Goal: Task Accomplishment & Management: Manage account settings

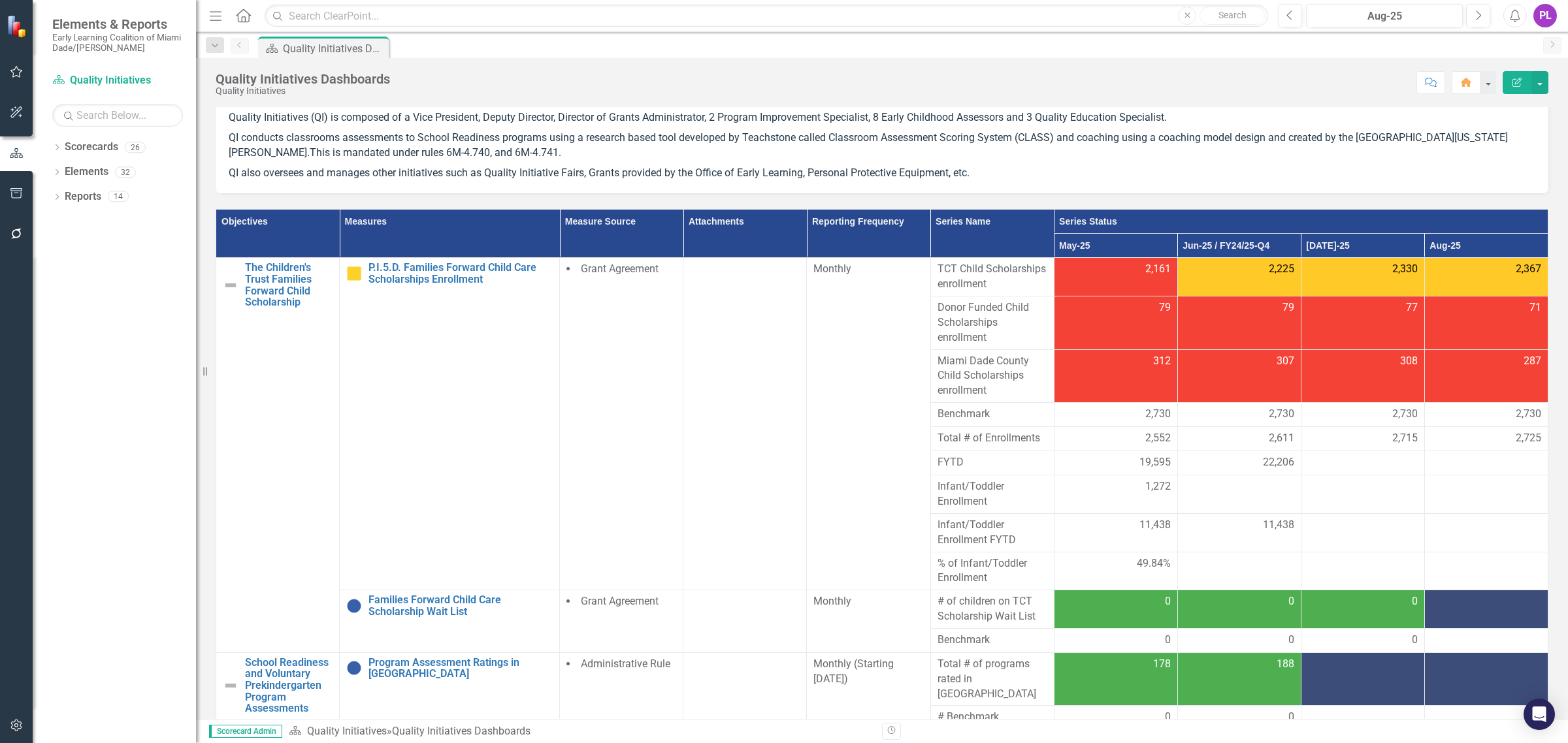
scroll to position [245, 0]
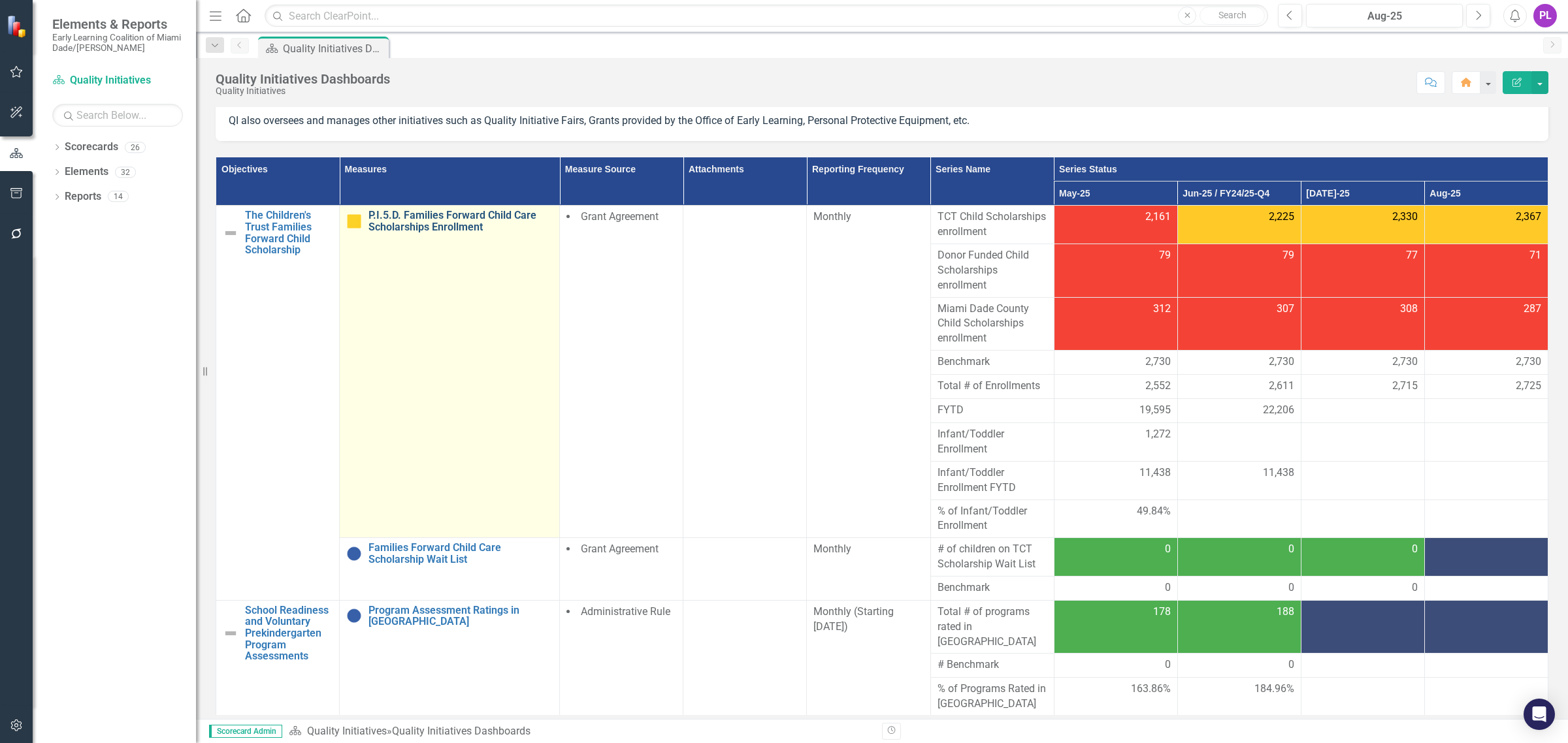
click at [422, 219] on link "P.I.5.D. Families Forward Child Care Scholarships Enrollment" at bounding box center [461, 221] width 184 height 23
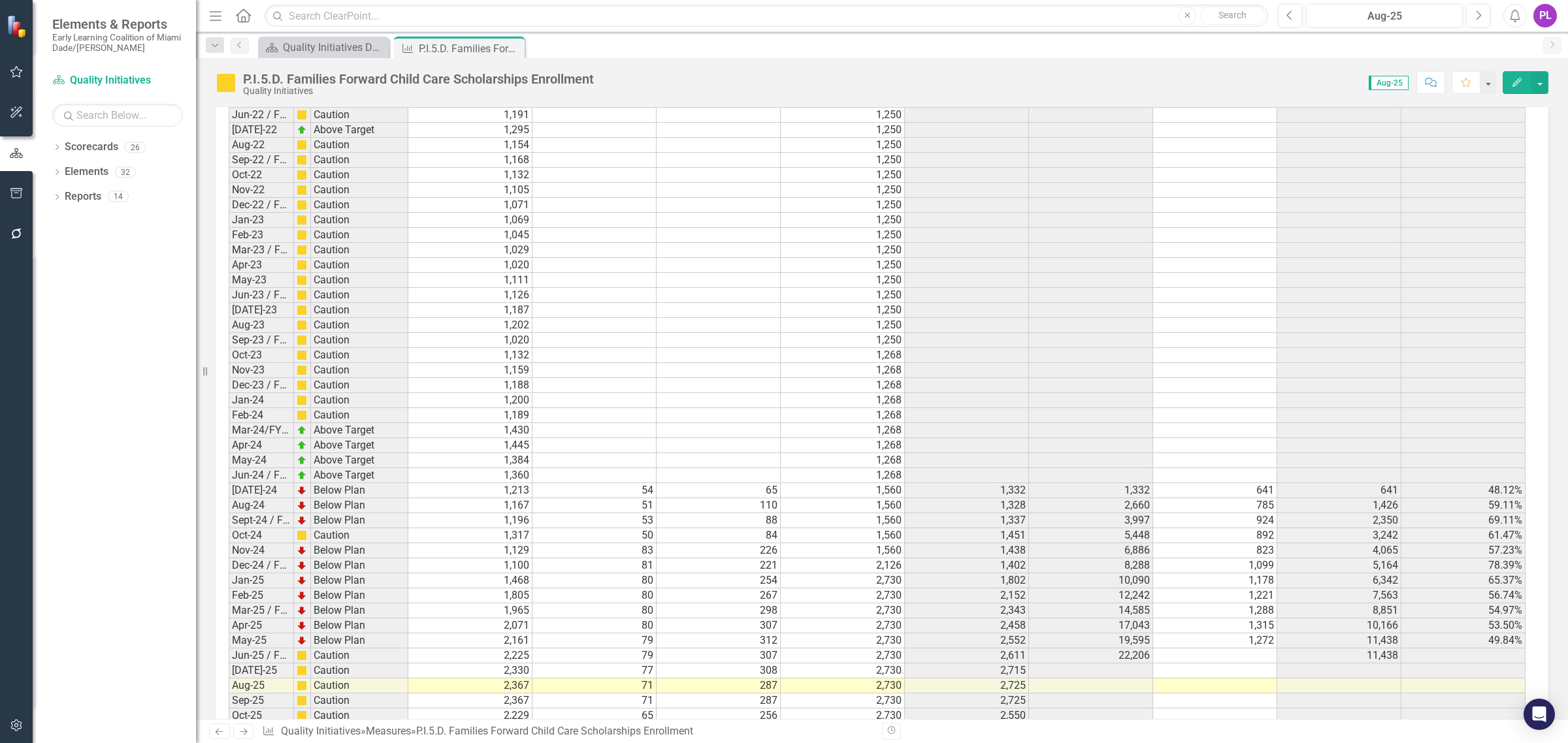
scroll to position [2063, 0]
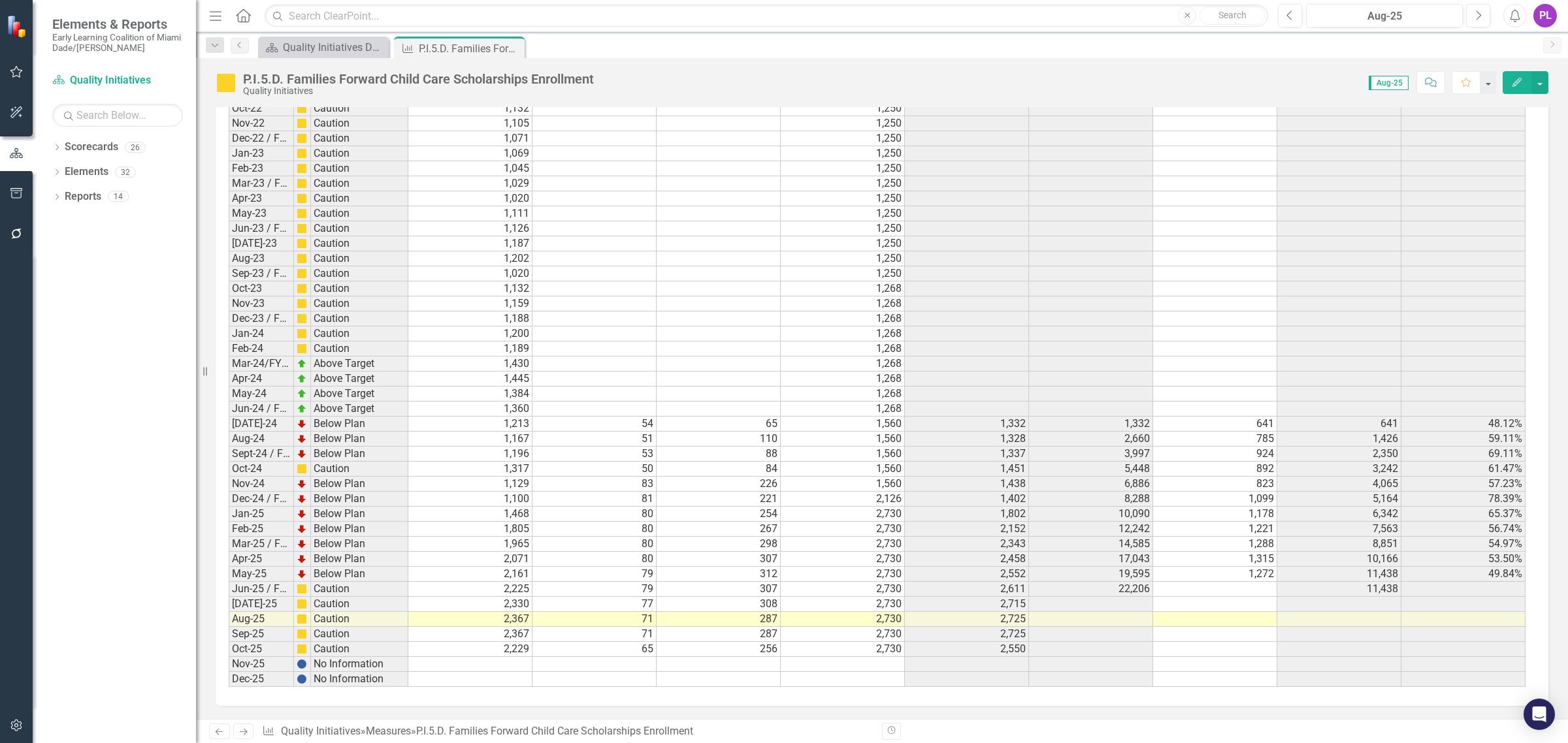
drag, startPoint x: 1180, startPoint y: 592, endPoint x: 1167, endPoint y: 595, distance: 13.3
click at [1180, 592] on td at bounding box center [1216, 589] width 125 height 15
click at [1233, 592] on td at bounding box center [1216, 589] width 125 height 15
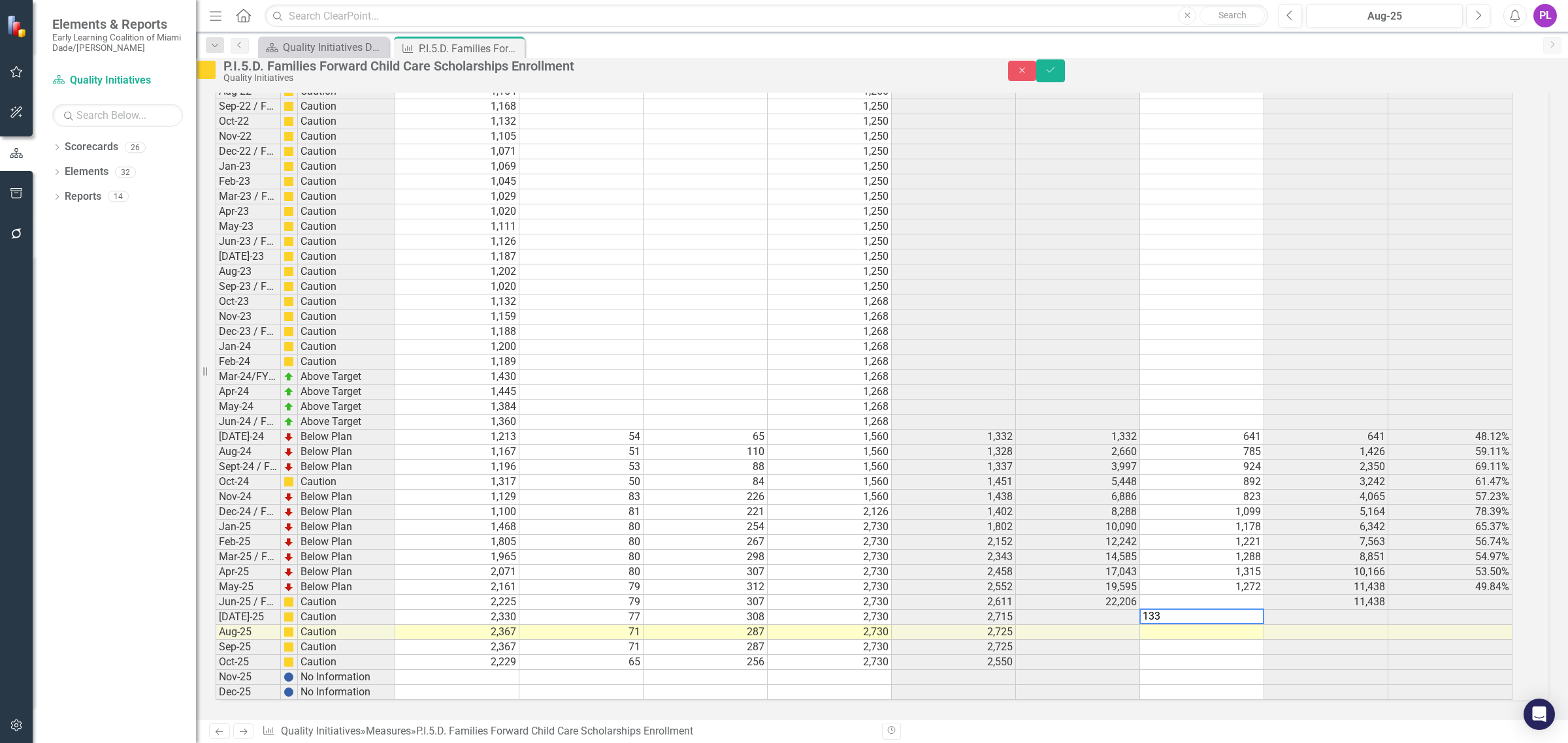
scroll to position [2063, 0]
type textarea "1334"
click at [1213, 610] on td at bounding box center [1202, 618] width 125 height 15
type textarea "1340"
click at [1056, 73] on icon "Save" at bounding box center [1050, 70] width 12 height 9
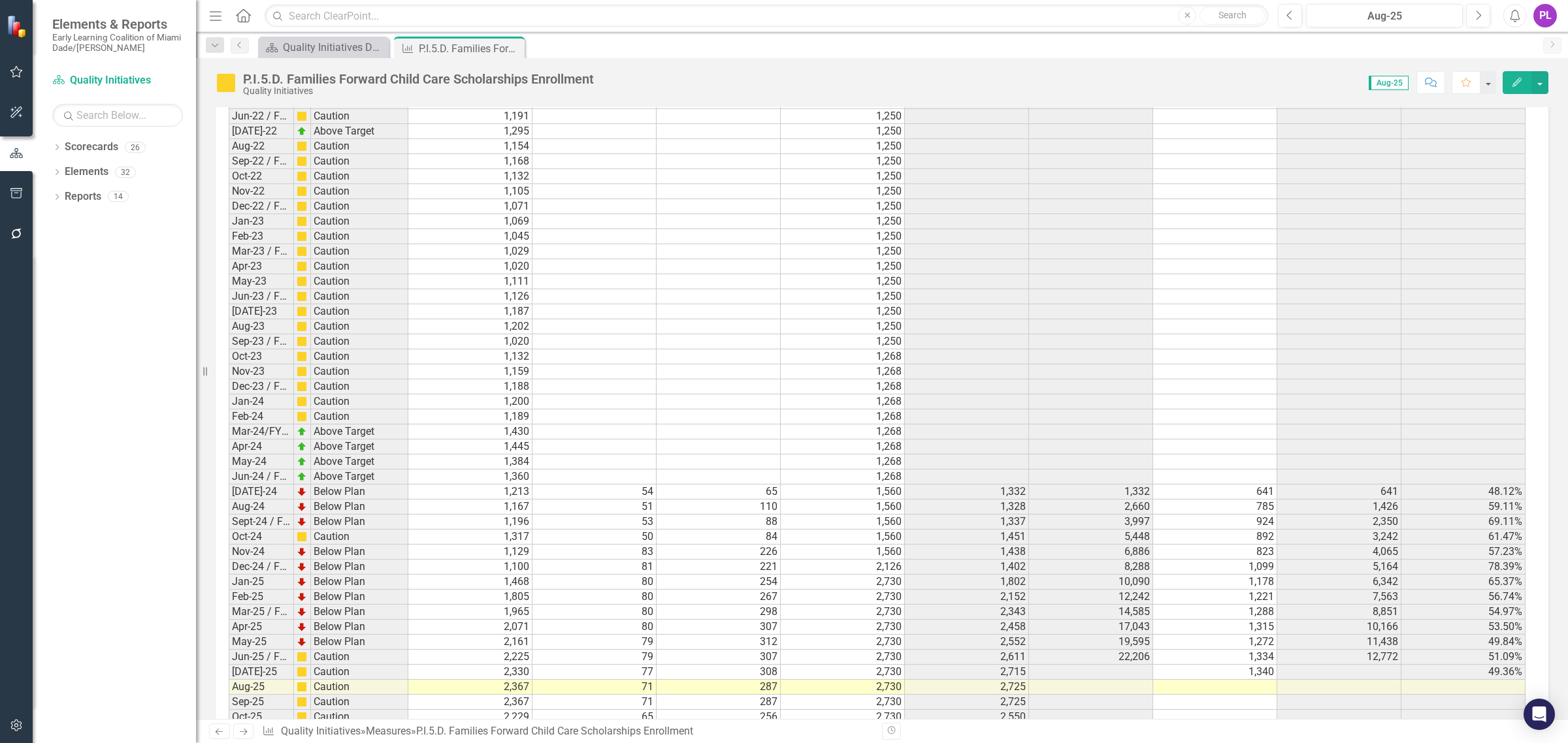
scroll to position [2063, 0]
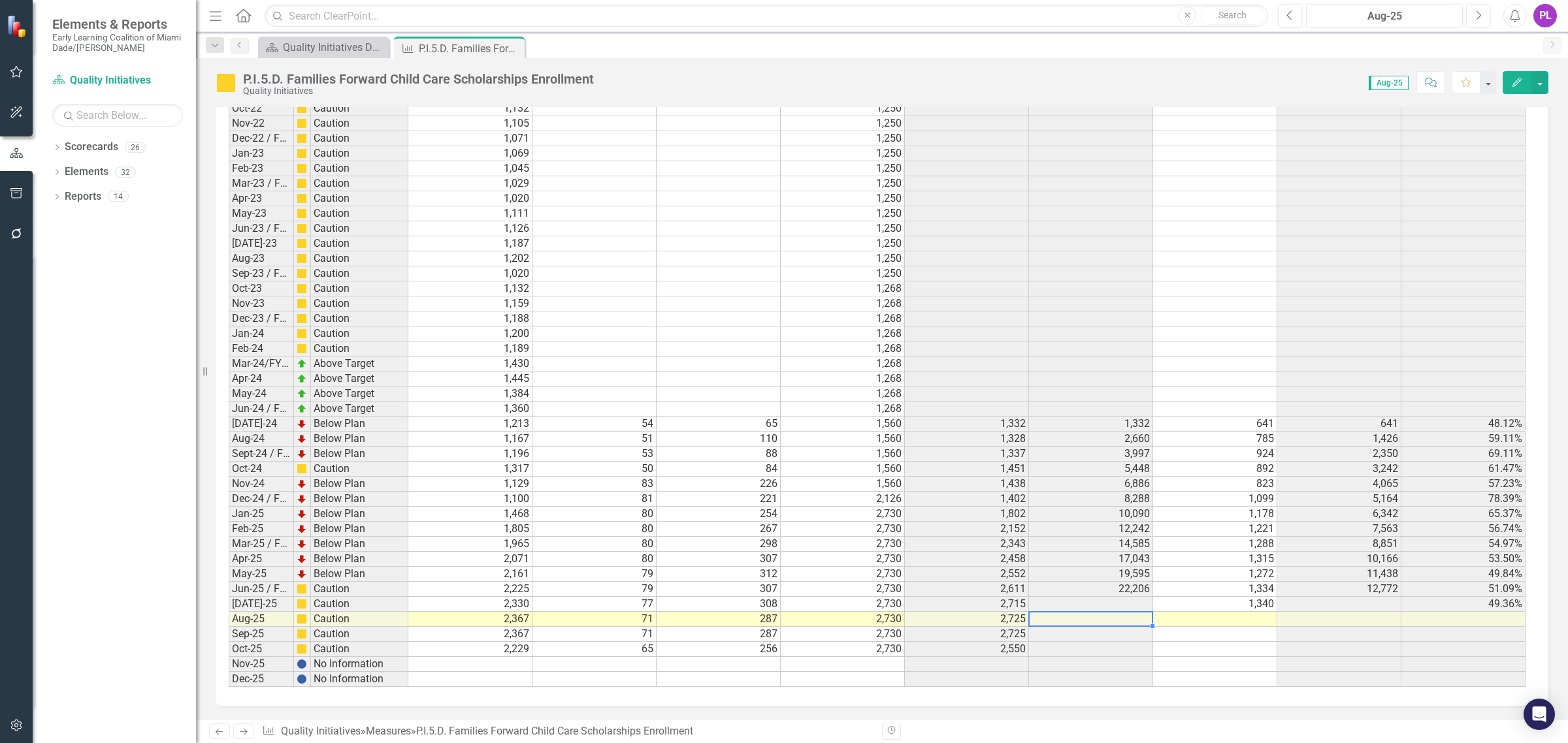
click at [1115, 597] on td at bounding box center [1091, 605] width 125 height 15
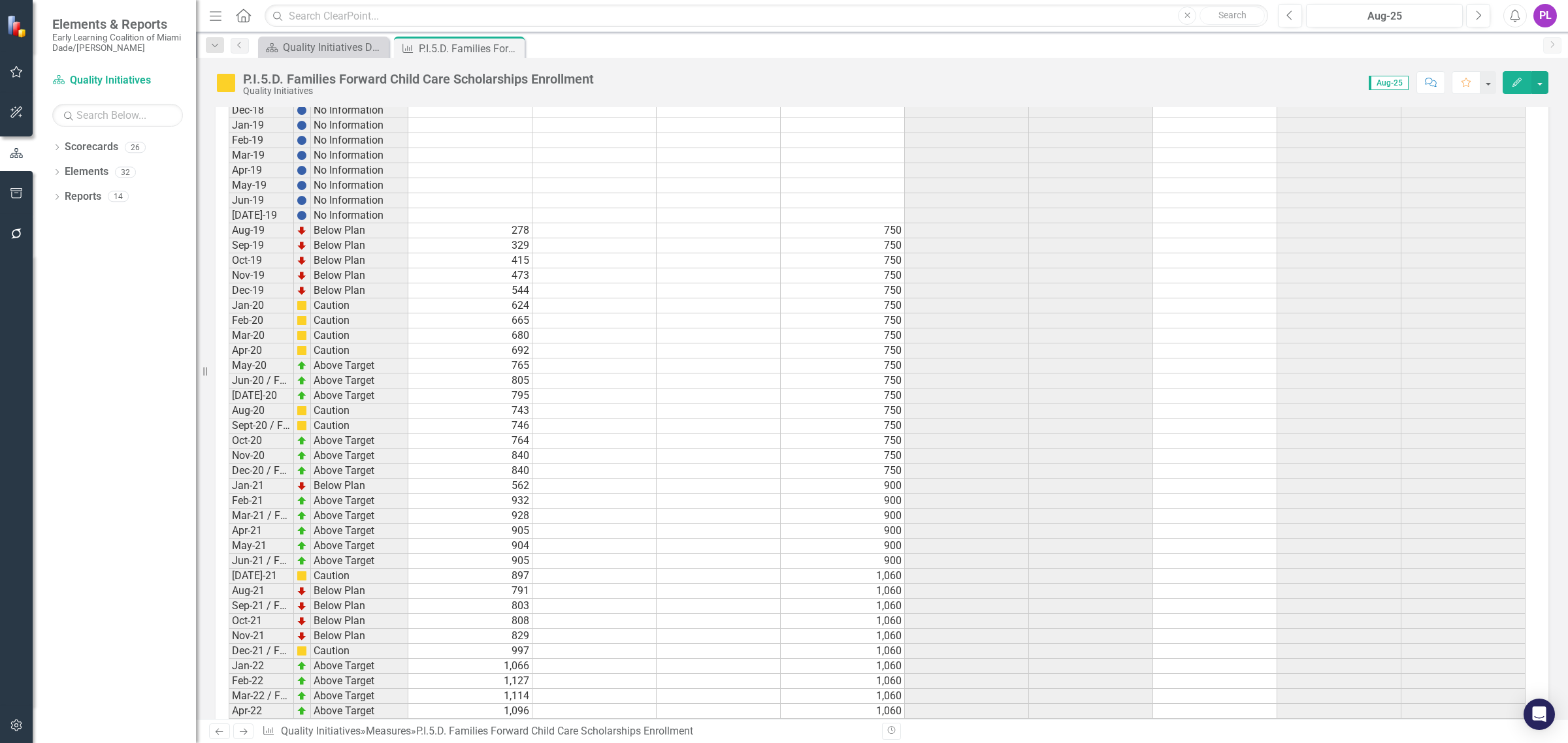
scroll to position [1083, 0]
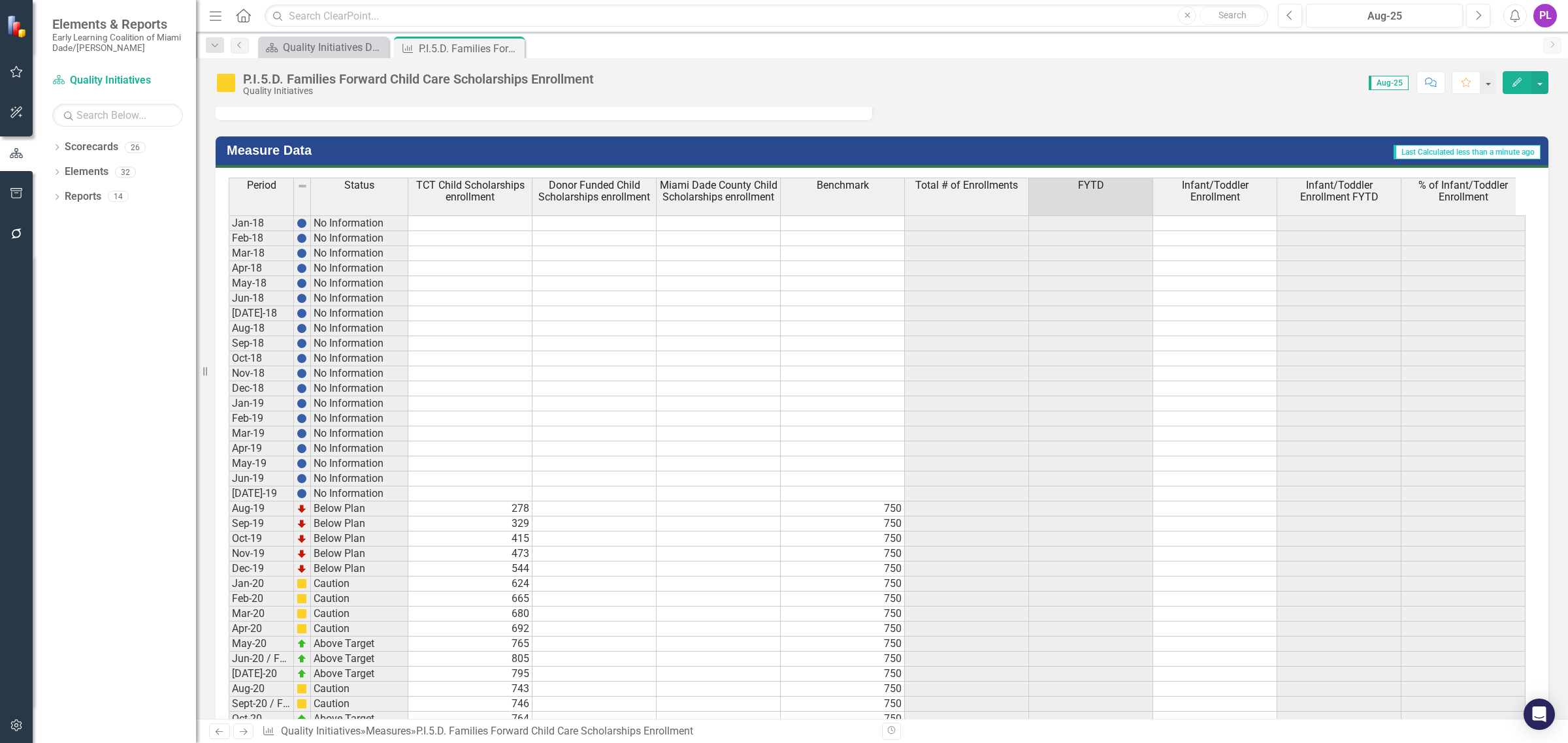
click at [1095, 197] on th "FYTD" at bounding box center [1091, 196] width 125 height 38
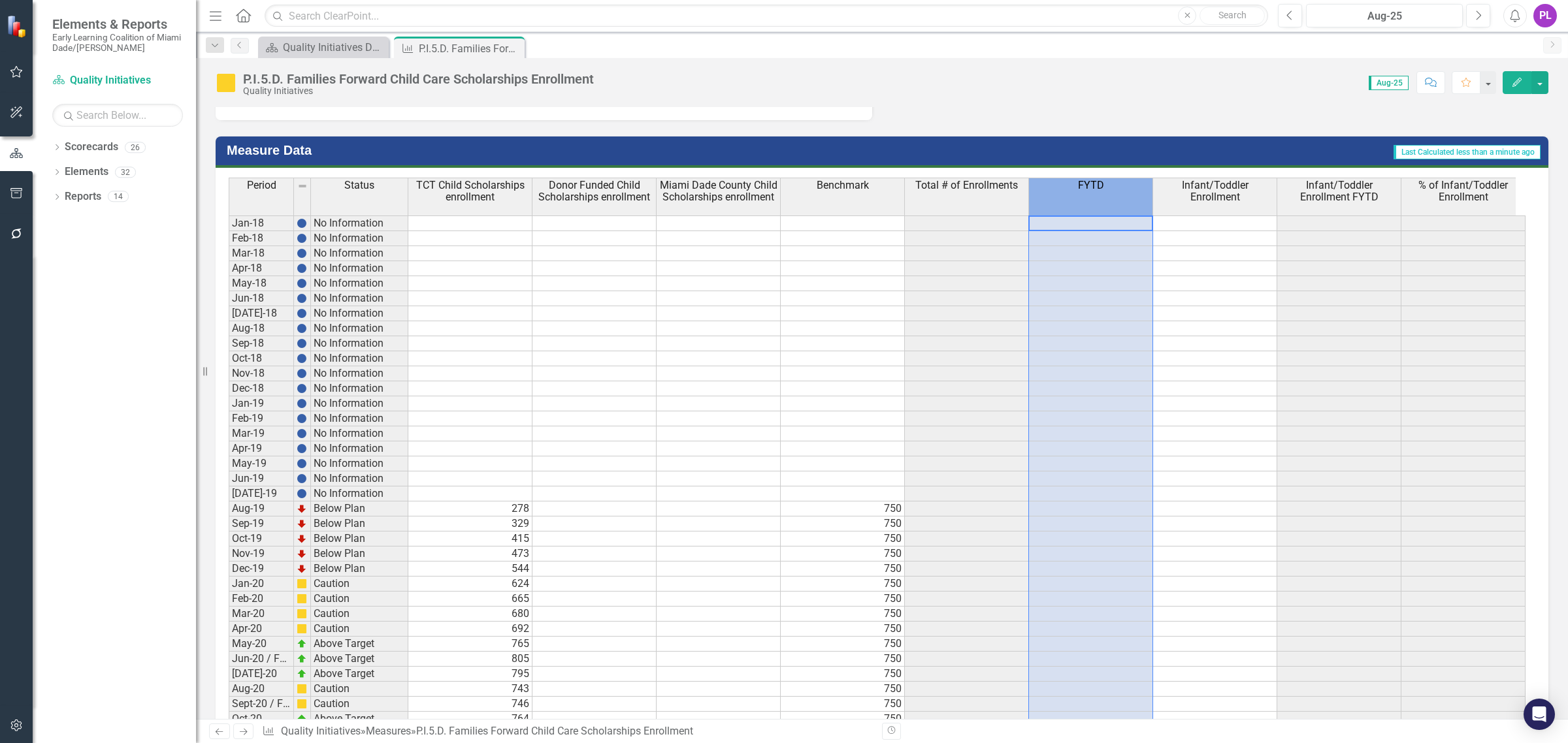
click at [1095, 197] on th "FYTD" at bounding box center [1091, 196] width 125 height 38
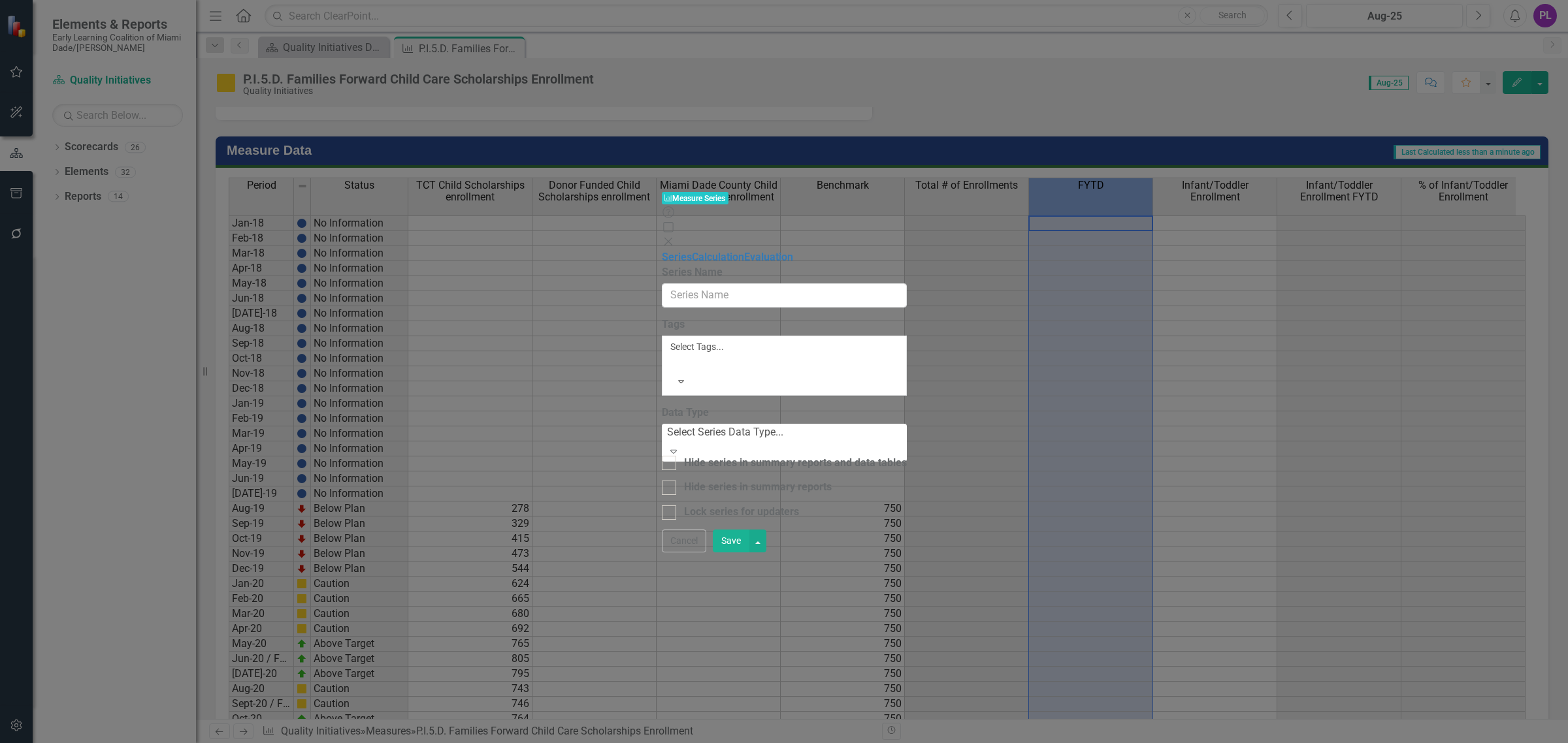
type input "FYTD"
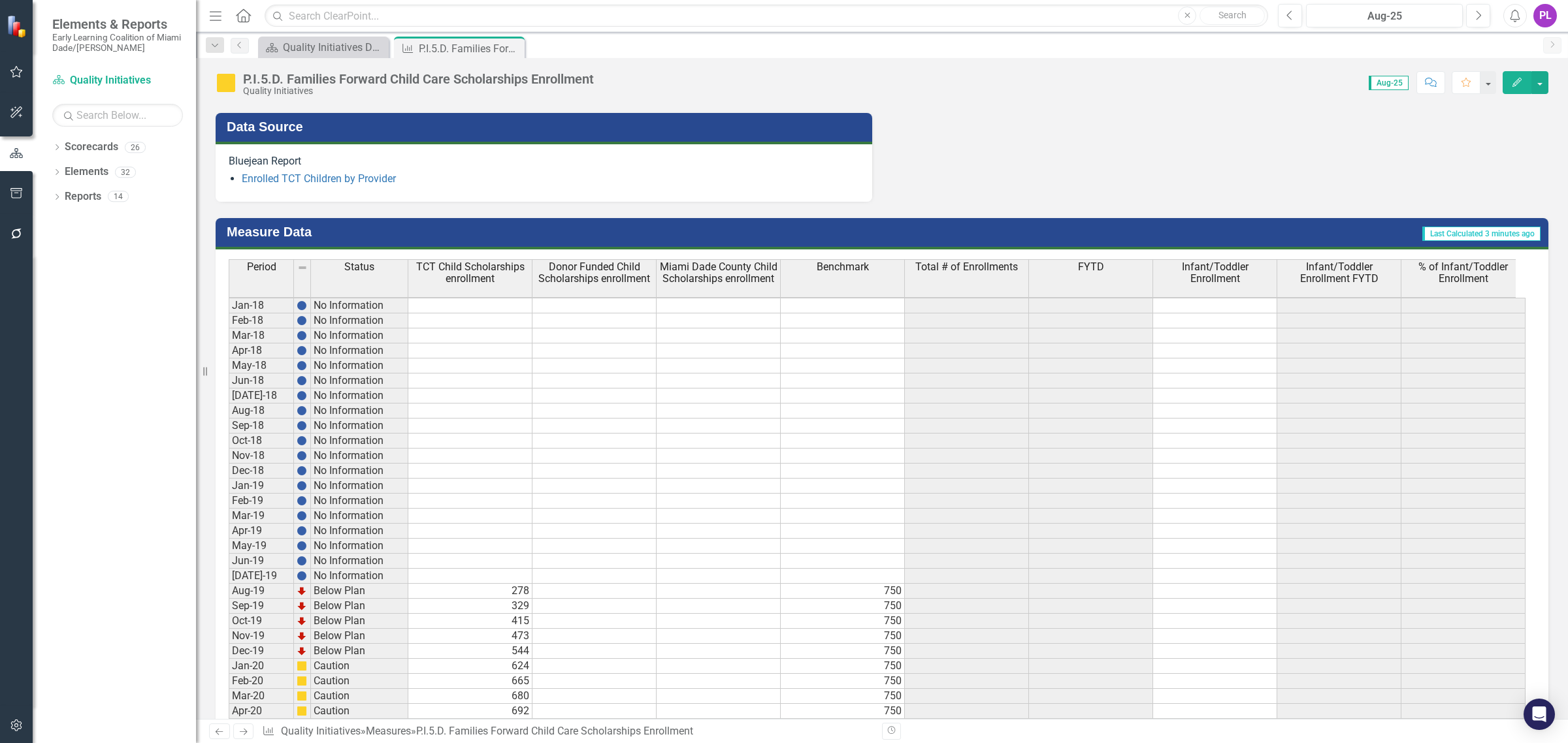
scroll to position [919, 0]
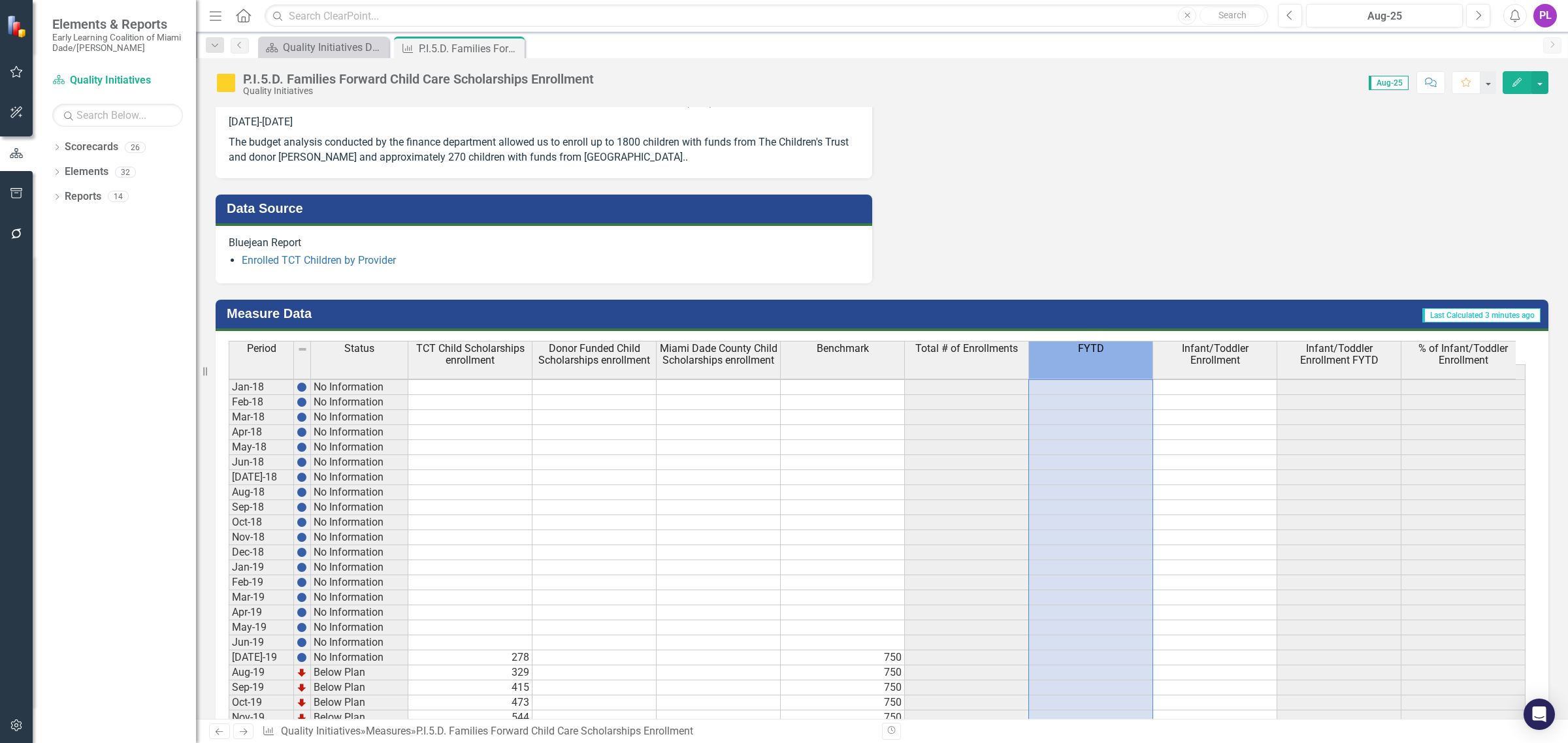
click at [1111, 361] on th "FYTD" at bounding box center [1091, 360] width 125 height 38
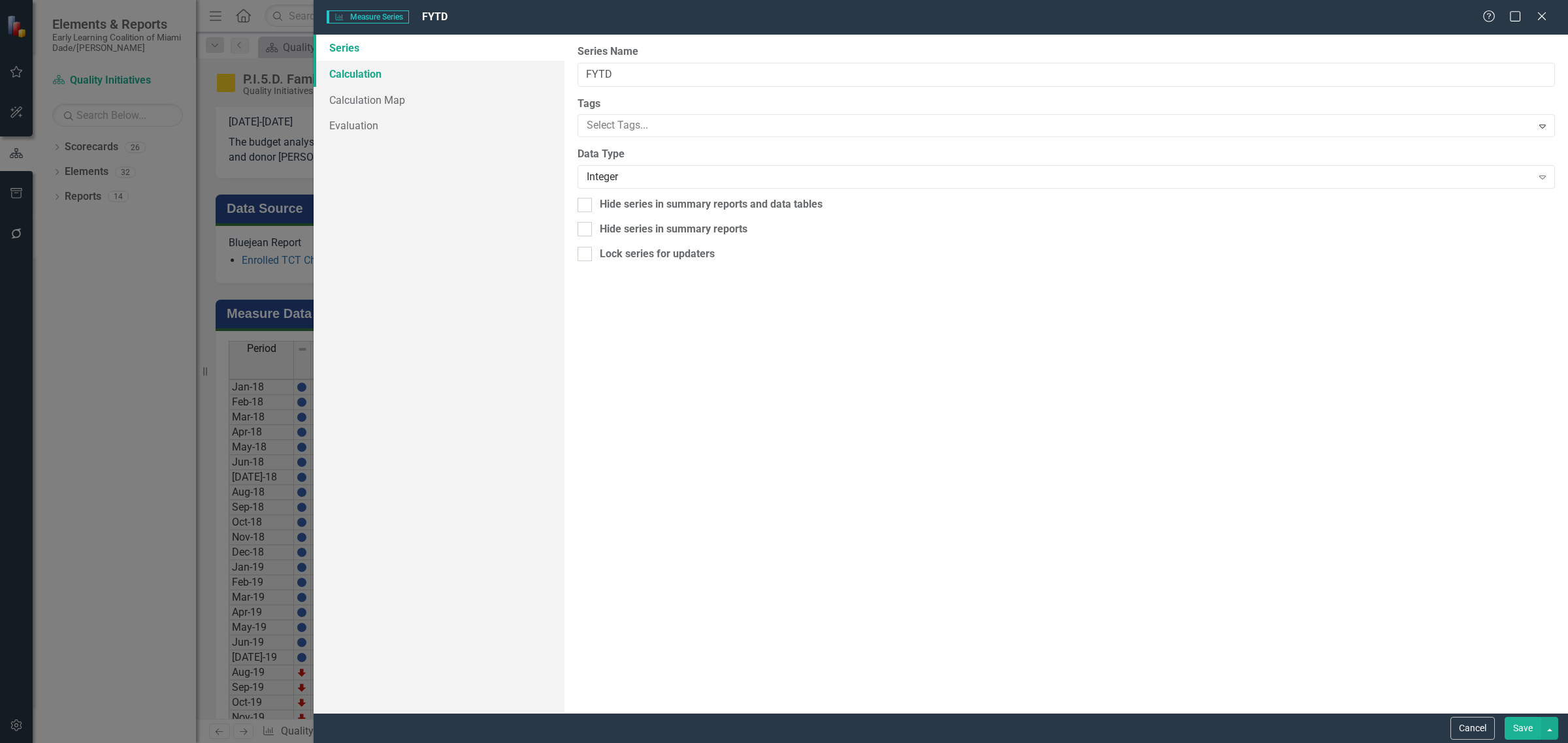
click at [373, 74] on link "Calculation" at bounding box center [439, 73] width 251 height 26
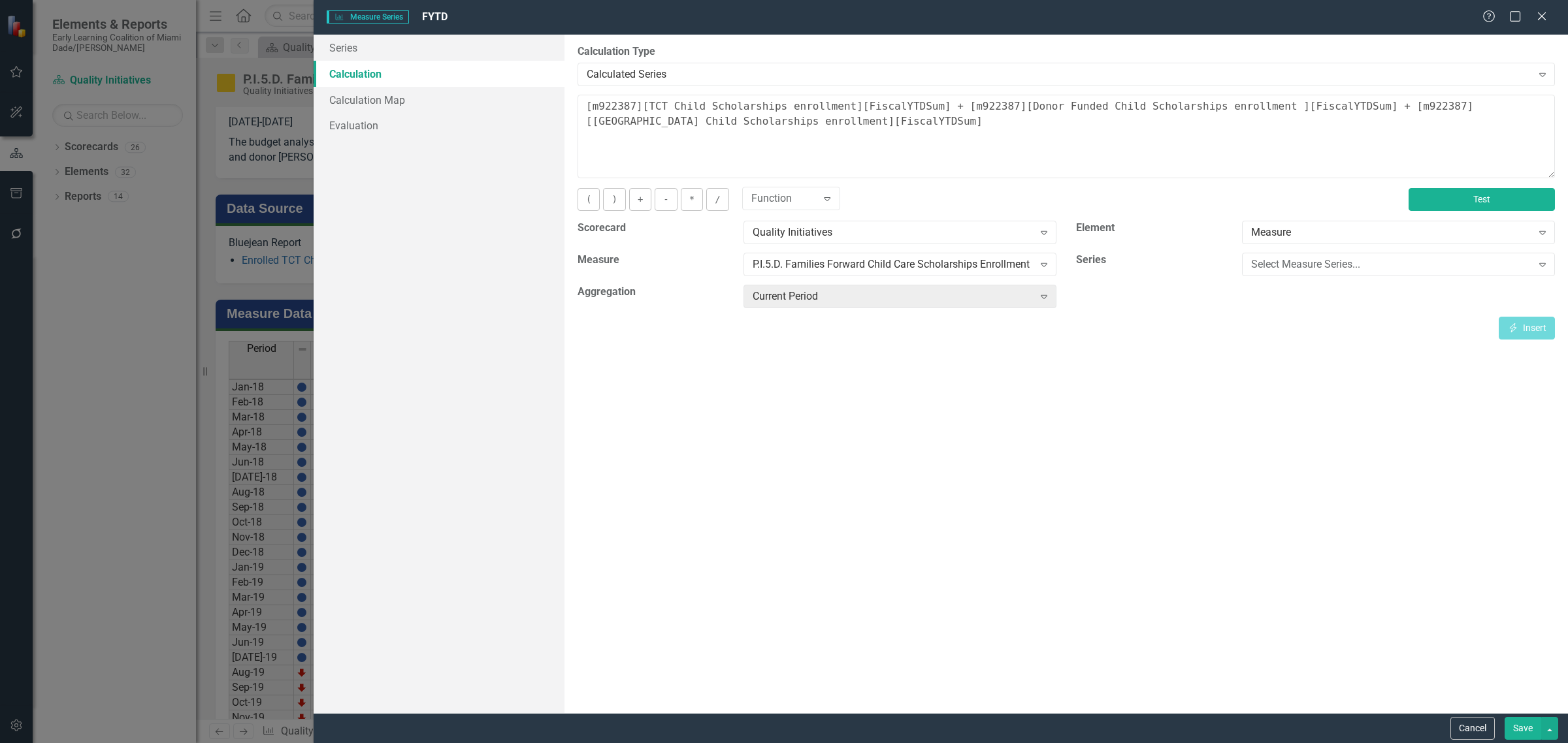
click at [1466, 190] on button "Test" at bounding box center [1482, 200] width 147 height 23
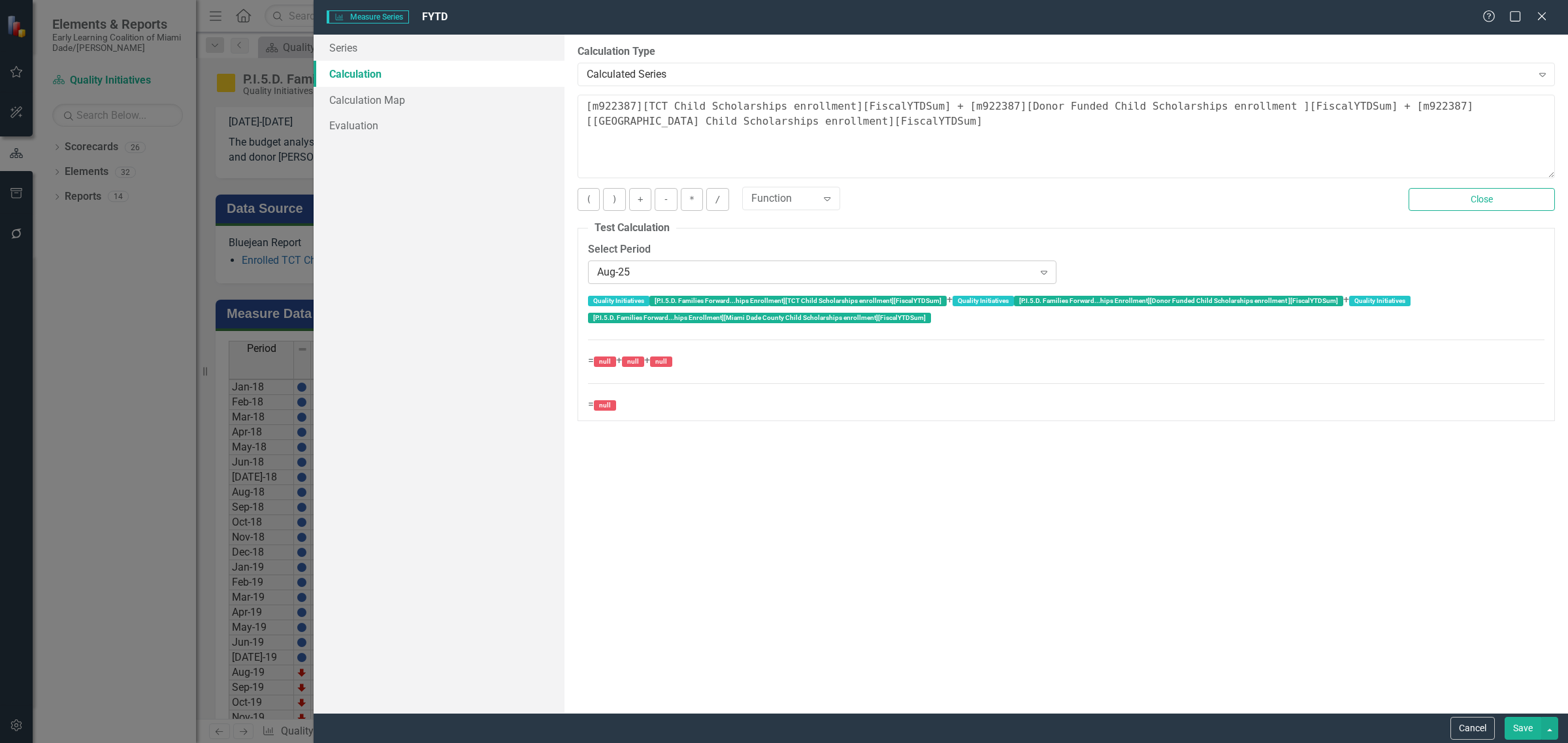
click at [1039, 268] on icon "Expand" at bounding box center [1043, 272] width 13 height 10
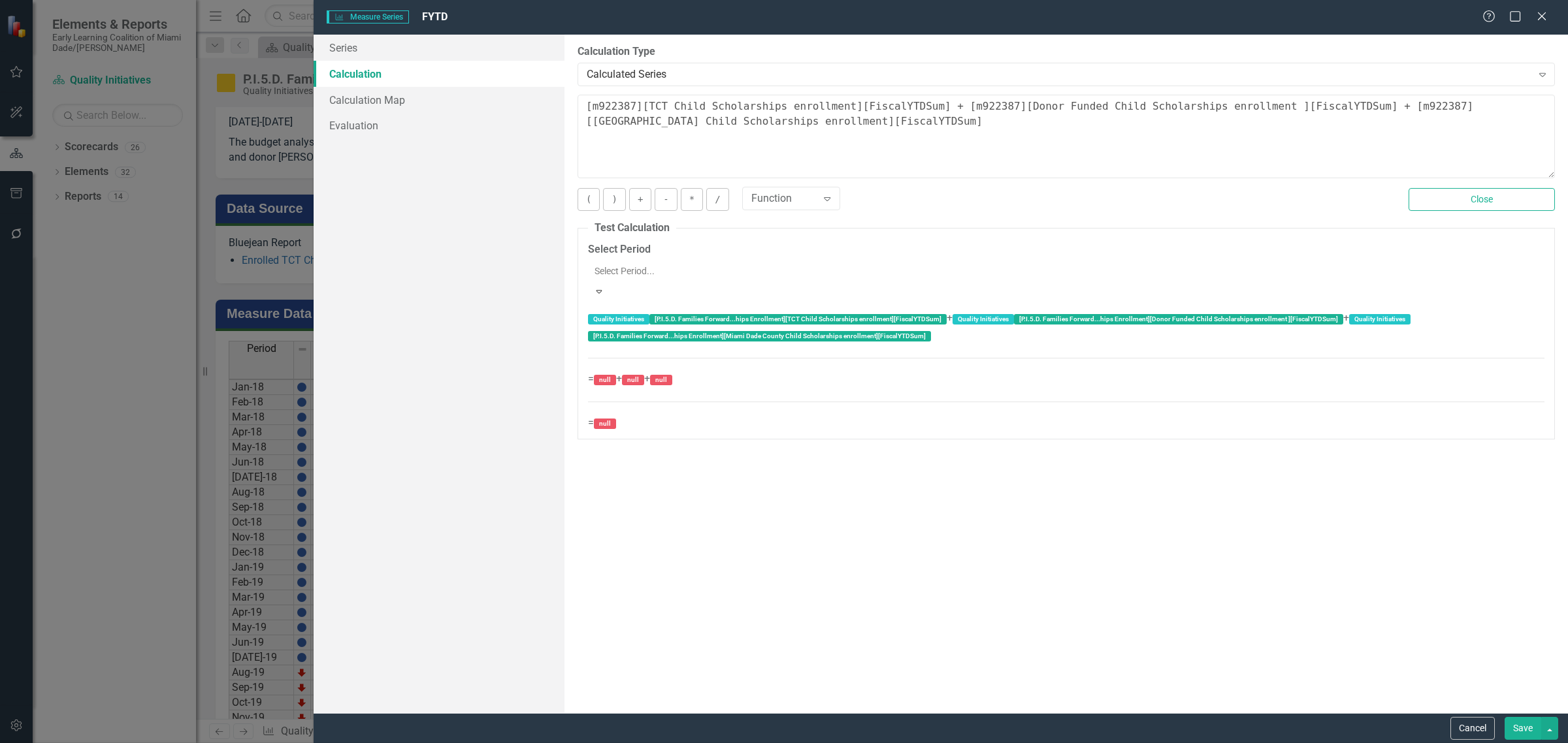
scroll to position [2160, 0]
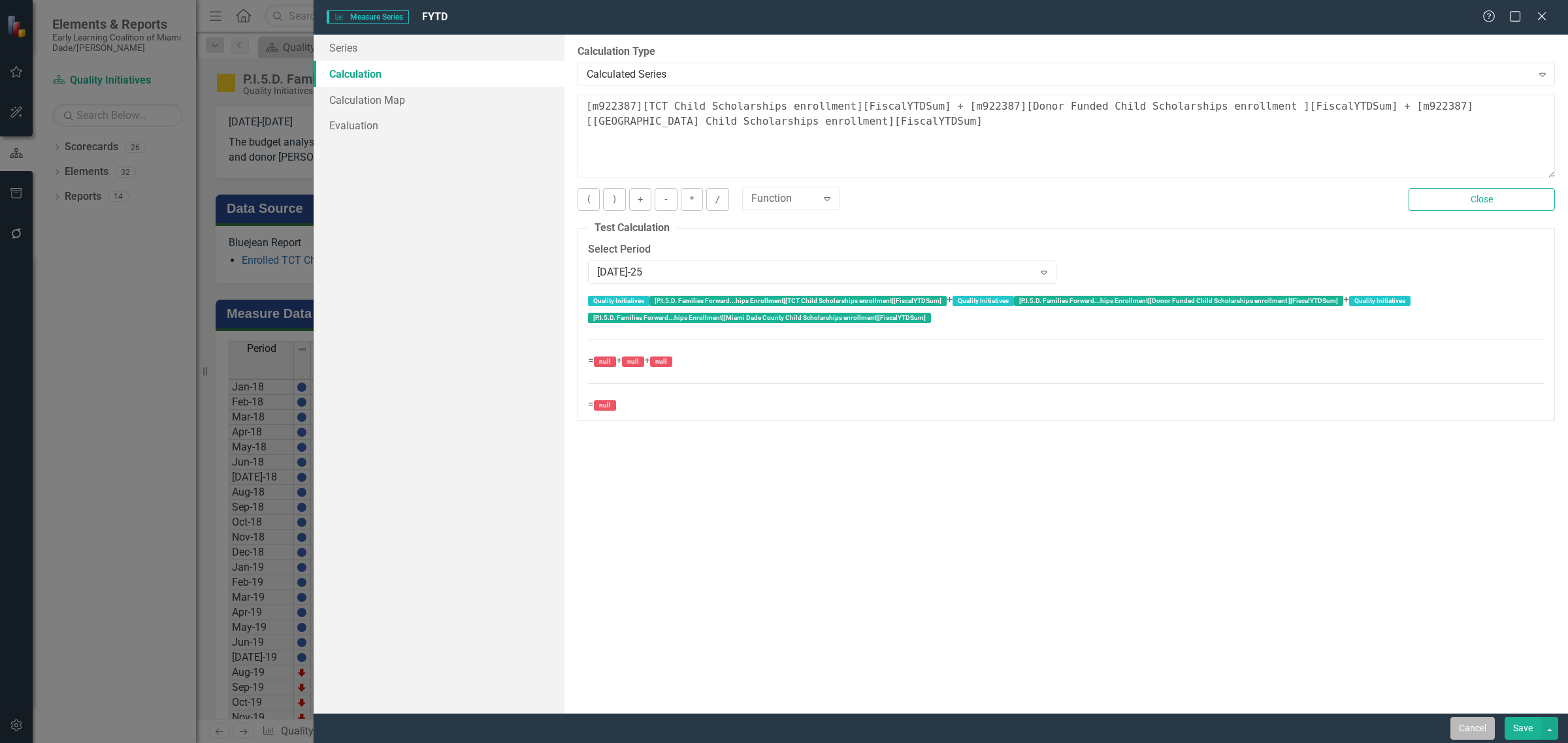
click at [1465, 730] on button "Cancel" at bounding box center [1472, 728] width 44 height 23
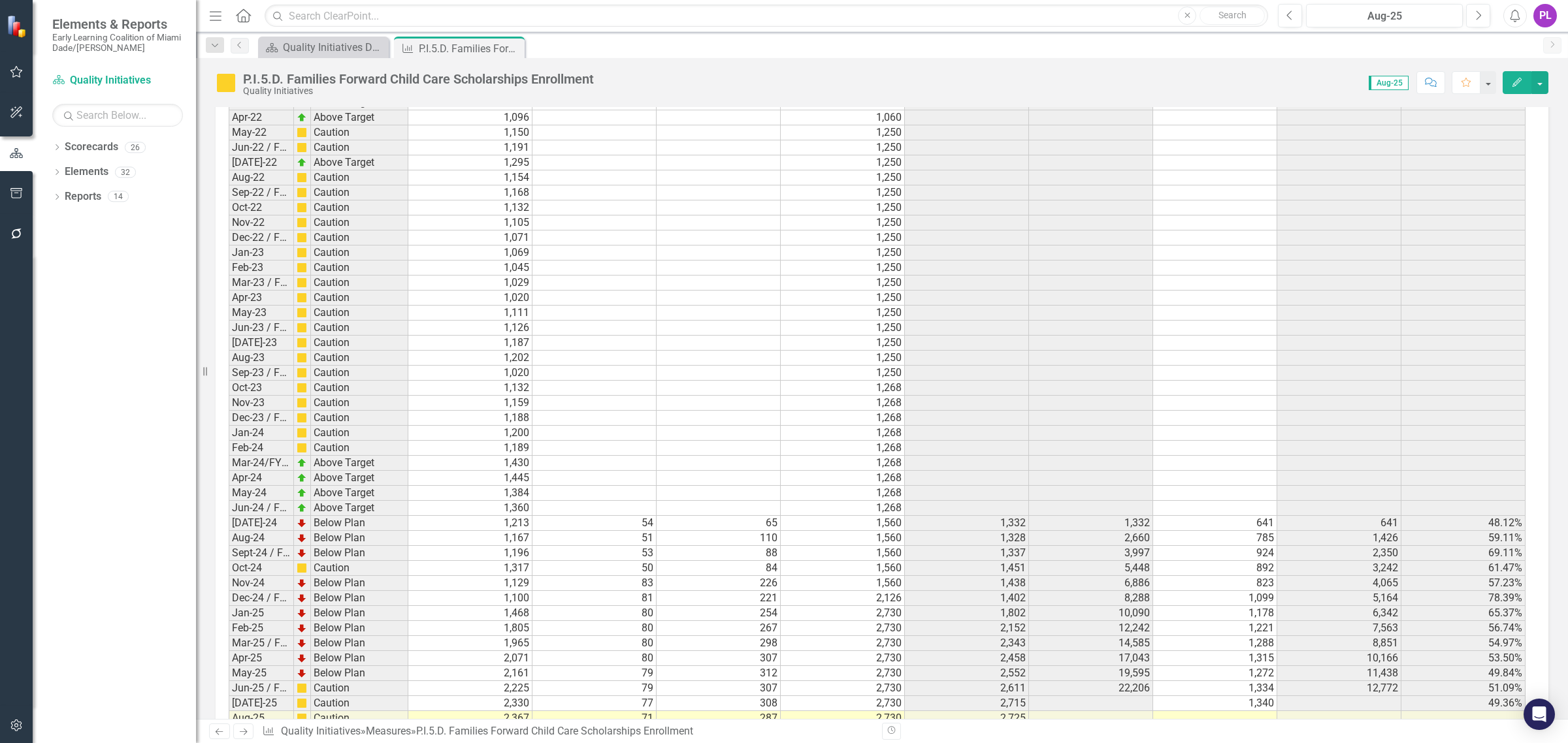
scroll to position [2063, 0]
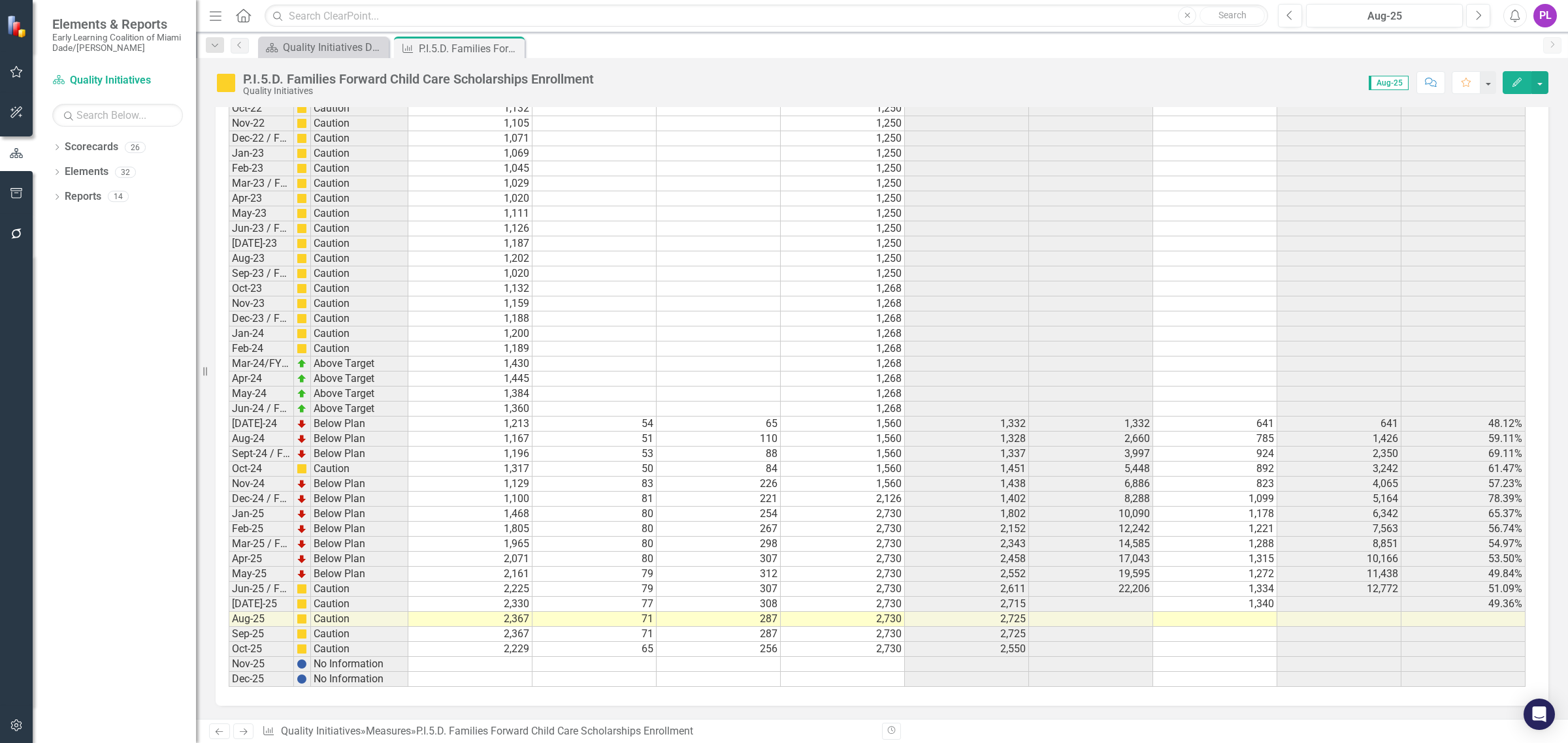
click at [1077, 597] on td at bounding box center [1091, 605] width 125 height 15
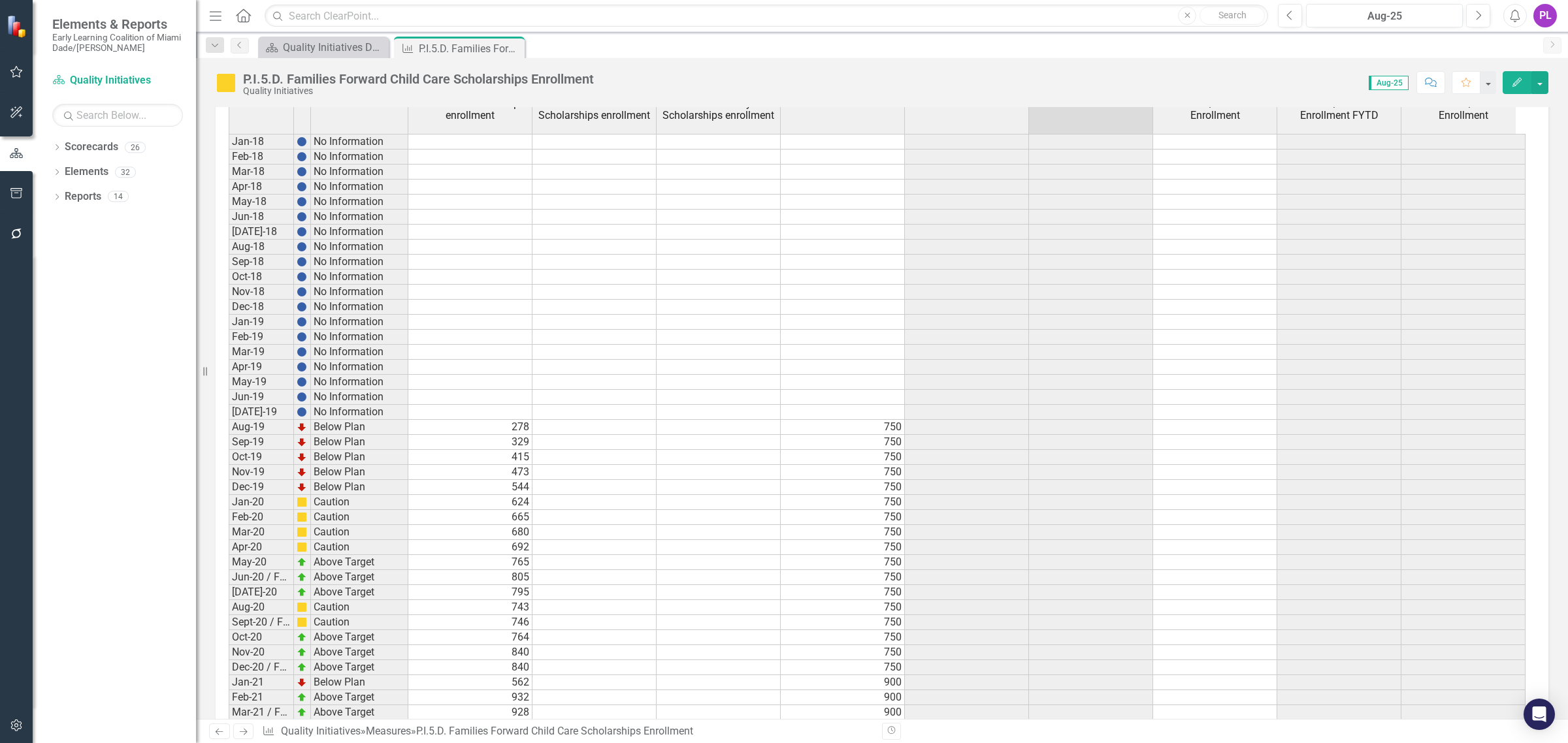
scroll to position [838, 0]
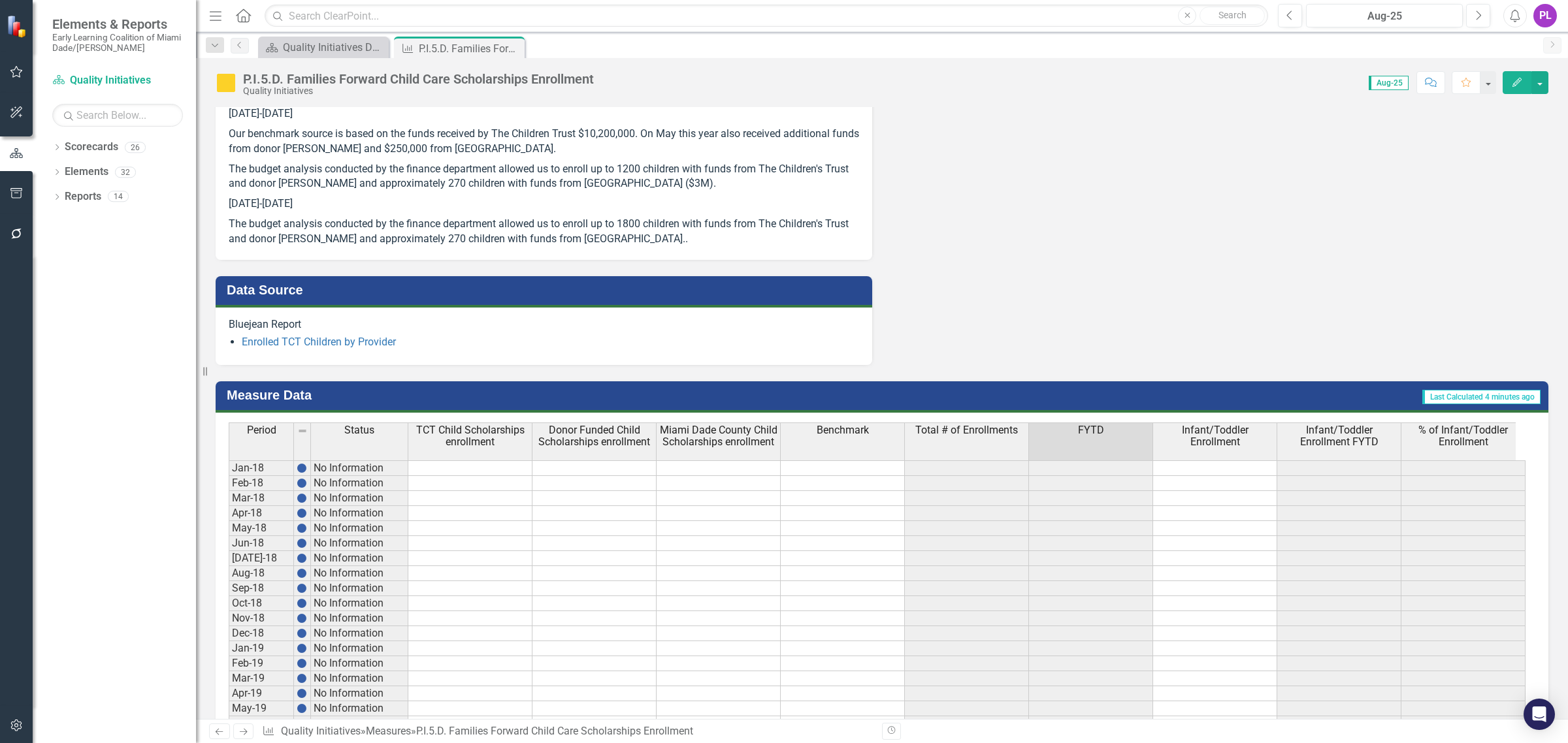
click at [1112, 436] on th "FYTD" at bounding box center [1091, 441] width 125 height 38
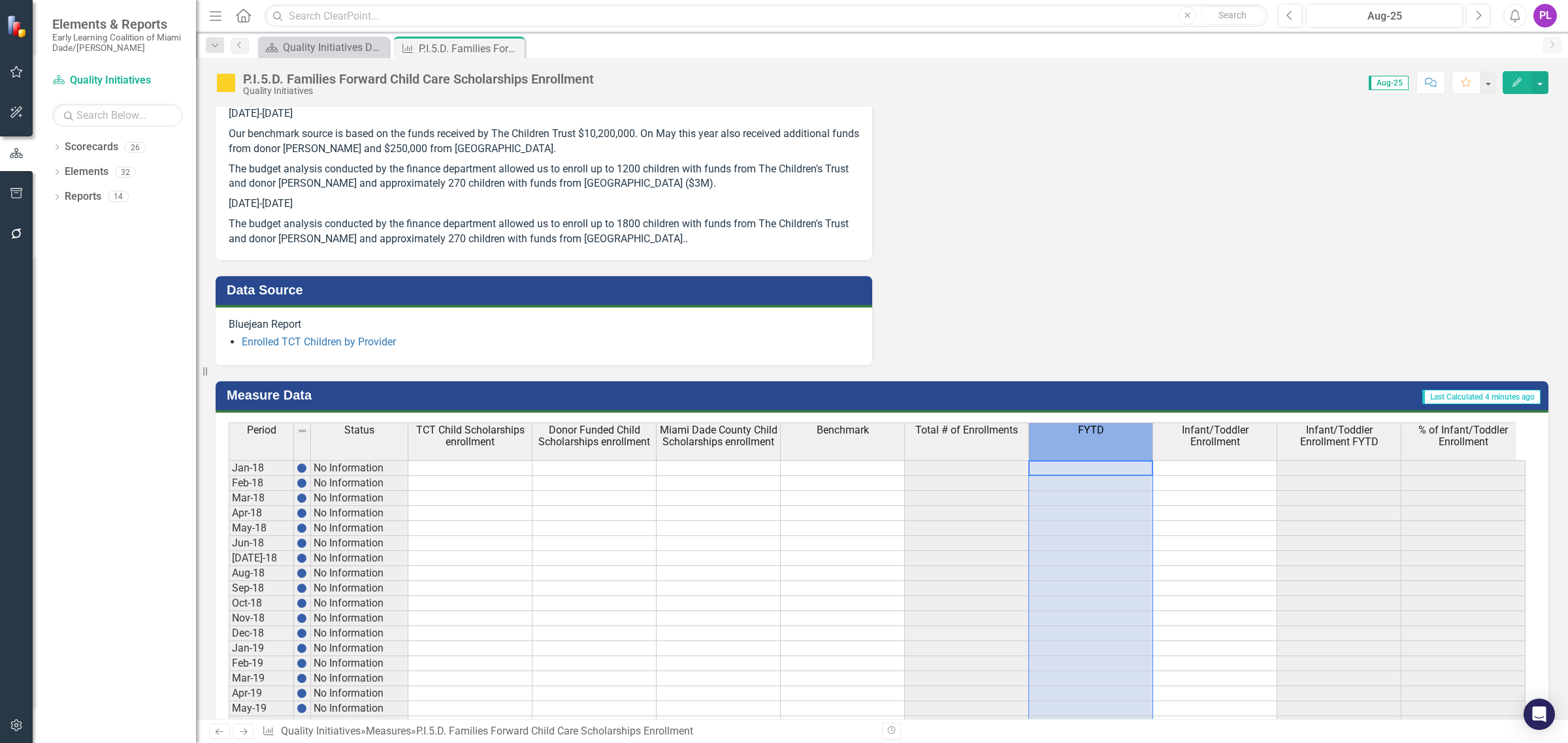
click at [1112, 436] on th "FYTD" at bounding box center [1091, 441] width 125 height 38
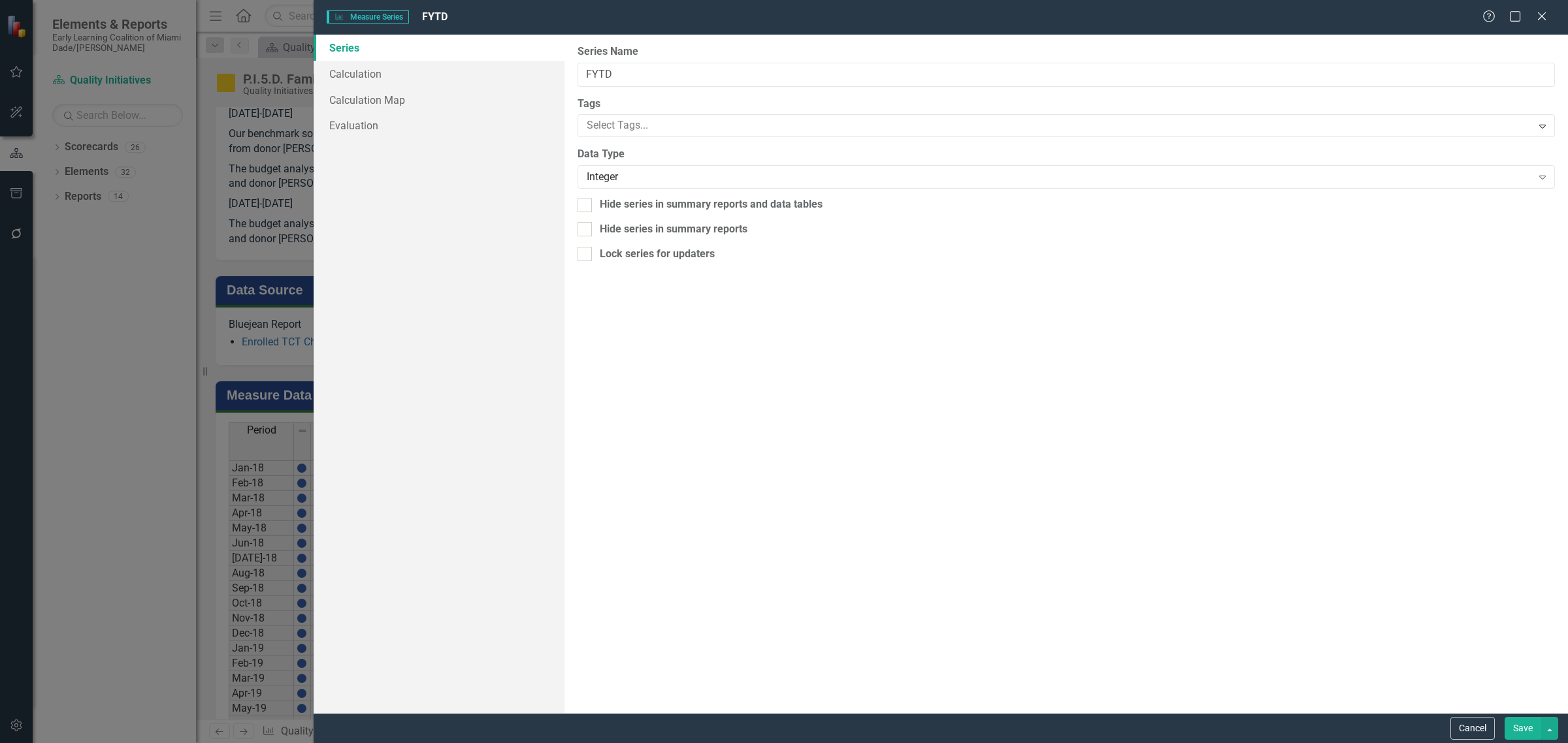
drag, startPoint x: 1547, startPoint y: 13, endPoint x: 1473, endPoint y: 73, distance: 95.3
click at [1546, 13] on icon "Close" at bounding box center [1542, 16] width 13 height 10
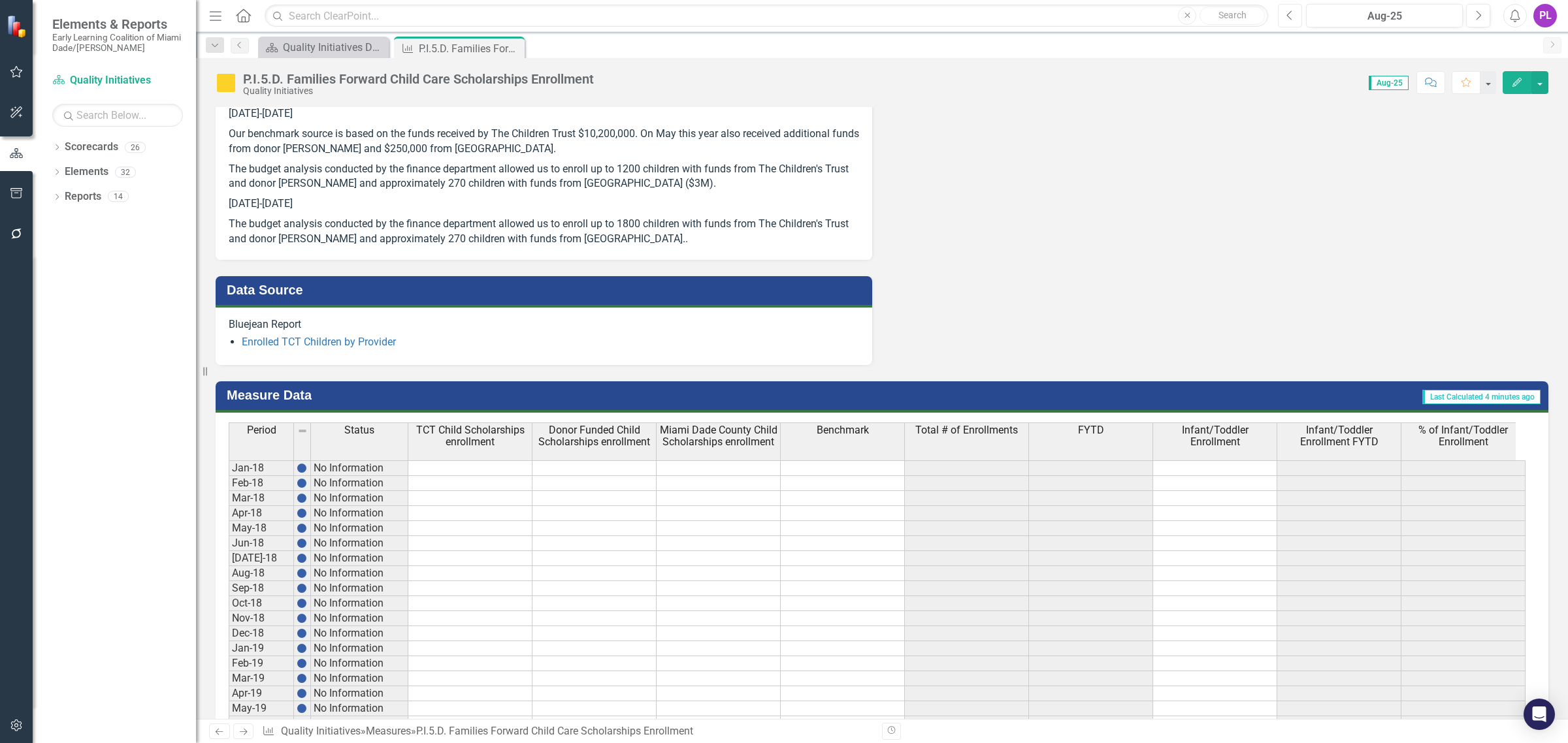
click at [1287, 16] on icon "button" at bounding box center [1290, 15] width 5 height 9
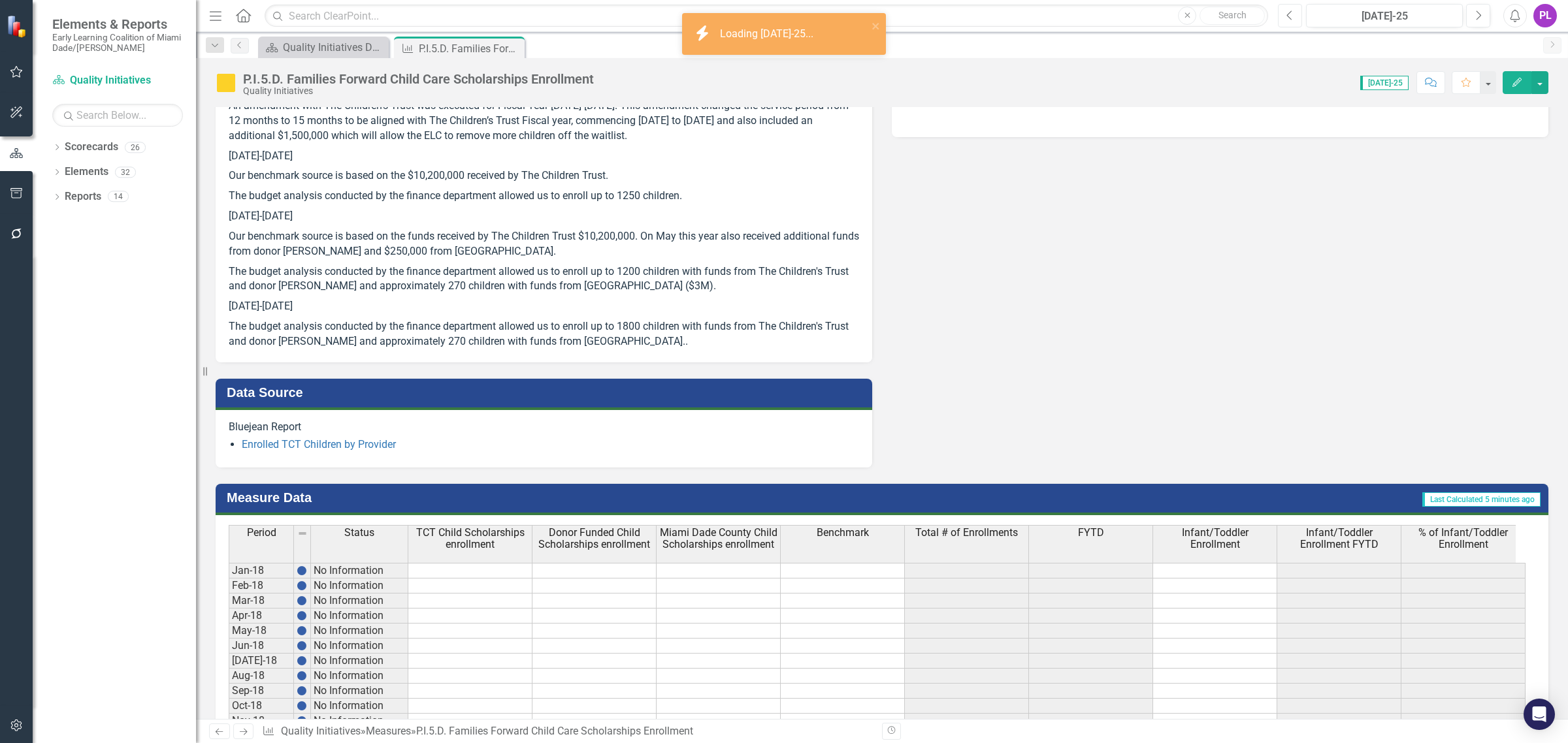
scroll to position [898, 0]
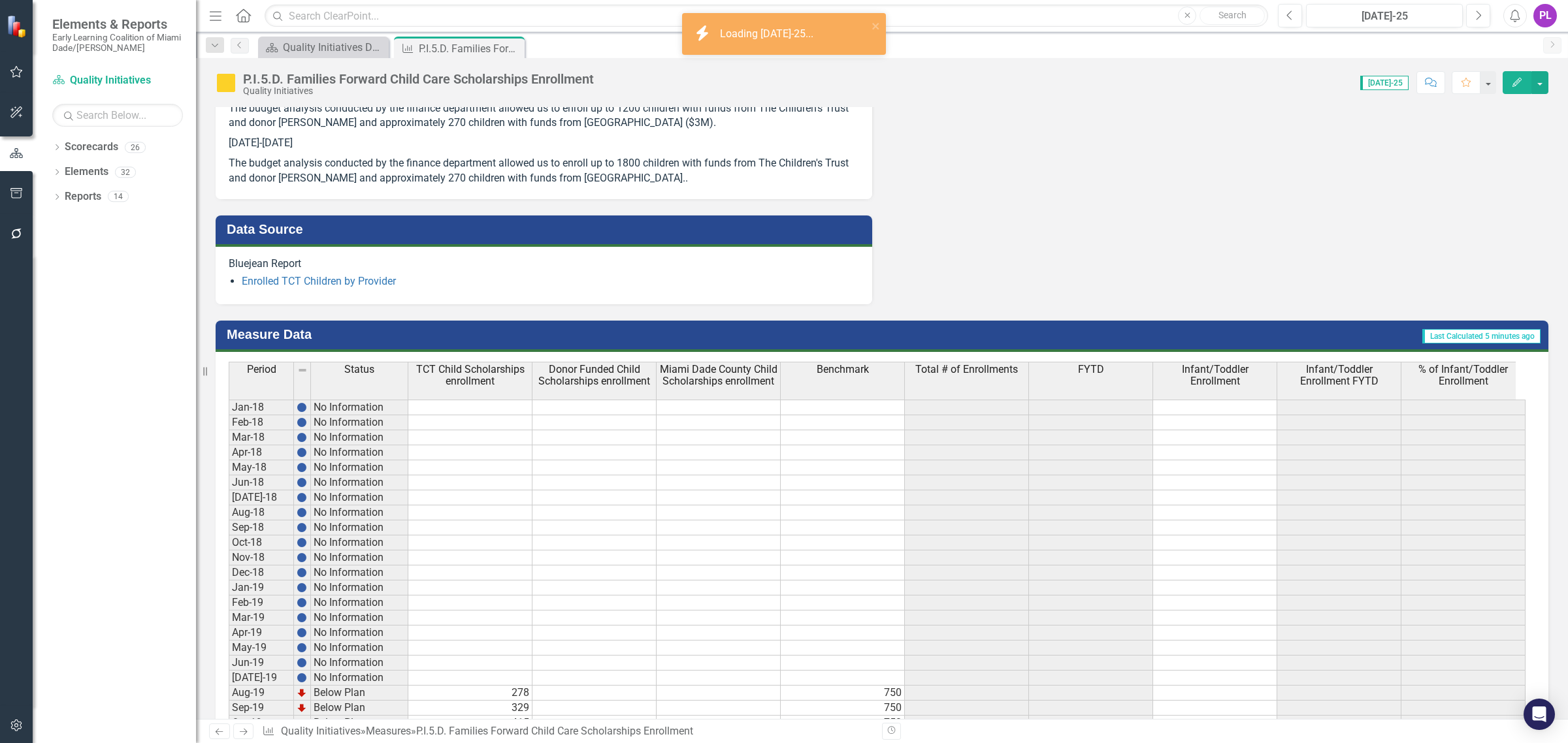
click at [1114, 383] on th "FYTD" at bounding box center [1091, 380] width 125 height 38
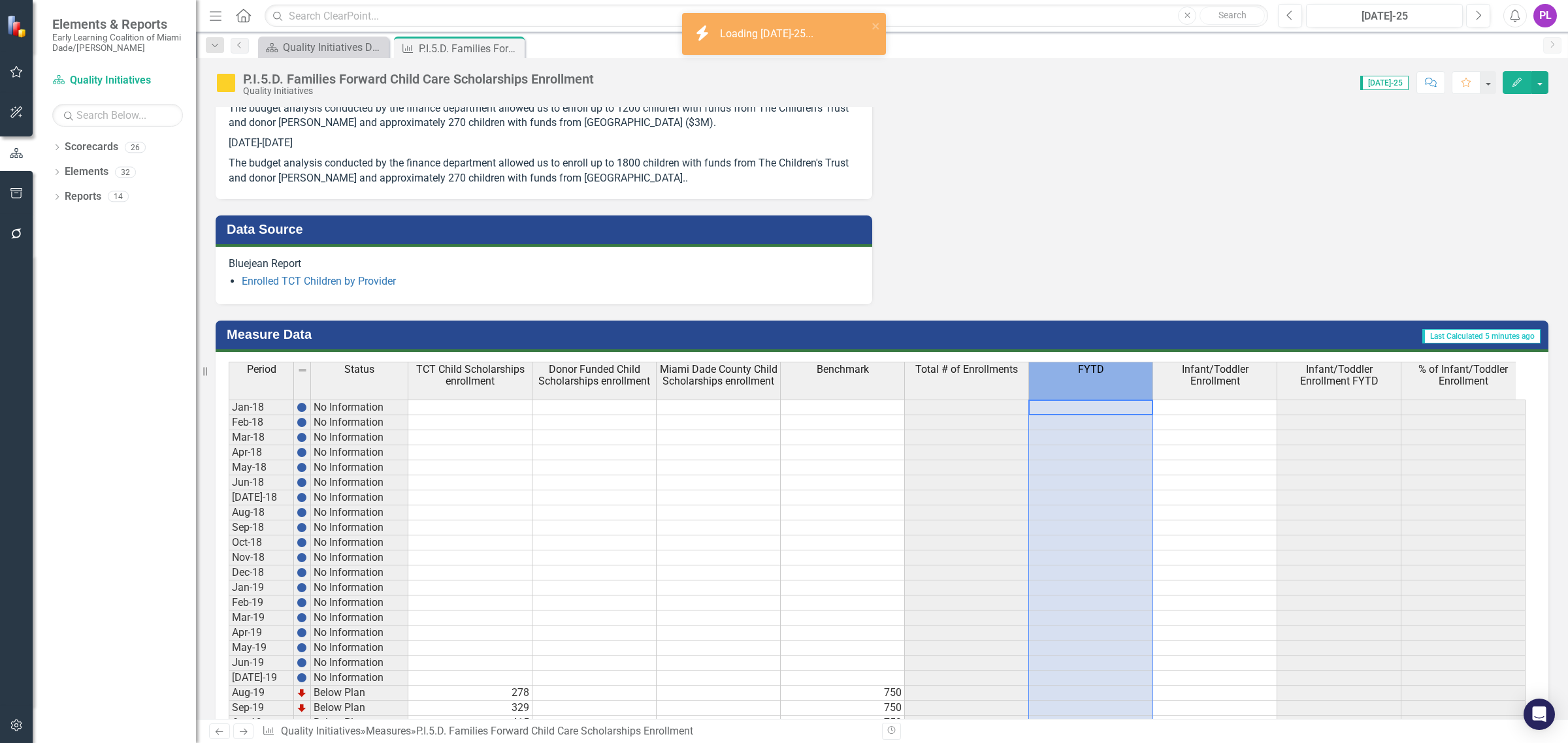
click at [1114, 383] on th "FYTD" at bounding box center [1091, 380] width 125 height 38
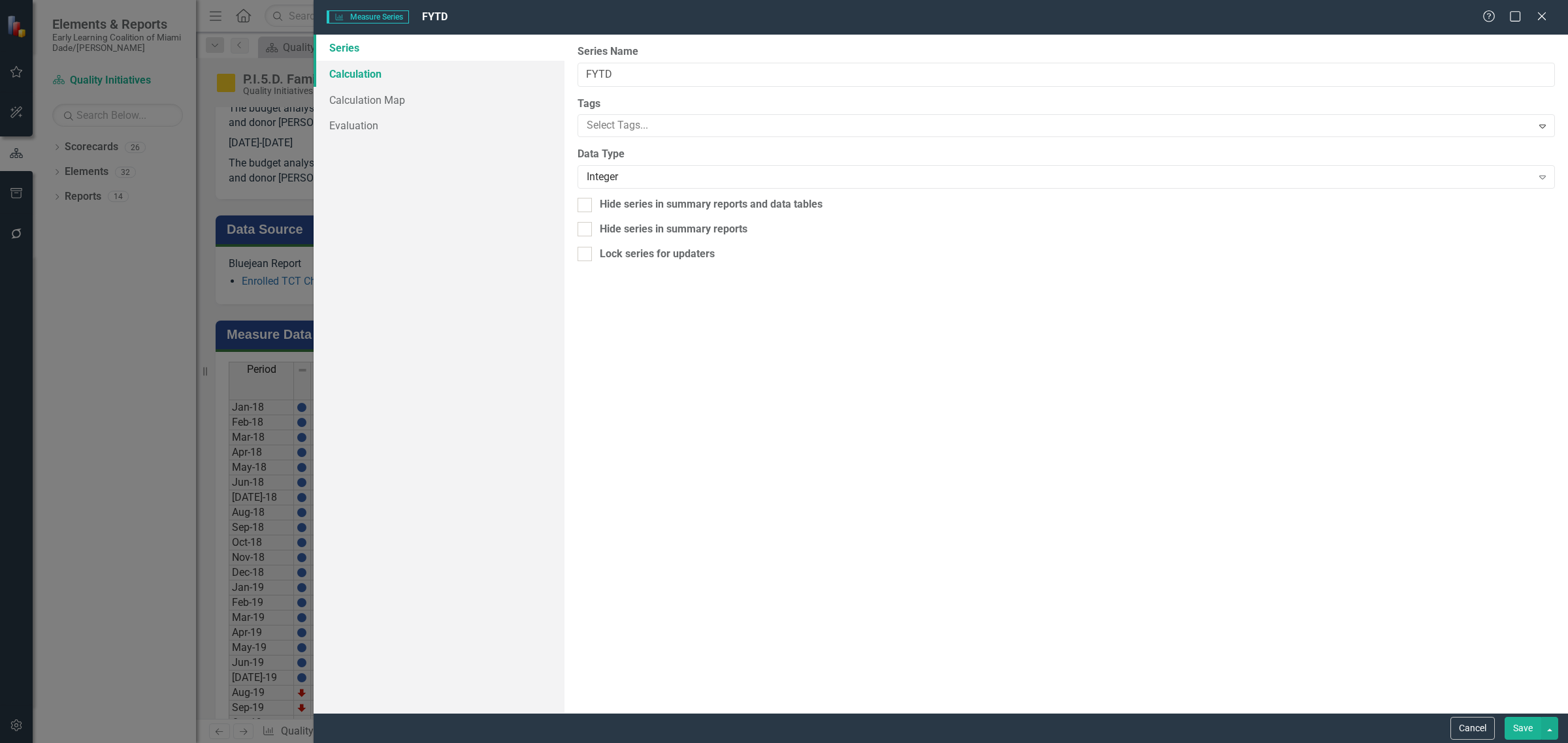
click at [380, 71] on link "Calculation" at bounding box center [439, 73] width 251 height 26
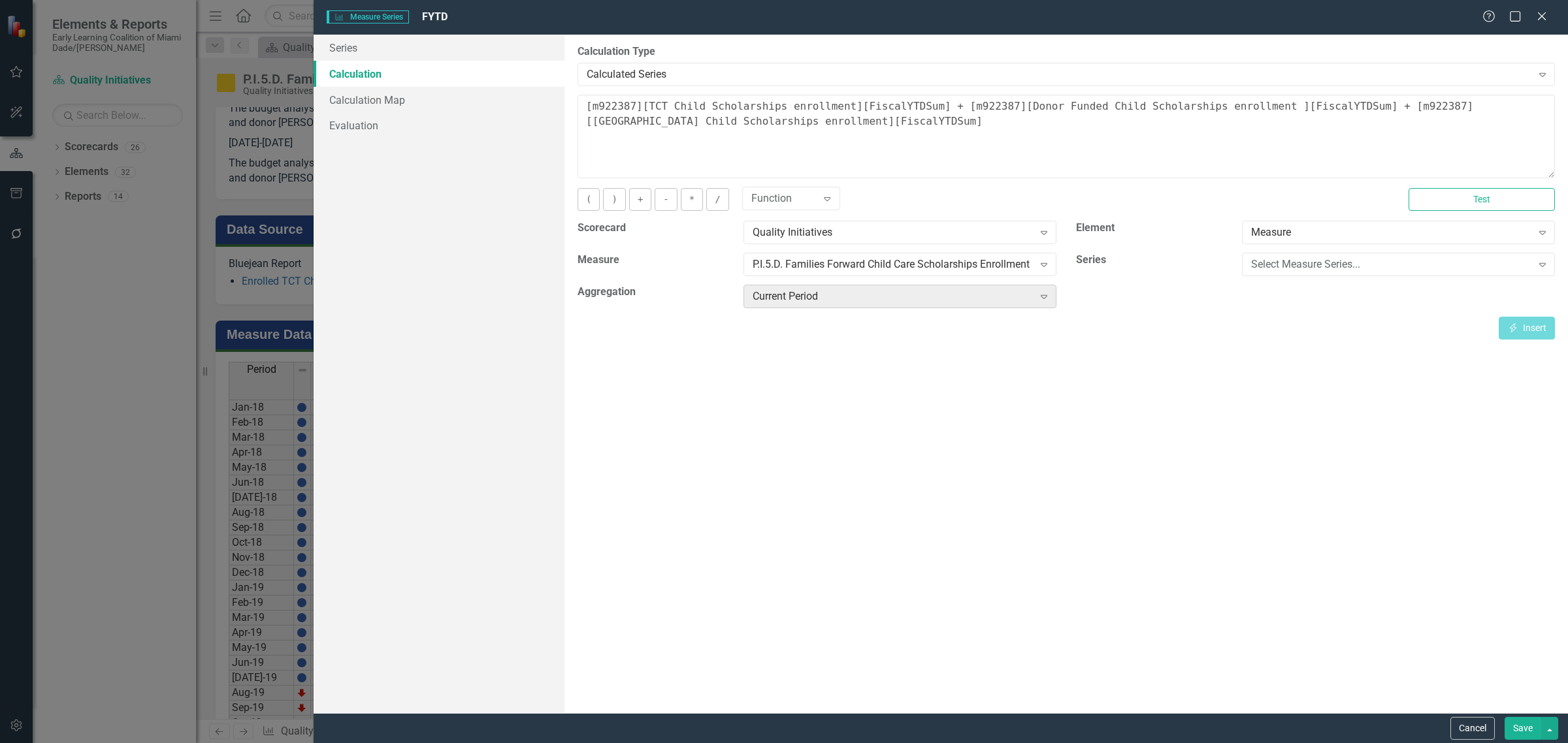
click at [799, 305] on div "Current Period Expand" at bounding box center [899, 297] width 313 height 24
click at [995, 299] on div "Current Period" at bounding box center [892, 297] width 281 height 15
click at [984, 302] on div "Current Period" at bounding box center [892, 297] width 281 height 15
click at [1418, 200] on button "Test" at bounding box center [1482, 200] width 147 height 23
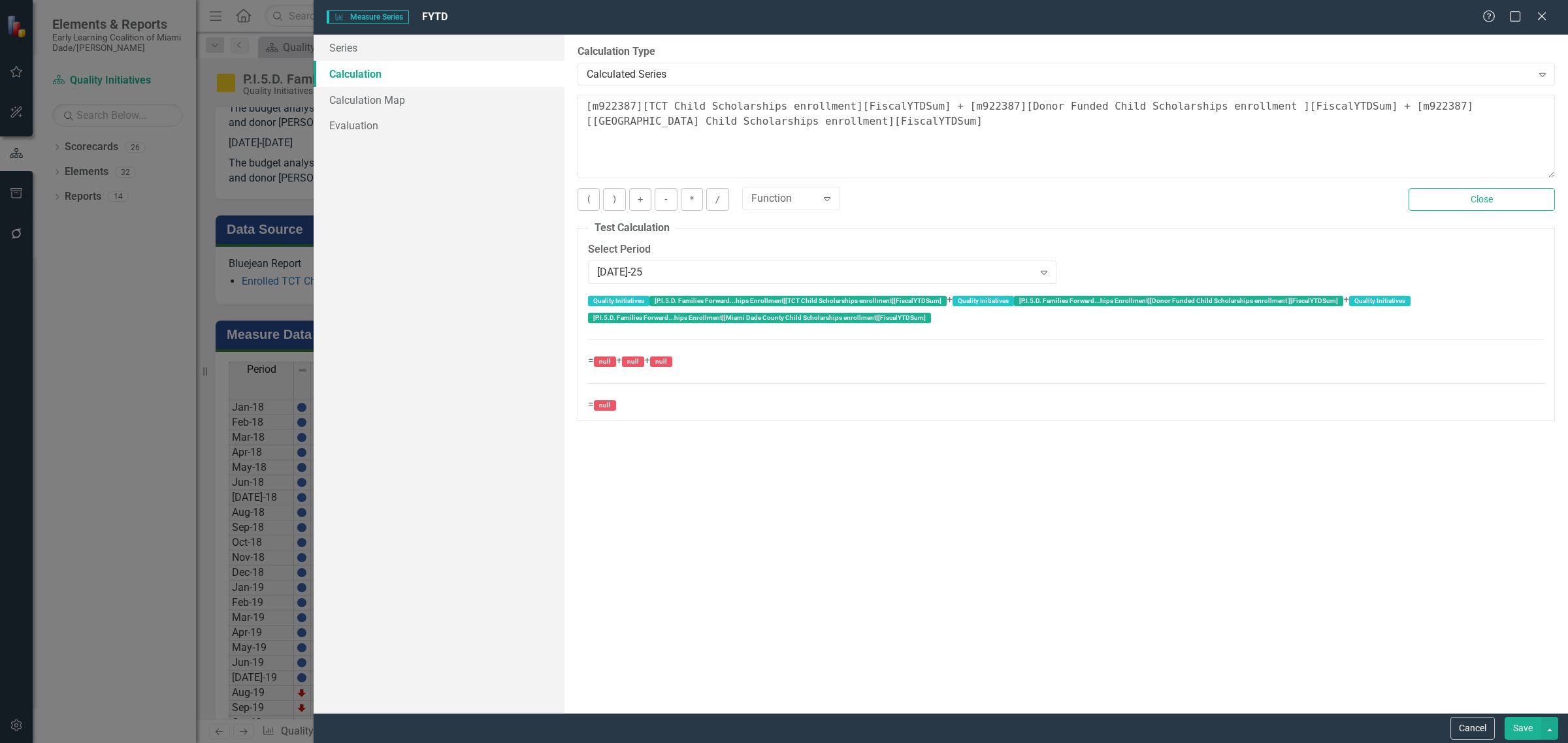
click at [975, 189] on div "Function Expand" at bounding box center [1066, 200] width 647 height 22
click at [1095, 189] on div "Function Expand" at bounding box center [1066, 200] width 647 height 22
click at [1111, 142] on textarea "[m922387][TCT Child Scholarships enrollment][FiscalYTDSum] + [m922387][Donor Fu…" at bounding box center [1066, 136] width 978 height 84
click at [1447, 200] on button "Close" at bounding box center [1482, 200] width 147 height 23
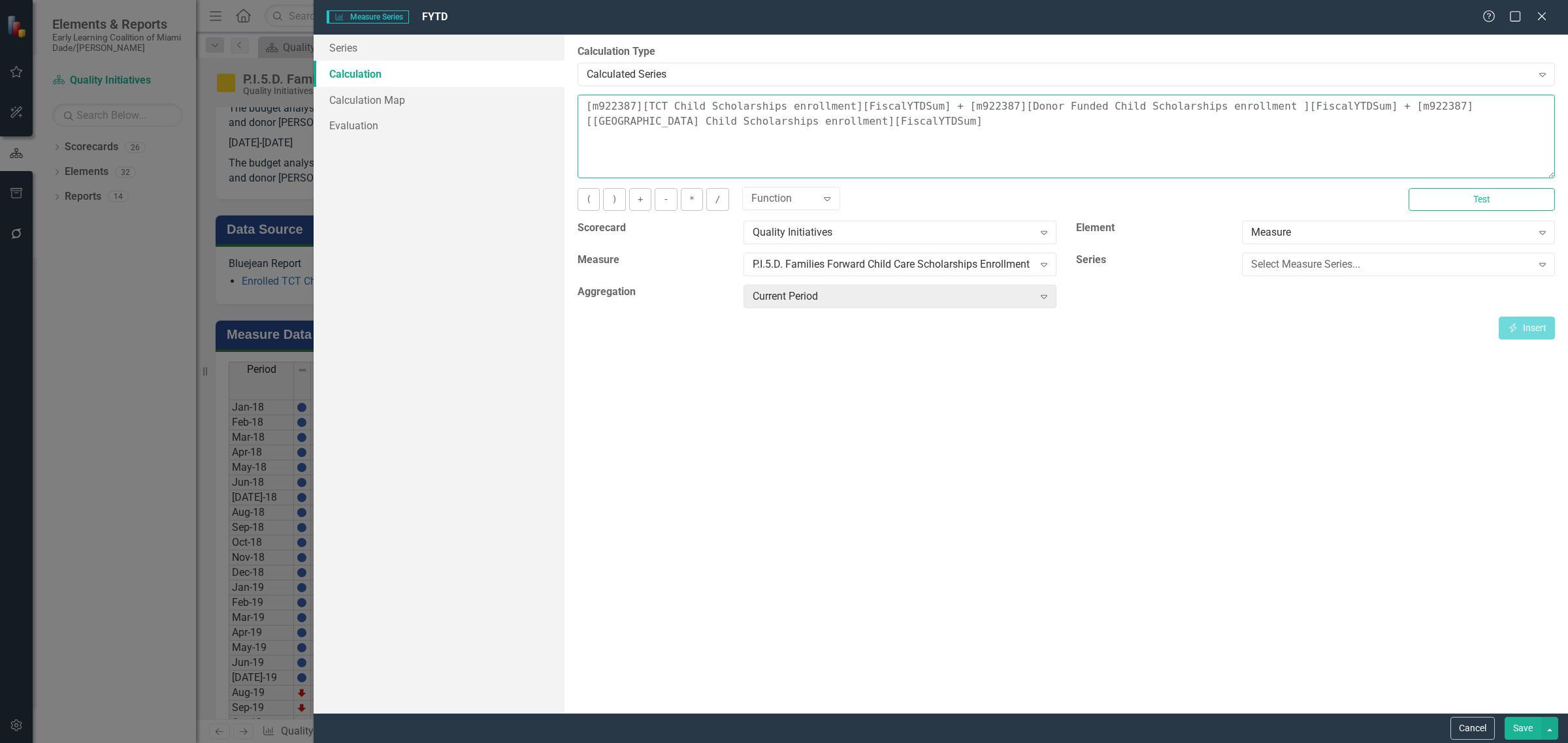
drag, startPoint x: 810, startPoint y: 123, endPoint x: 462, endPoint y: 66, distance: 352.6
click at [462, 66] on div "Series Calculation Calculation Map Evaluation From this page, you can edit the …" at bounding box center [941, 374] width 1254 height 679
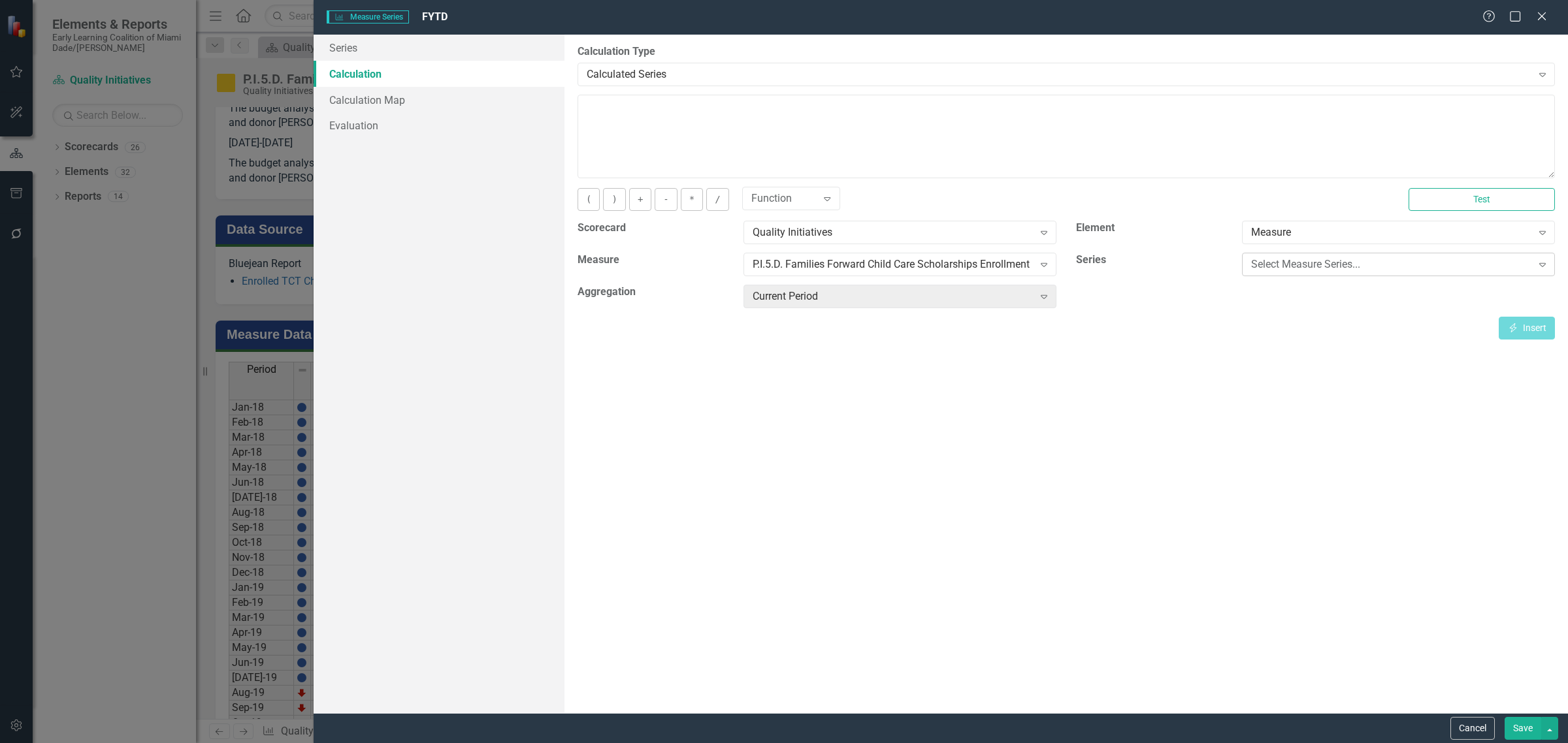
click at [1308, 262] on div "Select Measure Series..." at bounding box center [1391, 265] width 281 height 15
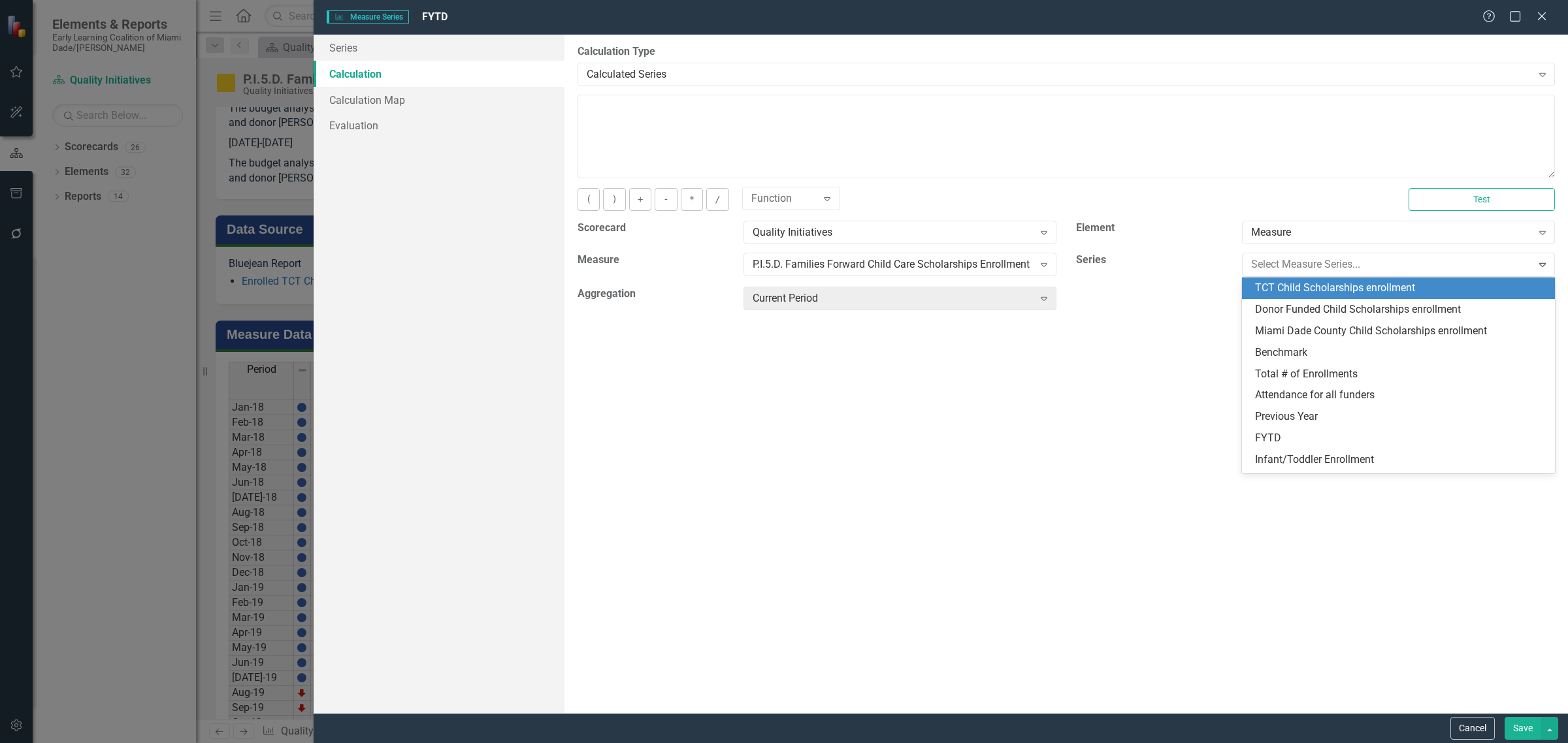
click at [1284, 288] on div "TCT Child Scholarships enrollment" at bounding box center [1401, 288] width 292 height 15
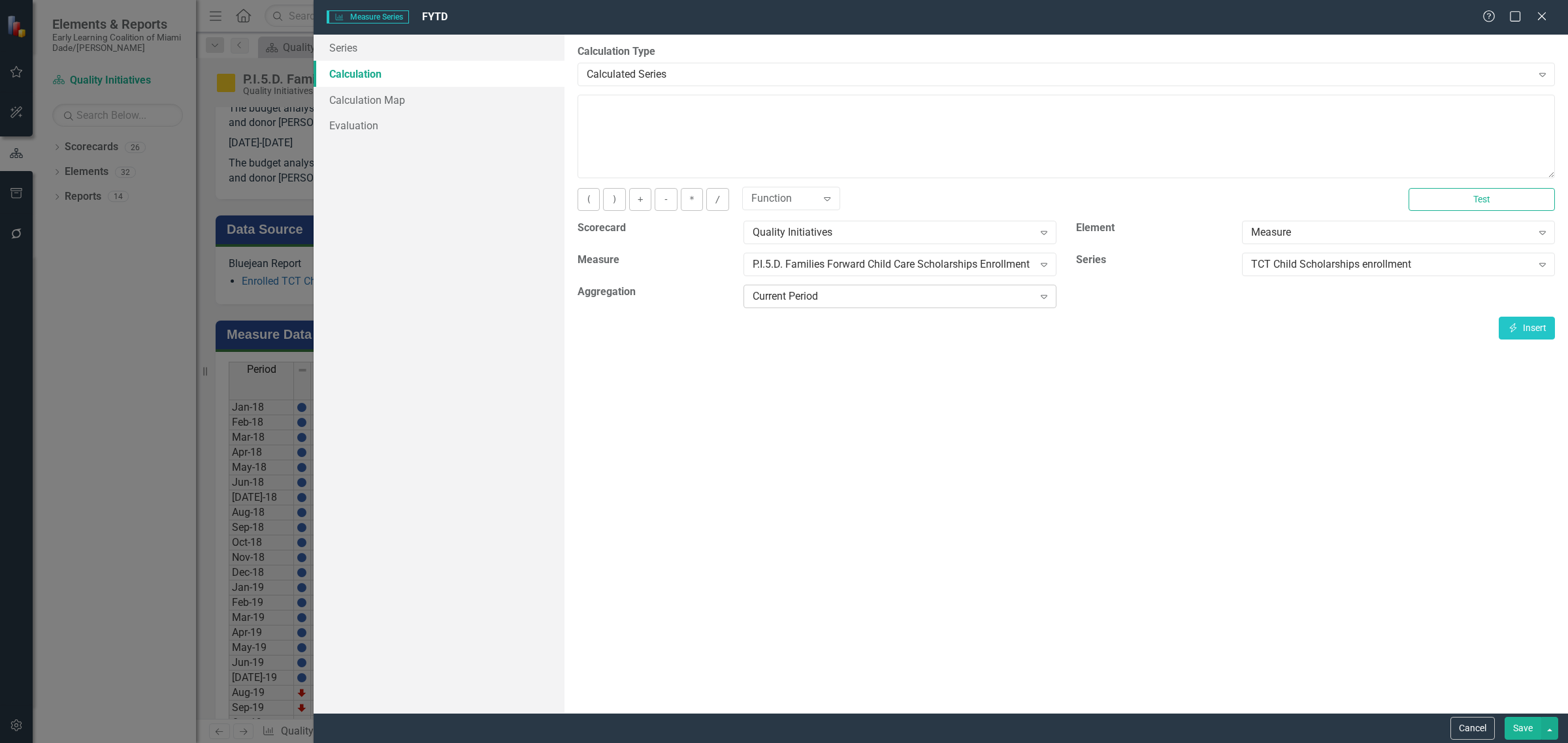
click at [820, 301] on div "Current Period" at bounding box center [892, 297] width 281 height 15
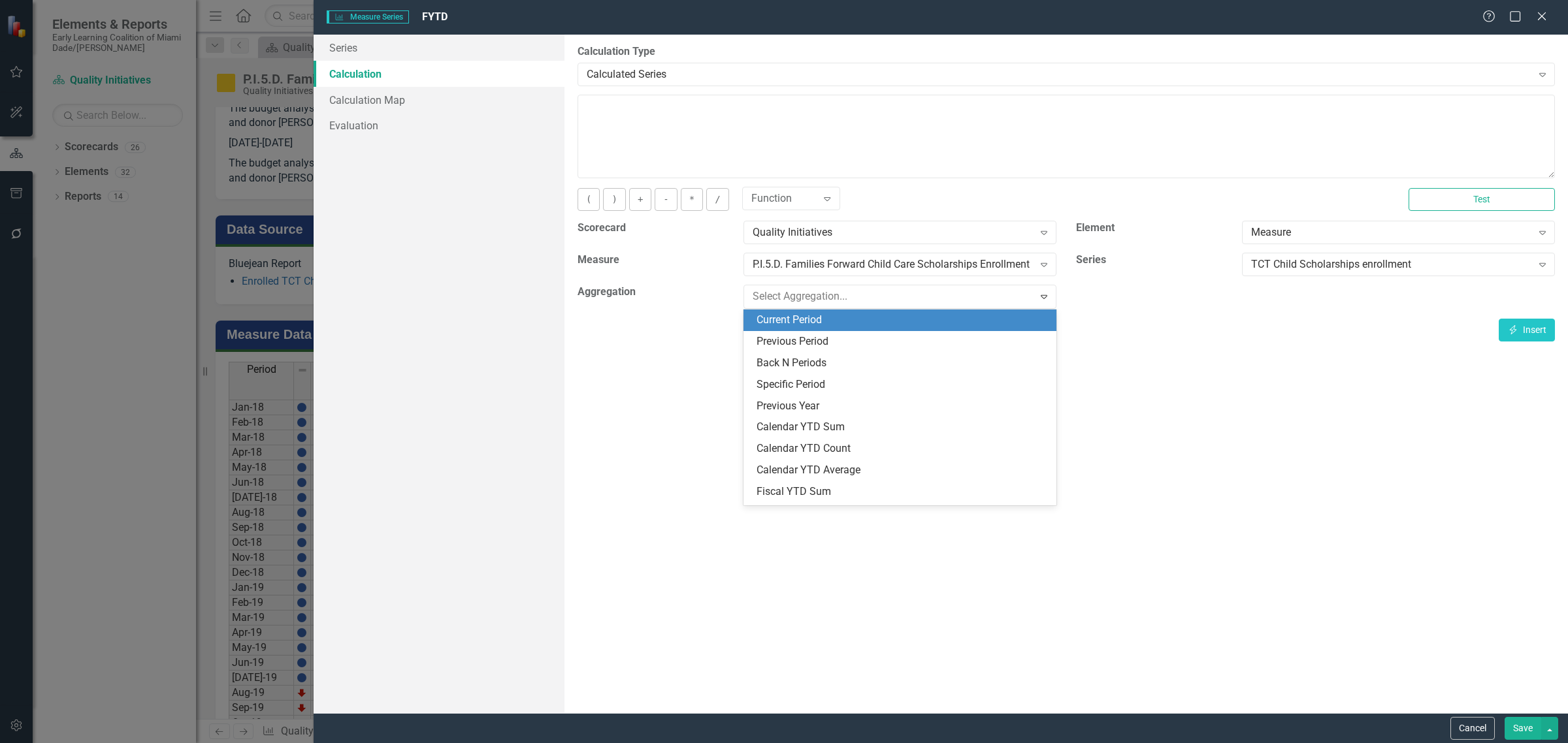
click at [824, 316] on div "Current Period" at bounding box center [903, 321] width 292 height 15
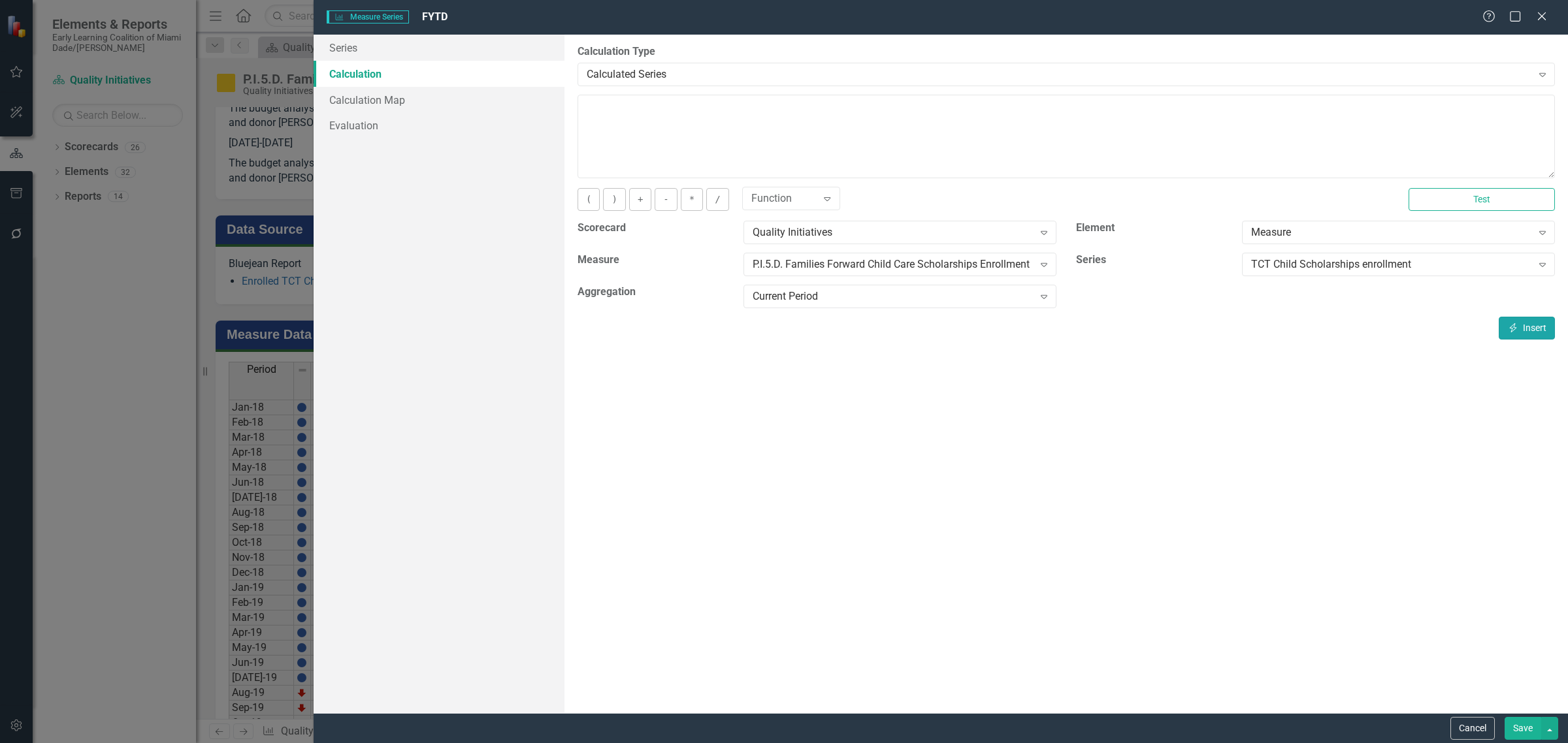
click at [1527, 322] on button "Insert Insert" at bounding box center [1527, 328] width 56 height 23
click at [640, 200] on button "+" at bounding box center [640, 200] width 22 height 23
click at [1313, 268] on div "TCT Child Scholarships enrollment" at bounding box center [1391, 265] width 281 height 15
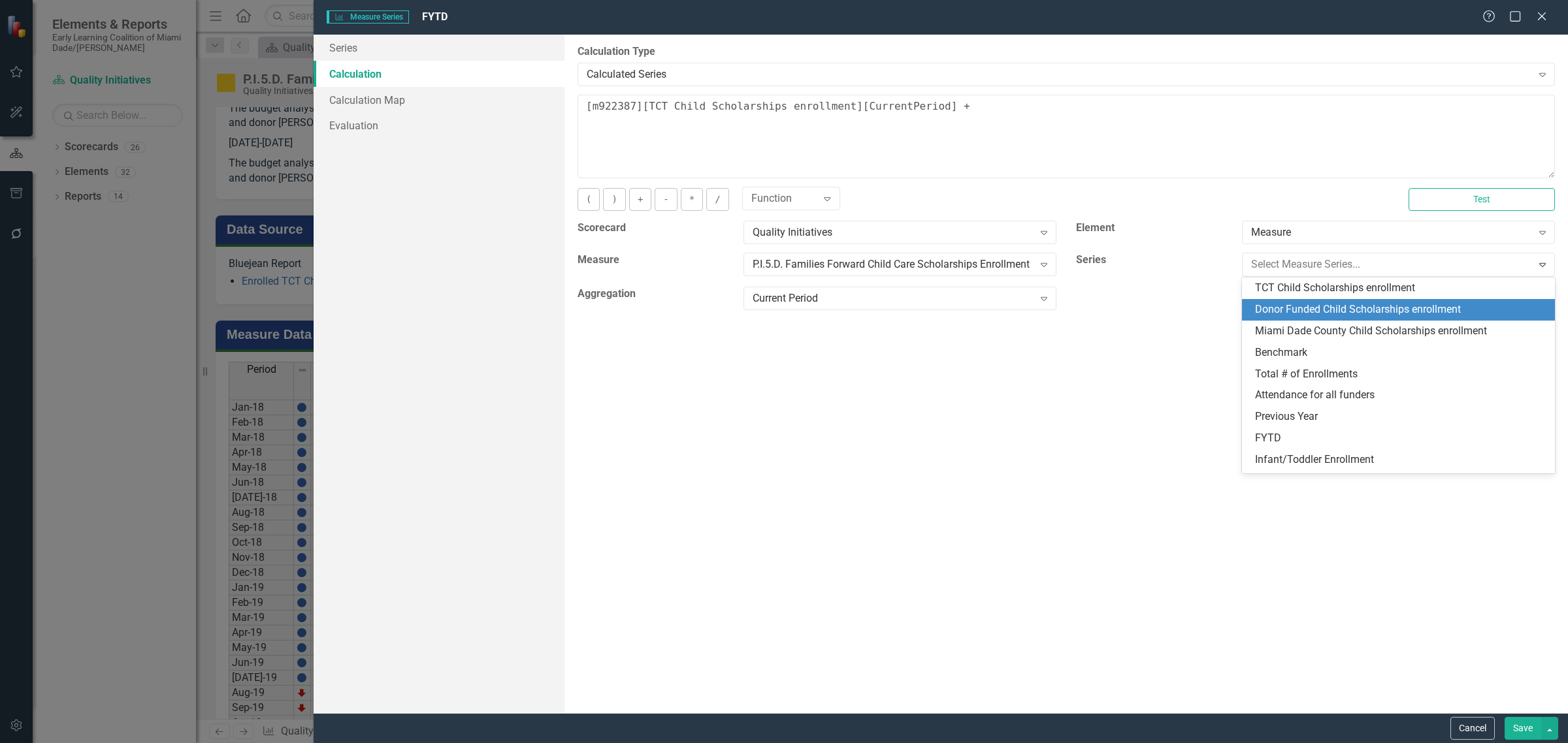
click at [1295, 305] on div "Donor Funded Child Scholarships enrollment" at bounding box center [1401, 311] width 292 height 15
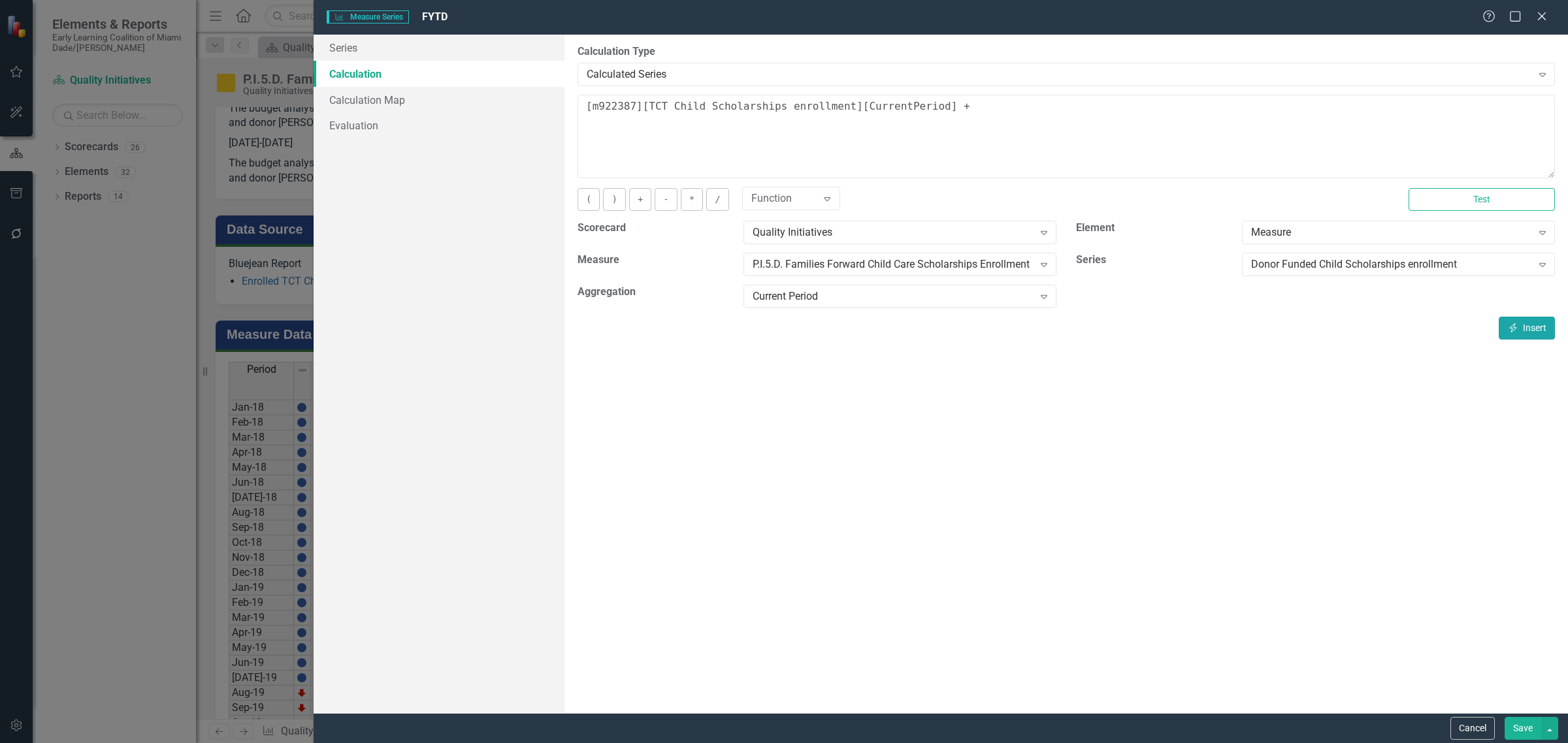
click at [1521, 328] on button "Insert Insert" at bounding box center [1527, 328] width 56 height 23
click at [642, 197] on button "+" at bounding box center [640, 200] width 22 height 23
click at [1279, 263] on div "Donor Funded Child Scholarships enrollment" at bounding box center [1391, 265] width 281 height 15
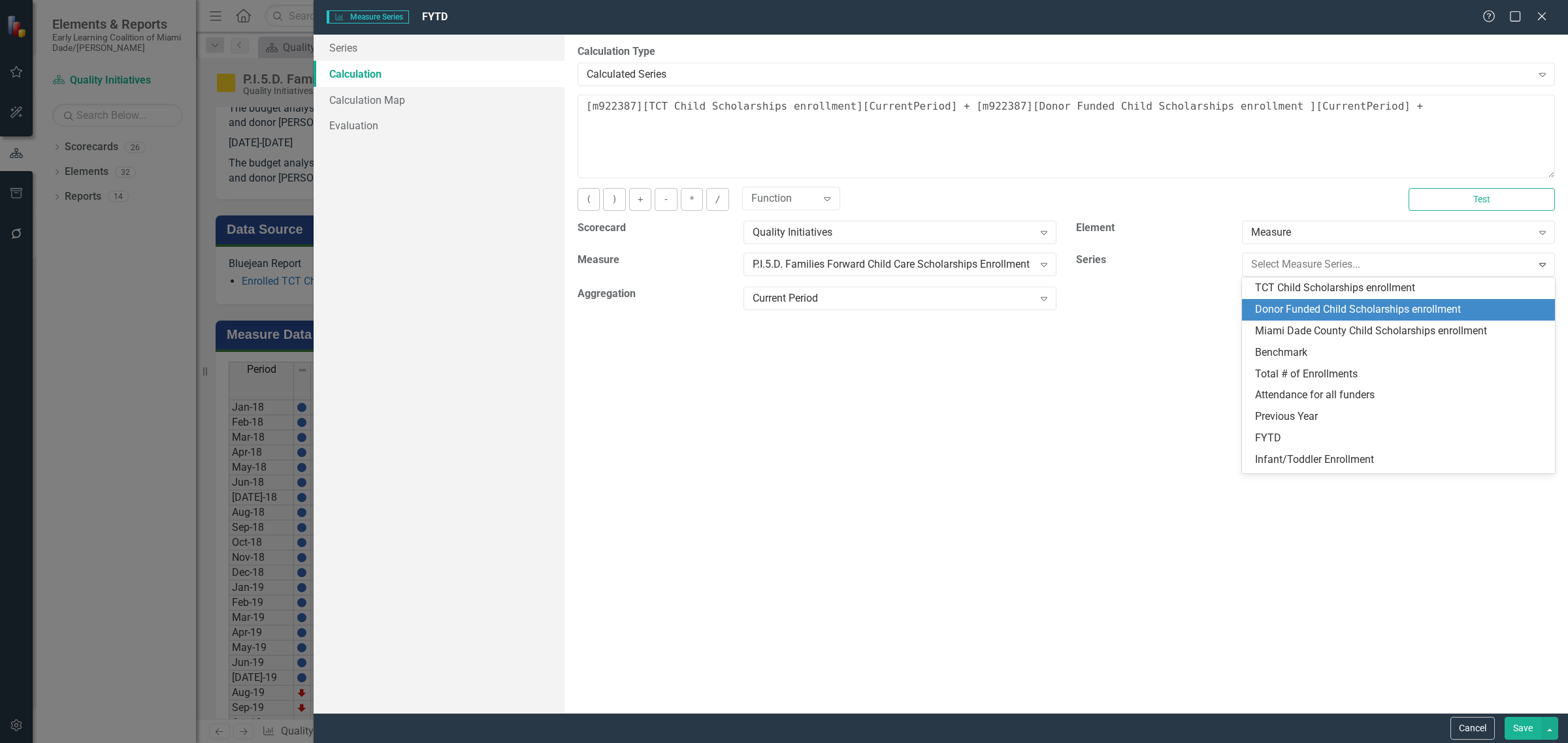
scroll to position [21, 0]
click at [1286, 303] on div "Miami Dade County Child Scholarships enrollment" at bounding box center [1401, 311] width 292 height 15
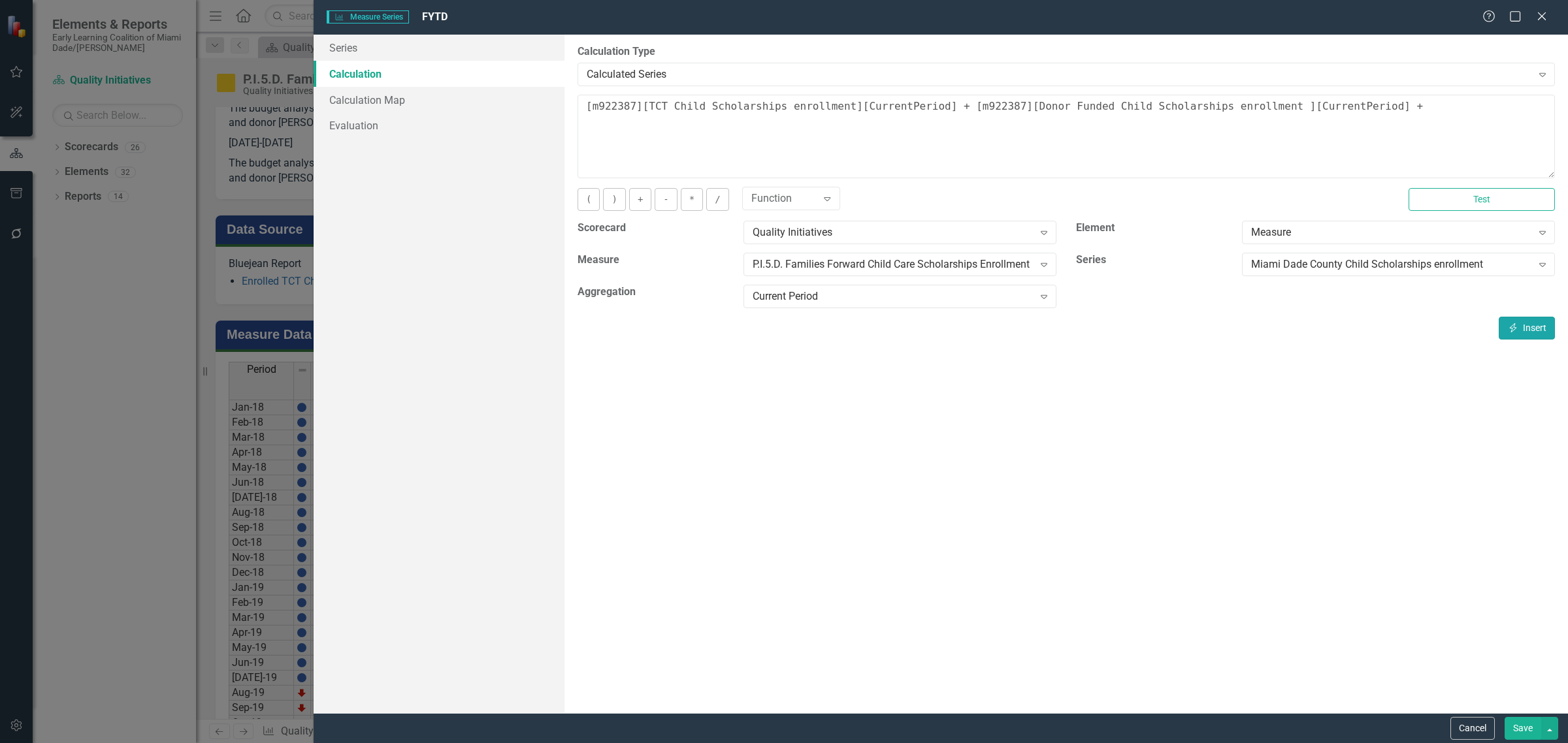
click at [1527, 324] on button "Insert Insert" at bounding box center [1527, 328] width 56 height 23
type textarea "[m922387][TCT Child Scholarships enrollment][CurrentPeriod] + [m922387][Donor F…"
click at [1447, 200] on button "Test" at bounding box center [1482, 200] width 147 height 23
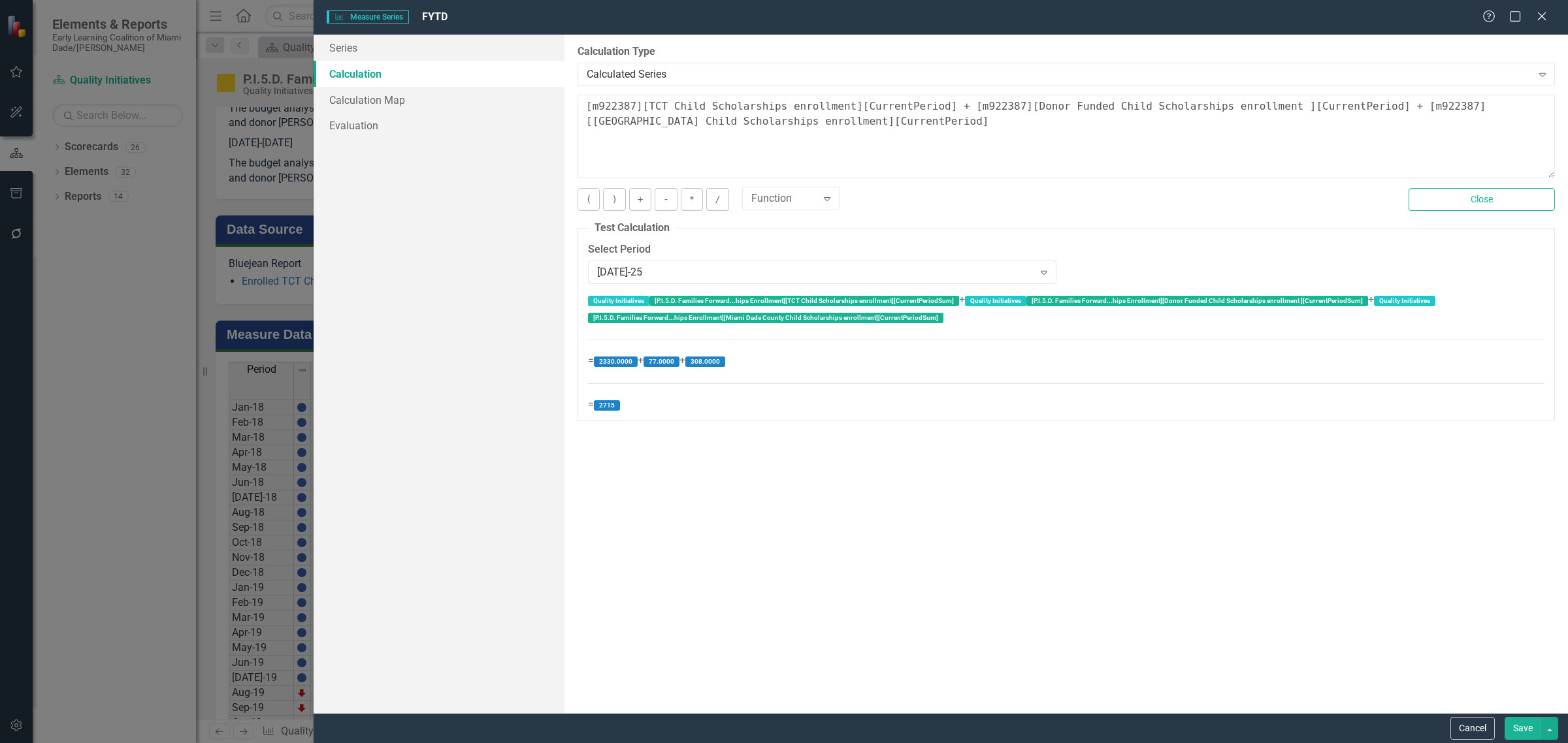
click at [1520, 726] on button "Save" at bounding box center [1523, 728] width 37 height 23
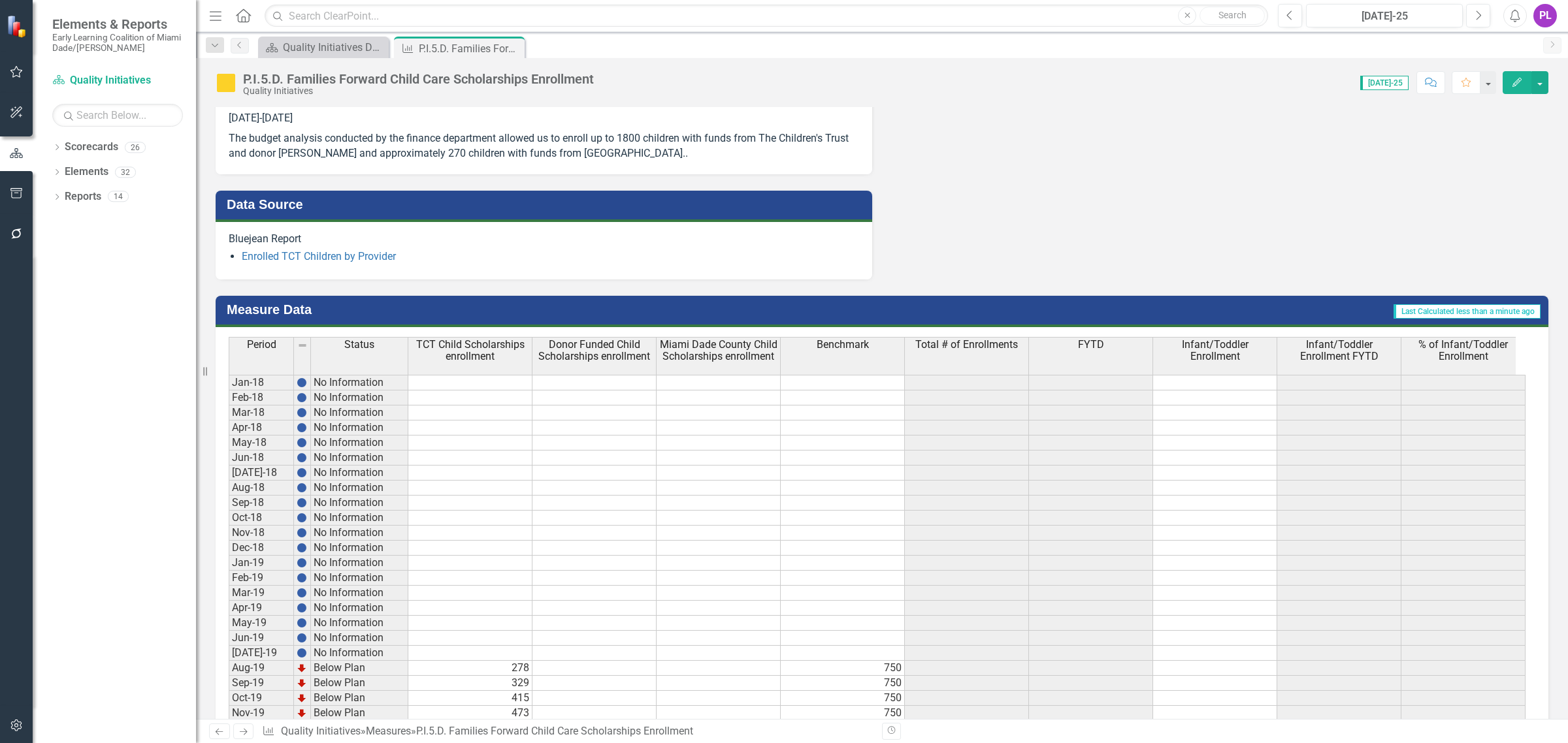
scroll to position [919, 0]
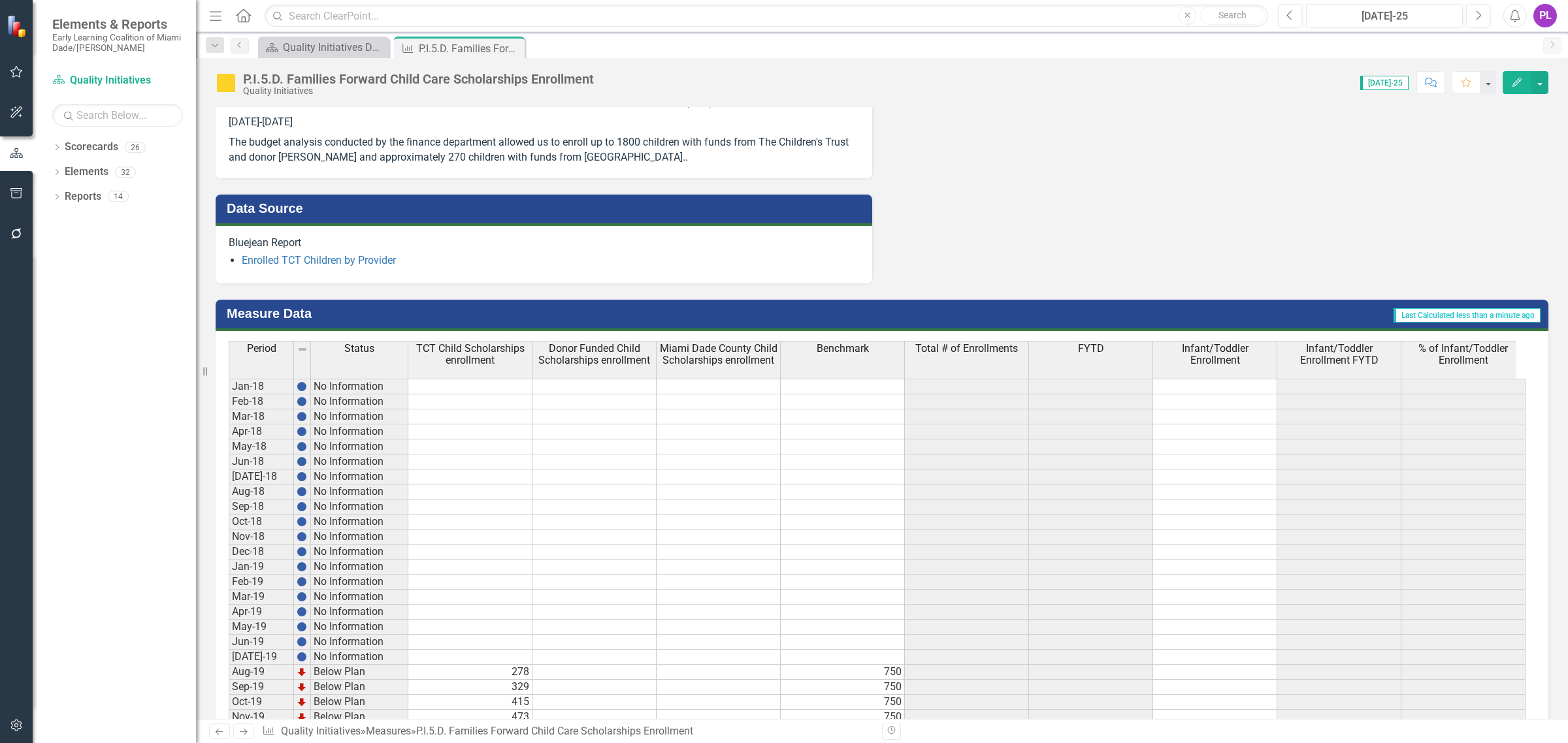
click at [1104, 355] on th "FYTD" at bounding box center [1091, 360] width 125 height 38
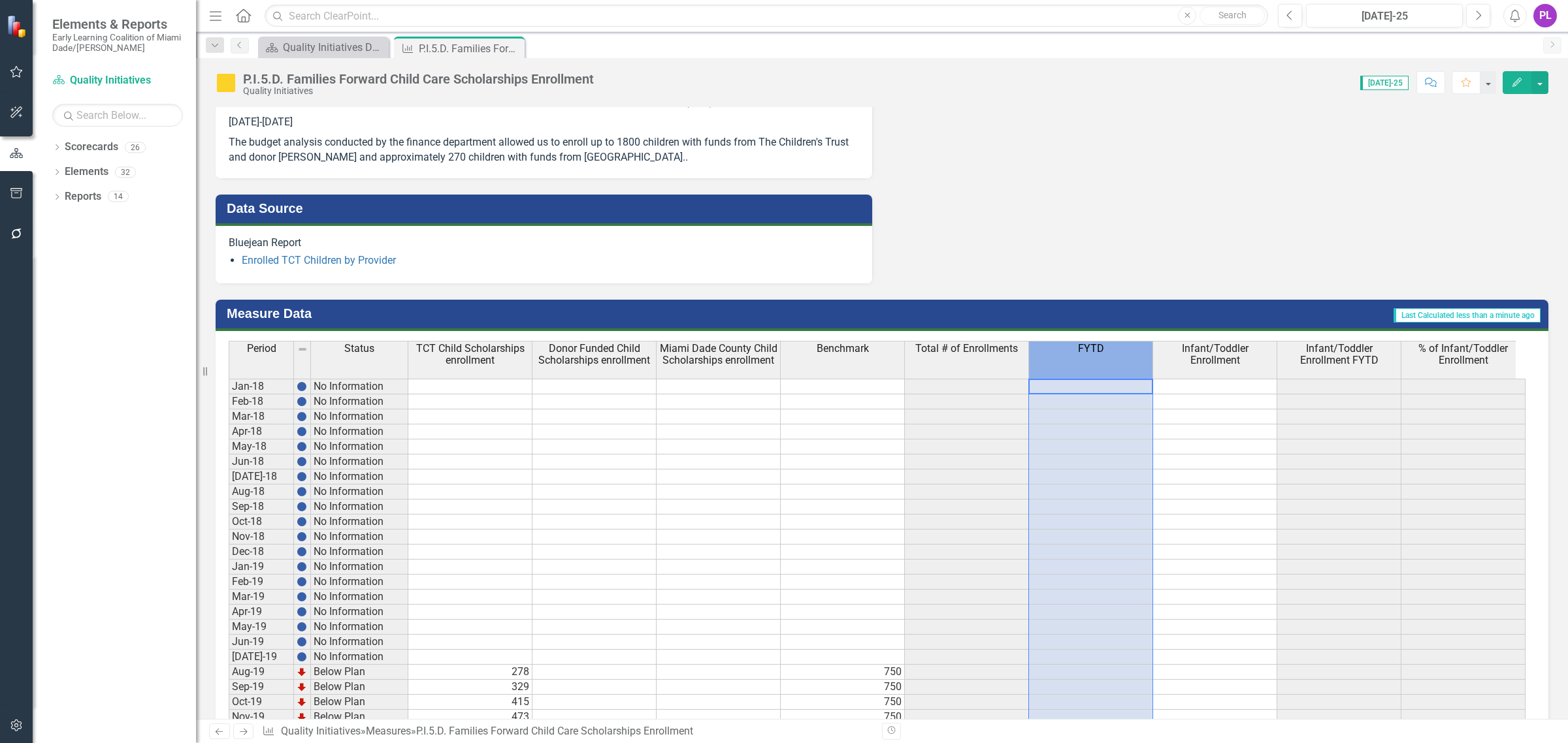
click at [1104, 355] on th "FYTD" at bounding box center [1091, 360] width 125 height 38
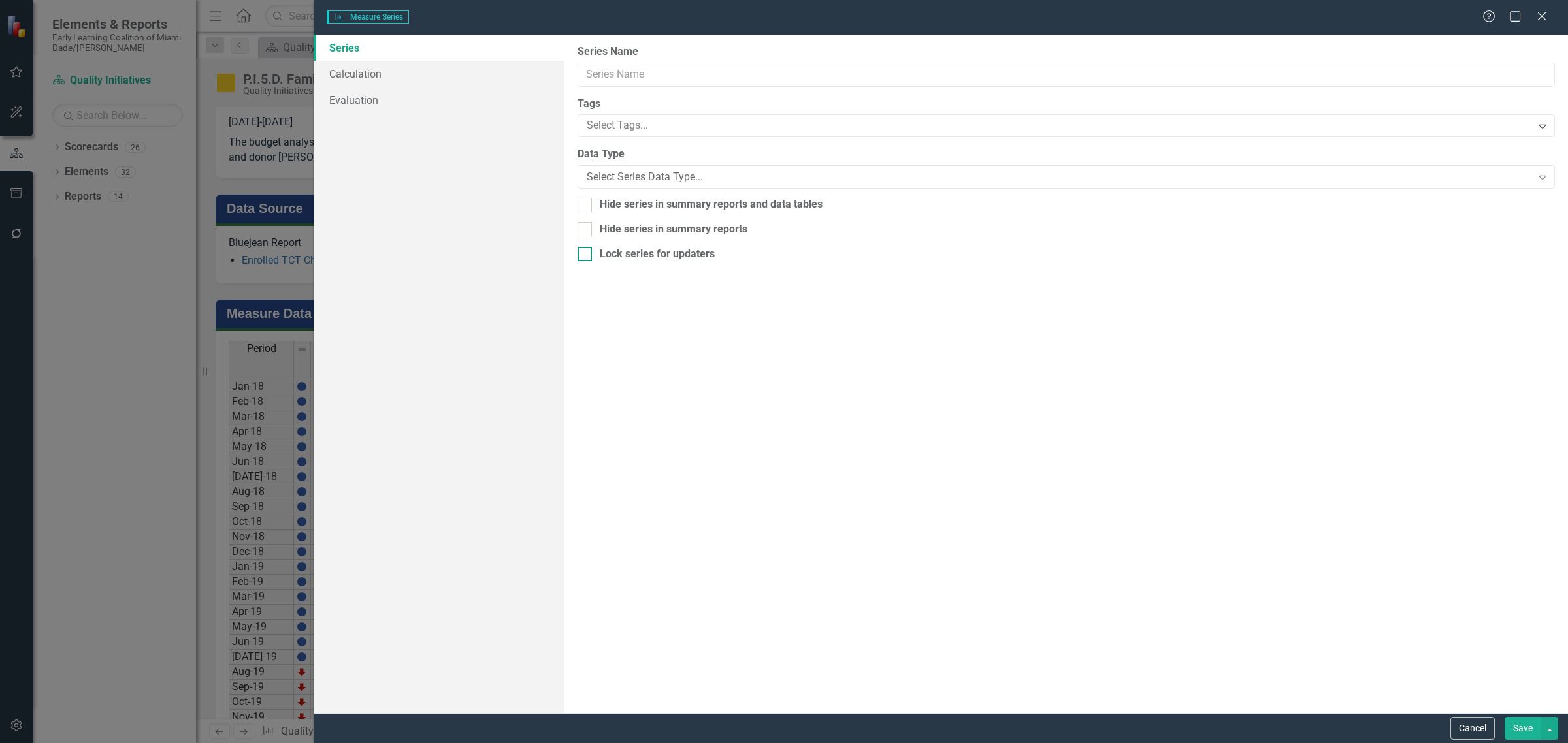
type input "FYTD"
click at [417, 73] on link "Calculation" at bounding box center [439, 73] width 251 height 26
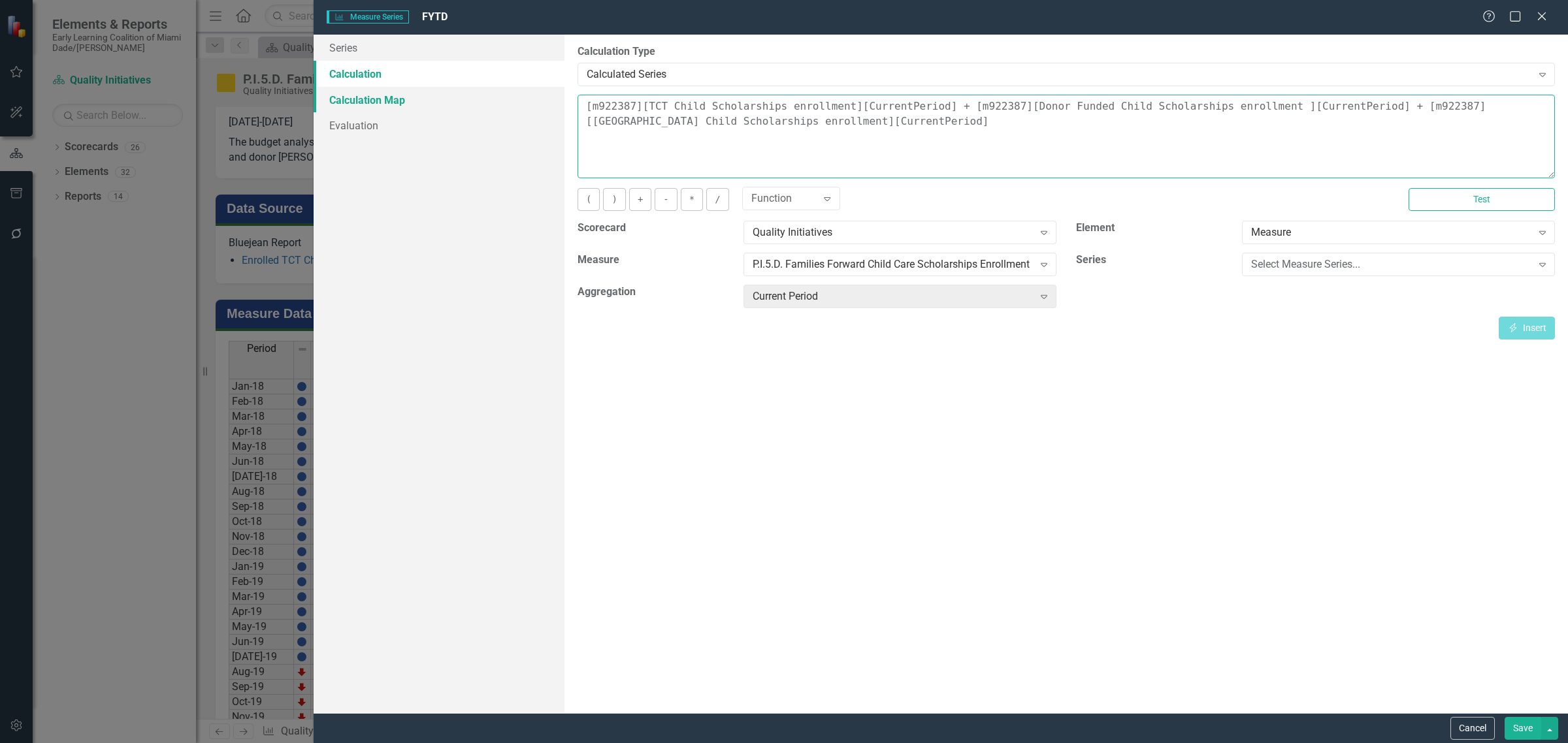
drag, startPoint x: 857, startPoint y: 128, endPoint x: 526, endPoint y: 96, distance: 332.5
click at [526, 96] on div "Series Calculation Calculation Map Evaluation From this page, you can edit the …" at bounding box center [941, 374] width 1254 height 679
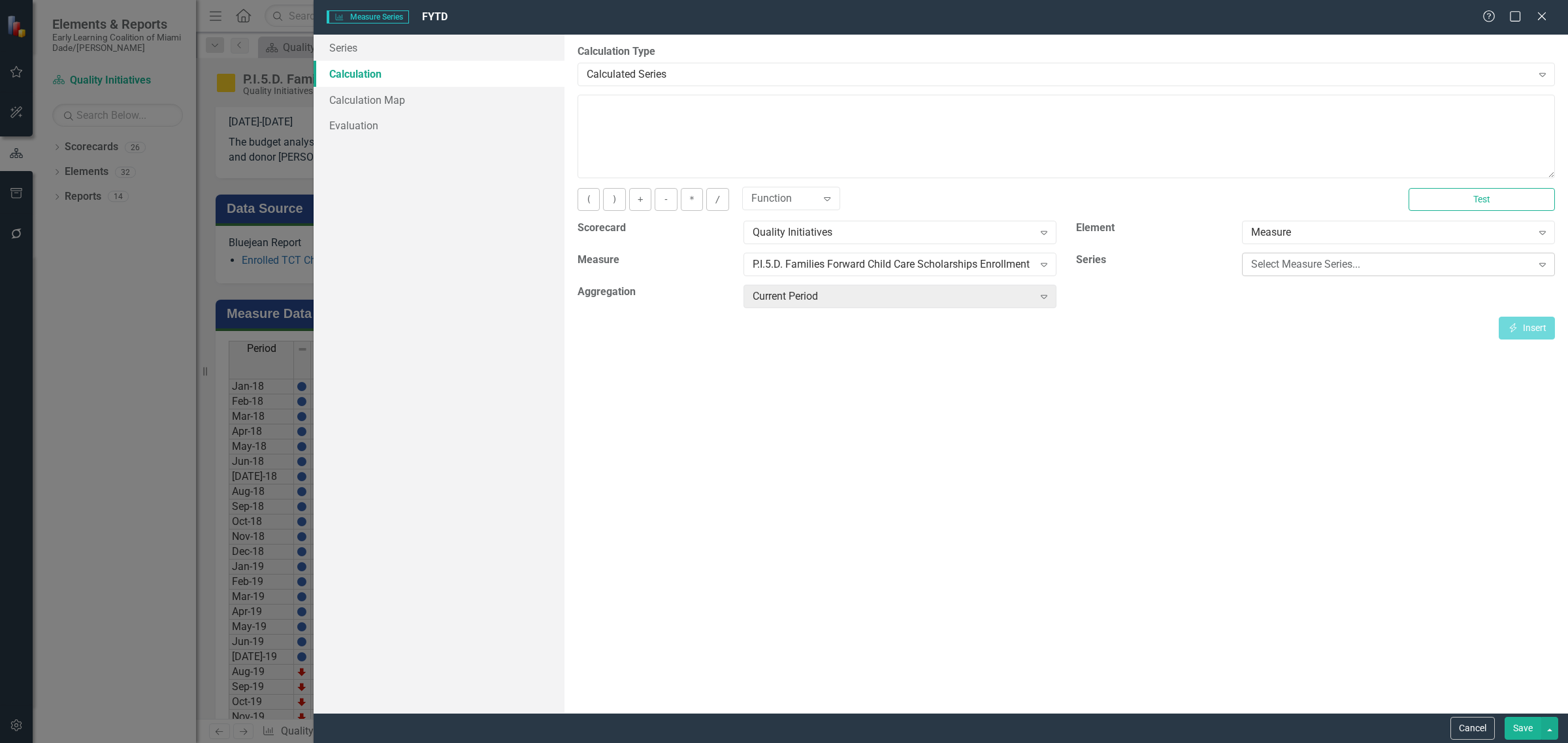
click at [1281, 265] on div "Select Measure Series..." at bounding box center [1391, 265] width 281 height 15
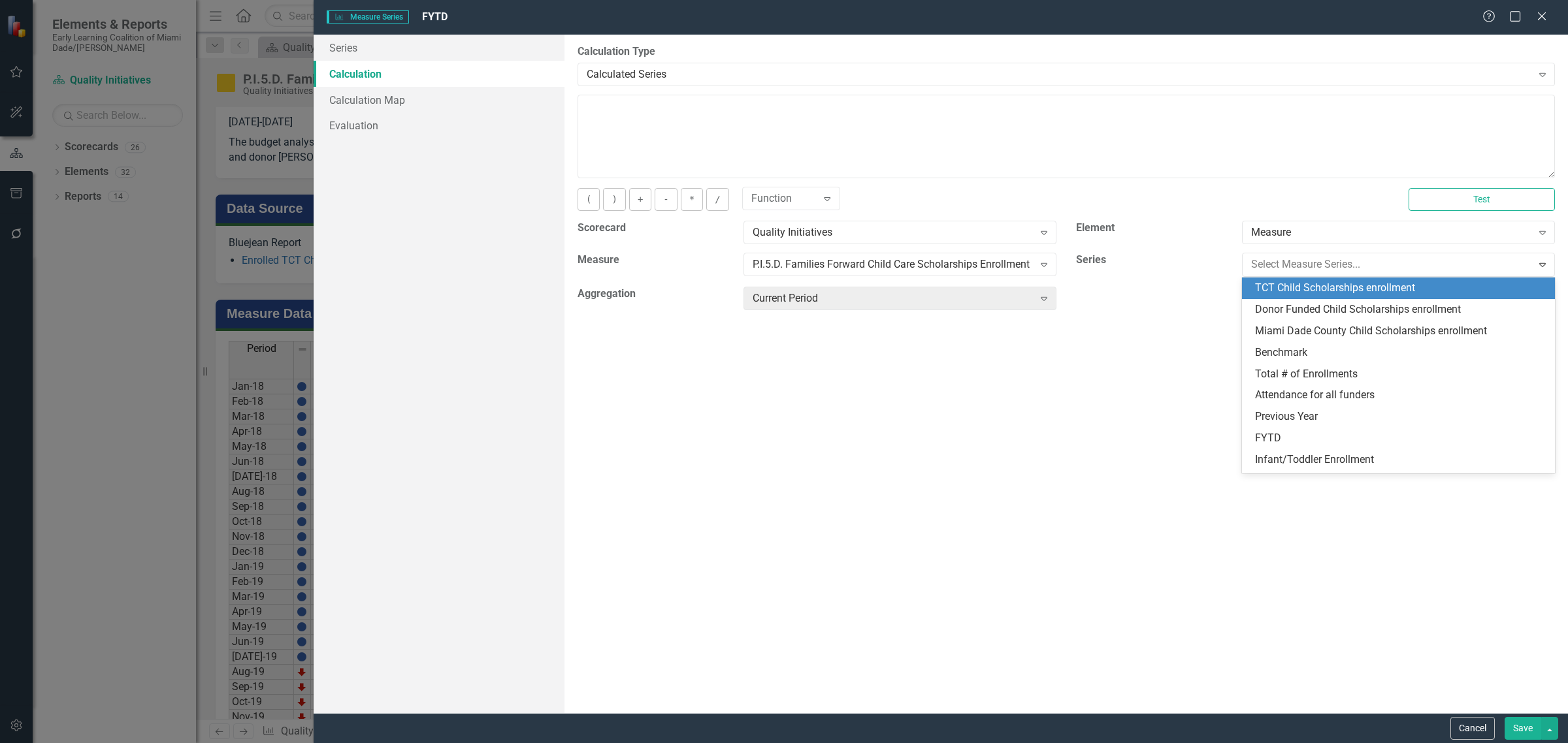
click at [1284, 287] on div "TCT Child Scholarships enrollment" at bounding box center [1401, 288] width 292 height 15
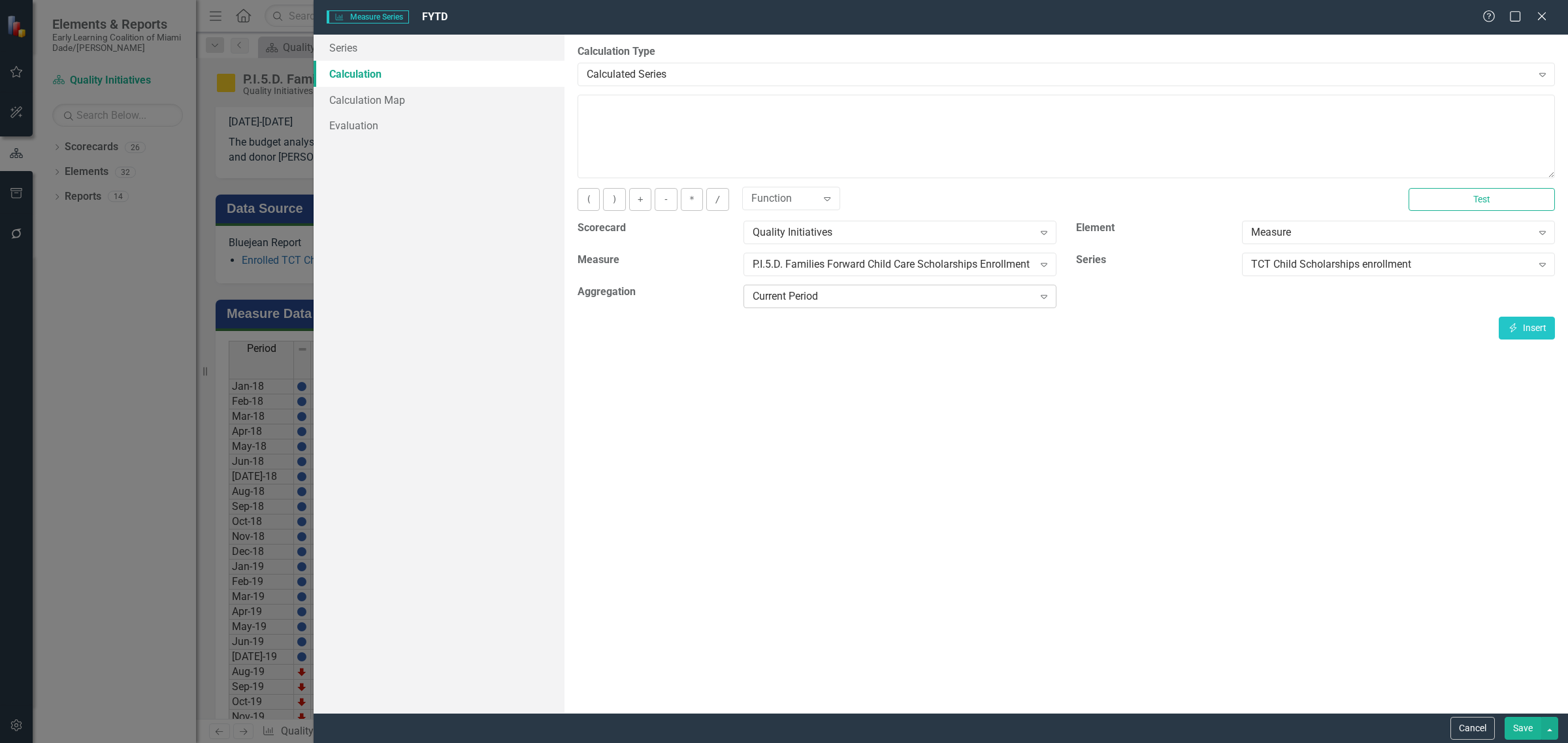
click at [922, 293] on div "Current Period" at bounding box center [892, 297] width 281 height 15
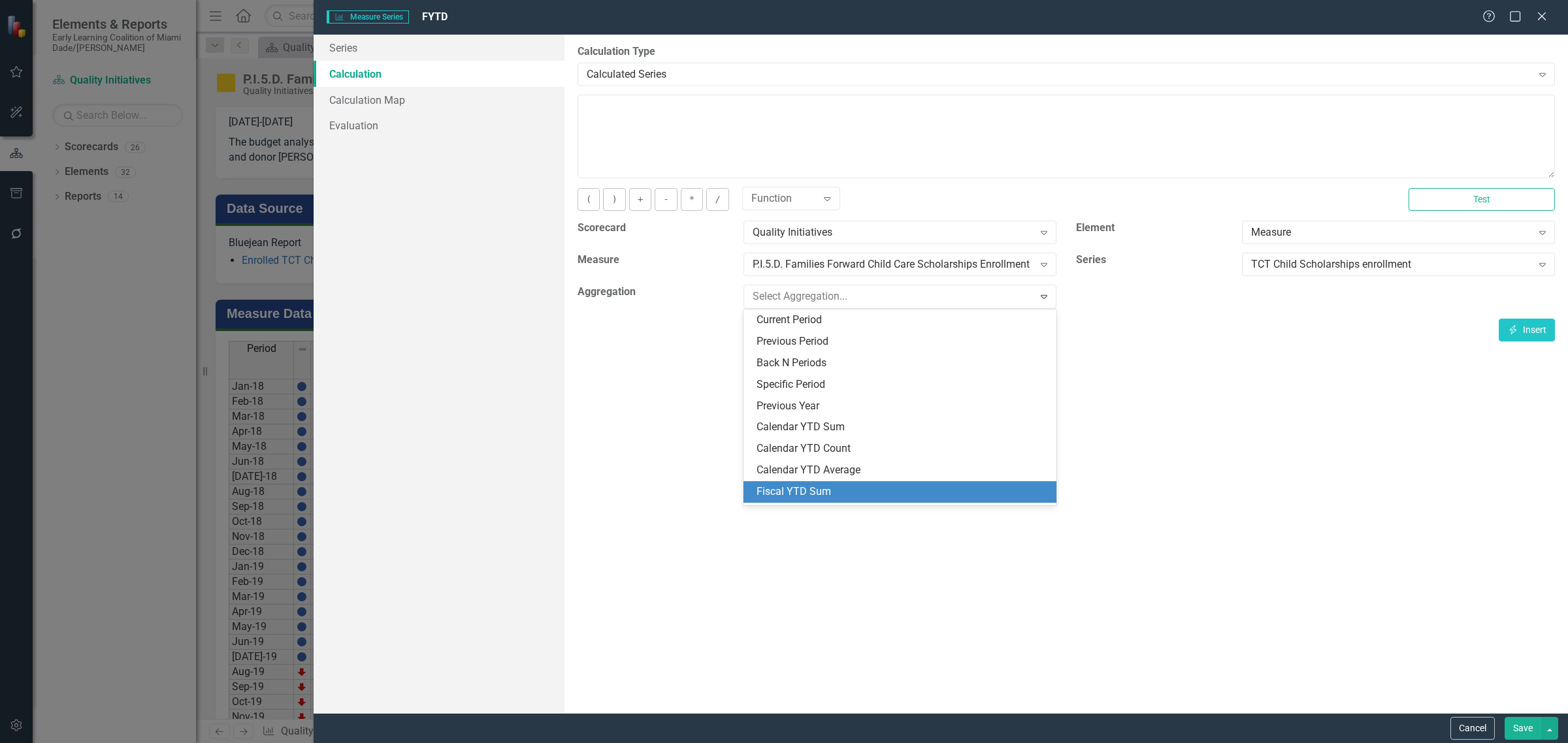
click at [864, 489] on div "Fiscal YTD Sum" at bounding box center [903, 492] width 292 height 15
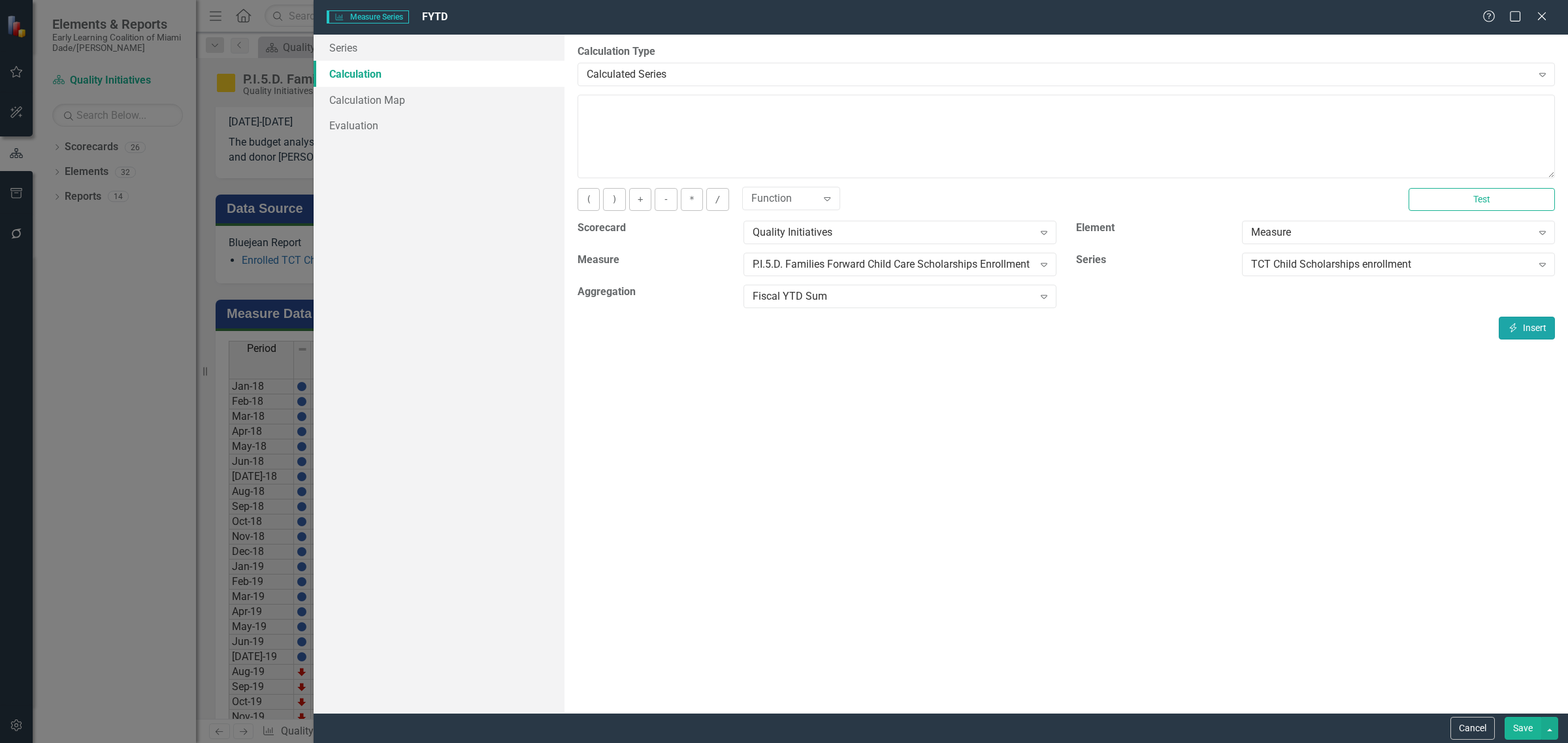
click at [1516, 330] on icon "Insert" at bounding box center [1513, 328] width 12 height 9
click at [639, 200] on button "+" at bounding box center [640, 200] width 22 height 23
click at [1275, 268] on div "TCT Child Scholarships enrollment" at bounding box center [1391, 265] width 281 height 15
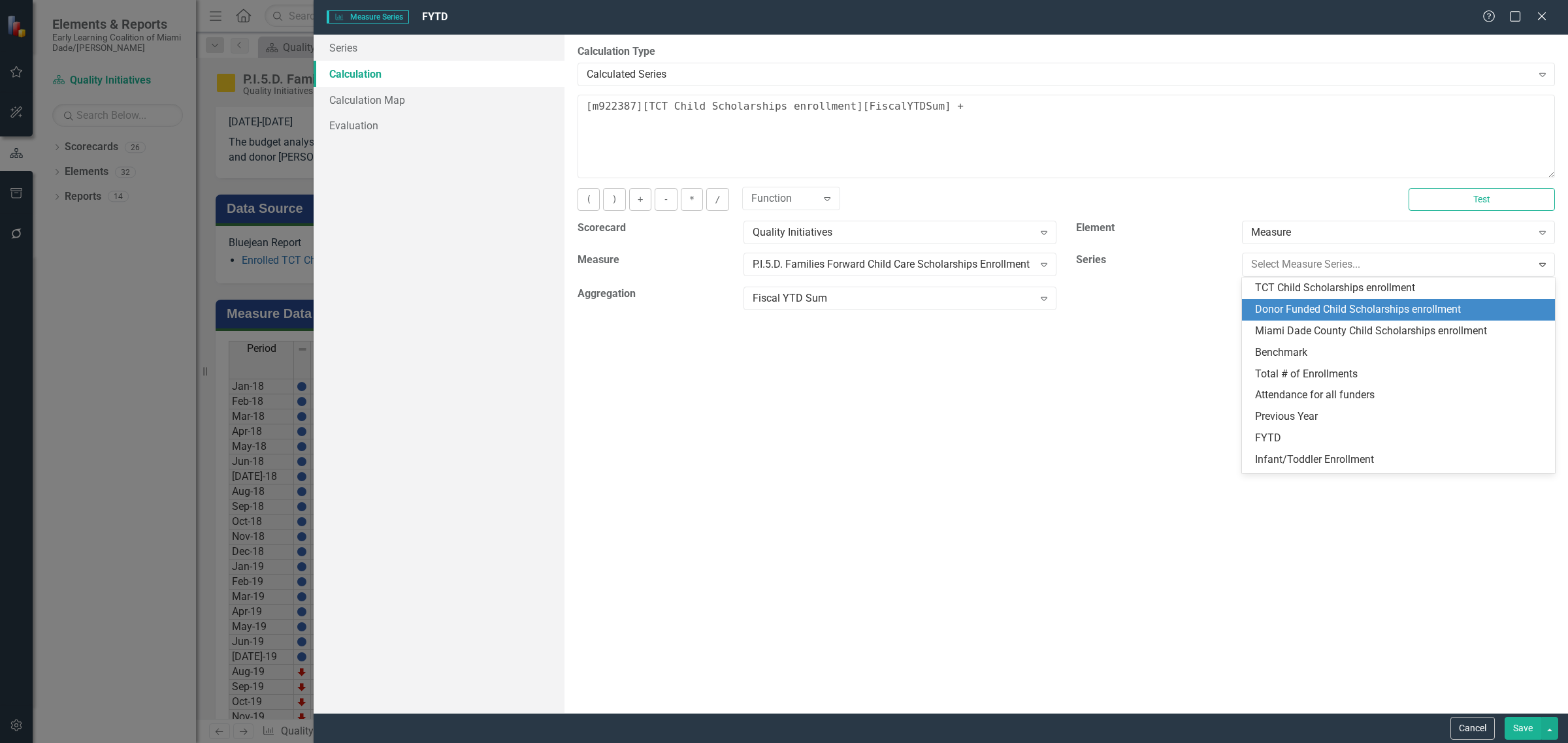
click at [1279, 307] on div "Donor Funded Child Scholarships enrollment" at bounding box center [1401, 311] width 292 height 15
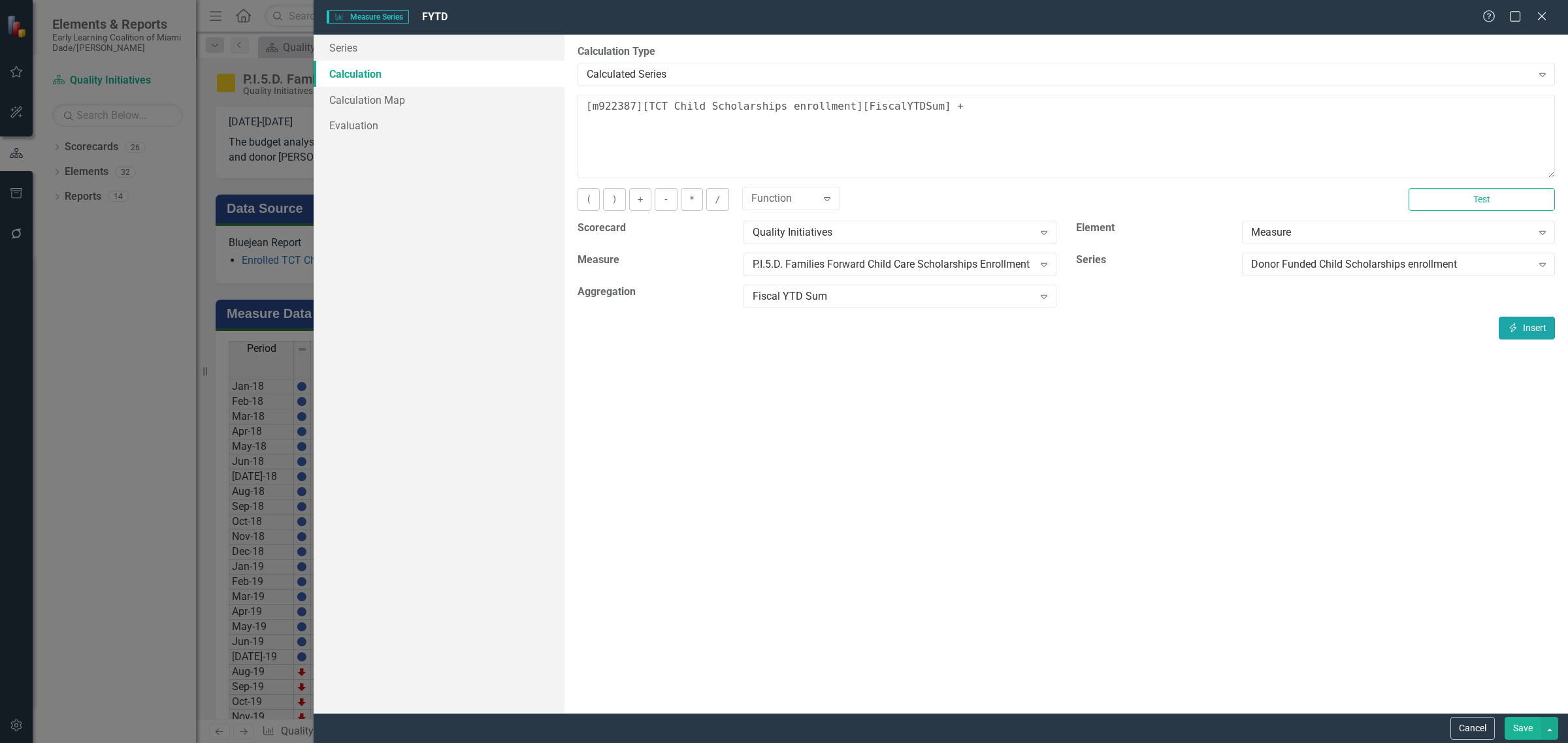
click at [1513, 324] on icon "Insert" at bounding box center [1513, 328] width 12 height 9
click at [642, 204] on button "+" at bounding box center [640, 200] width 22 height 23
click at [1265, 255] on div "Donor Funded Child Scholarships enrollment Expand" at bounding box center [1398, 264] width 313 height 24
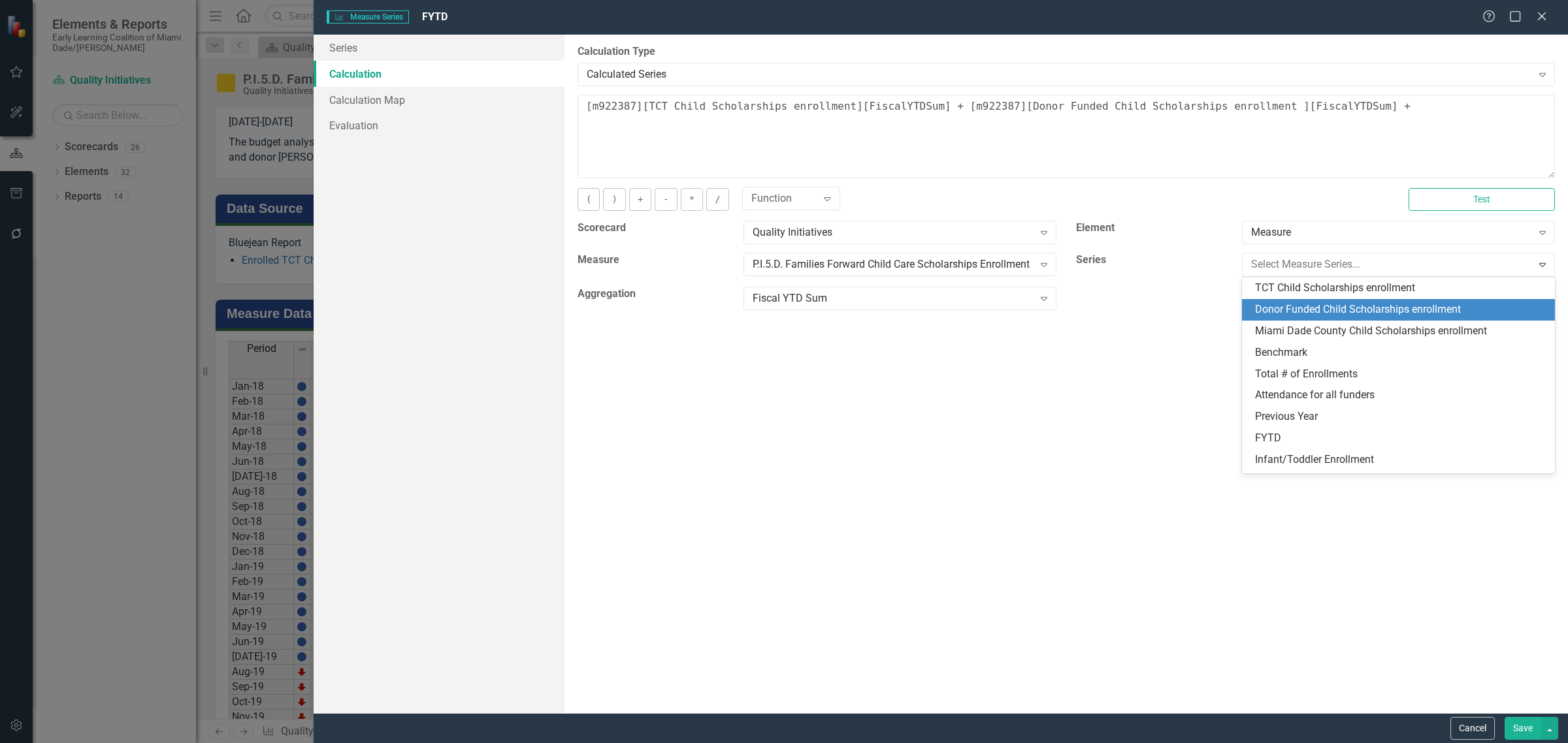
scroll to position [21, 0]
click at [1281, 308] on div "Miami Dade County Child Scholarships enrollment" at bounding box center [1401, 311] width 292 height 15
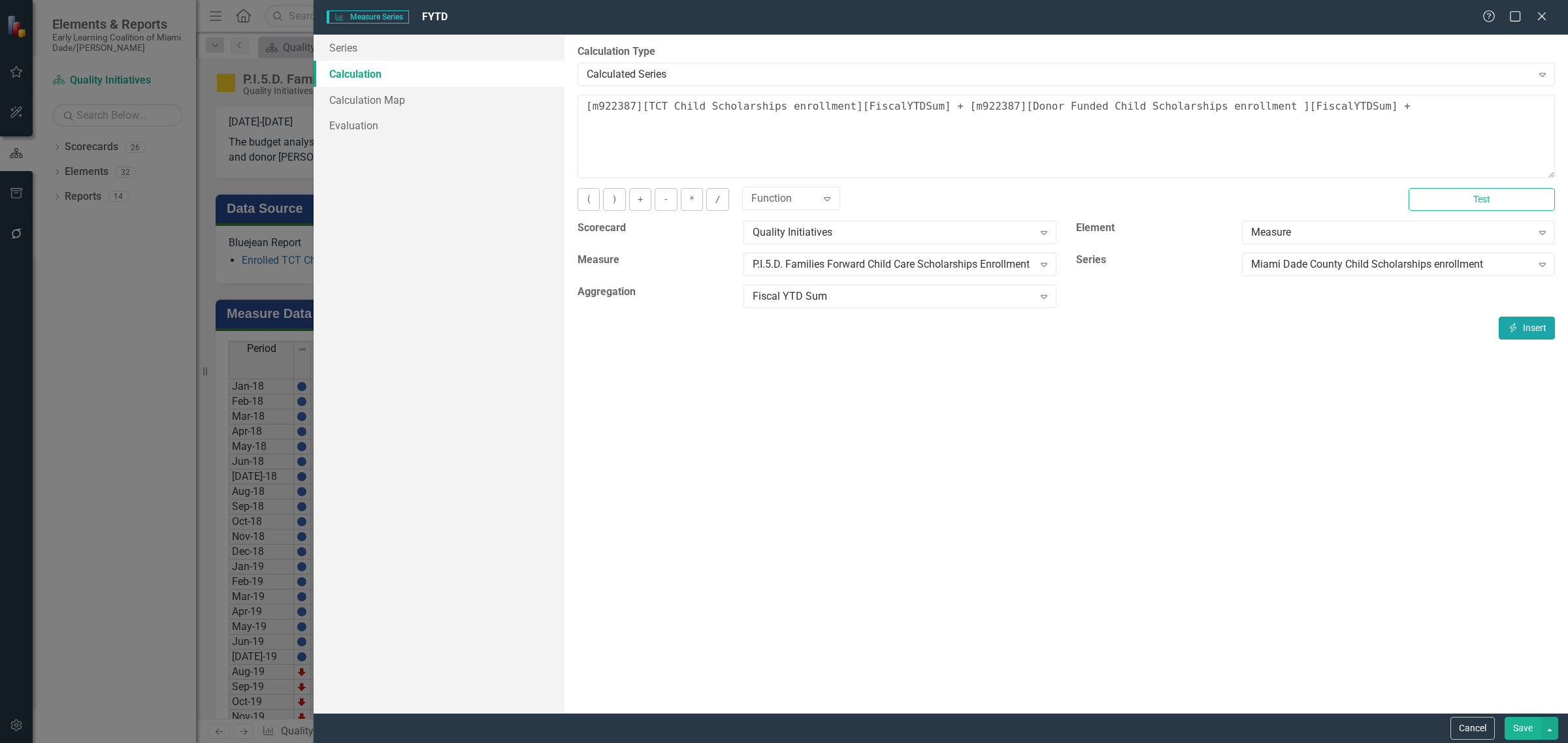
click at [1519, 331] on button "Insert Insert" at bounding box center [1527, 328] width 56 height 23
type textarea "[m922387][TCT Child Scholarships enrollment][FiscalYTDSum] + [m922387][Donor Fu…"
click at [1464, 206] on button "Test" at bounding box center [1482, 200] width 147 height 23
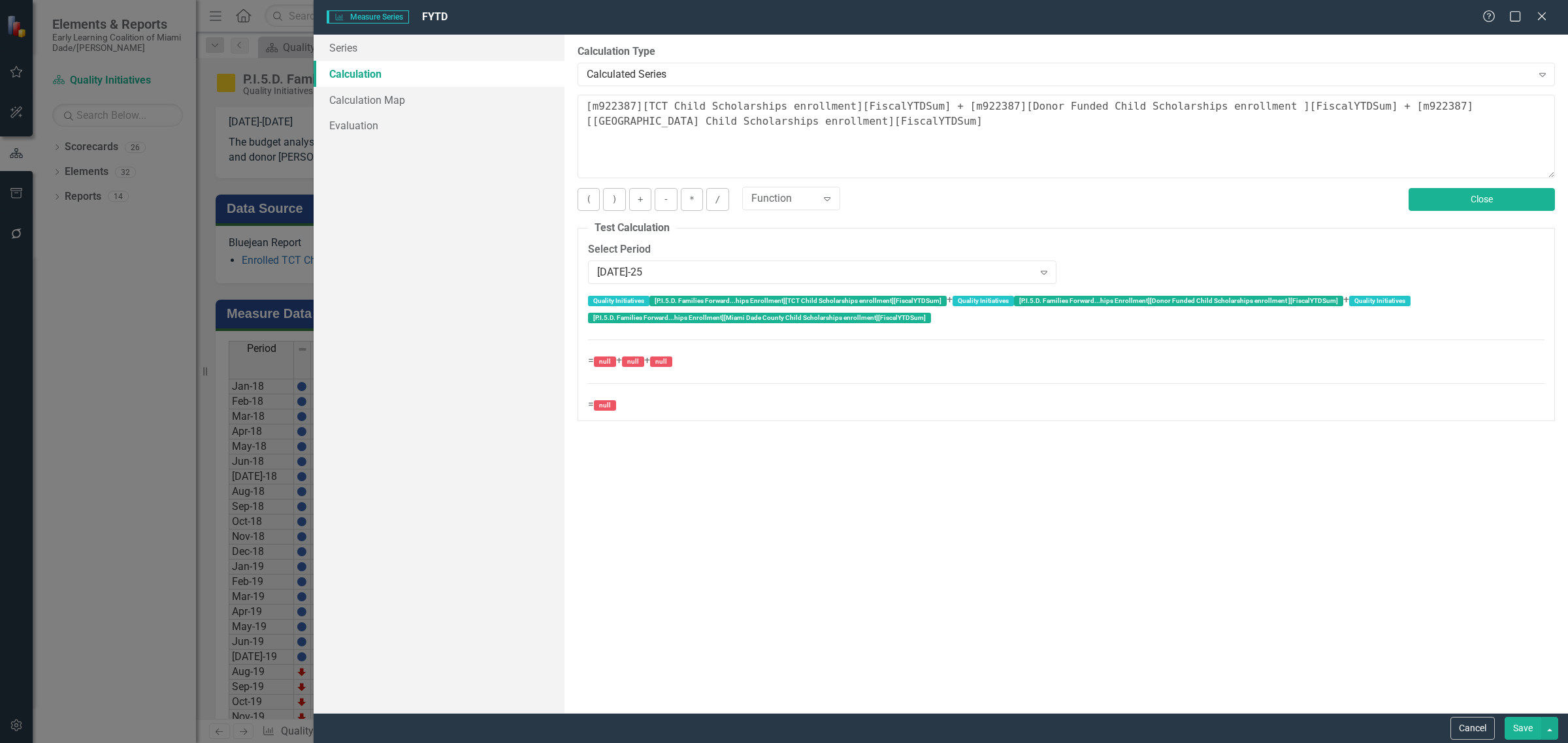
click at [1464, 206] on button "Close" at bounding box center [1482, 200] width 147 height 23
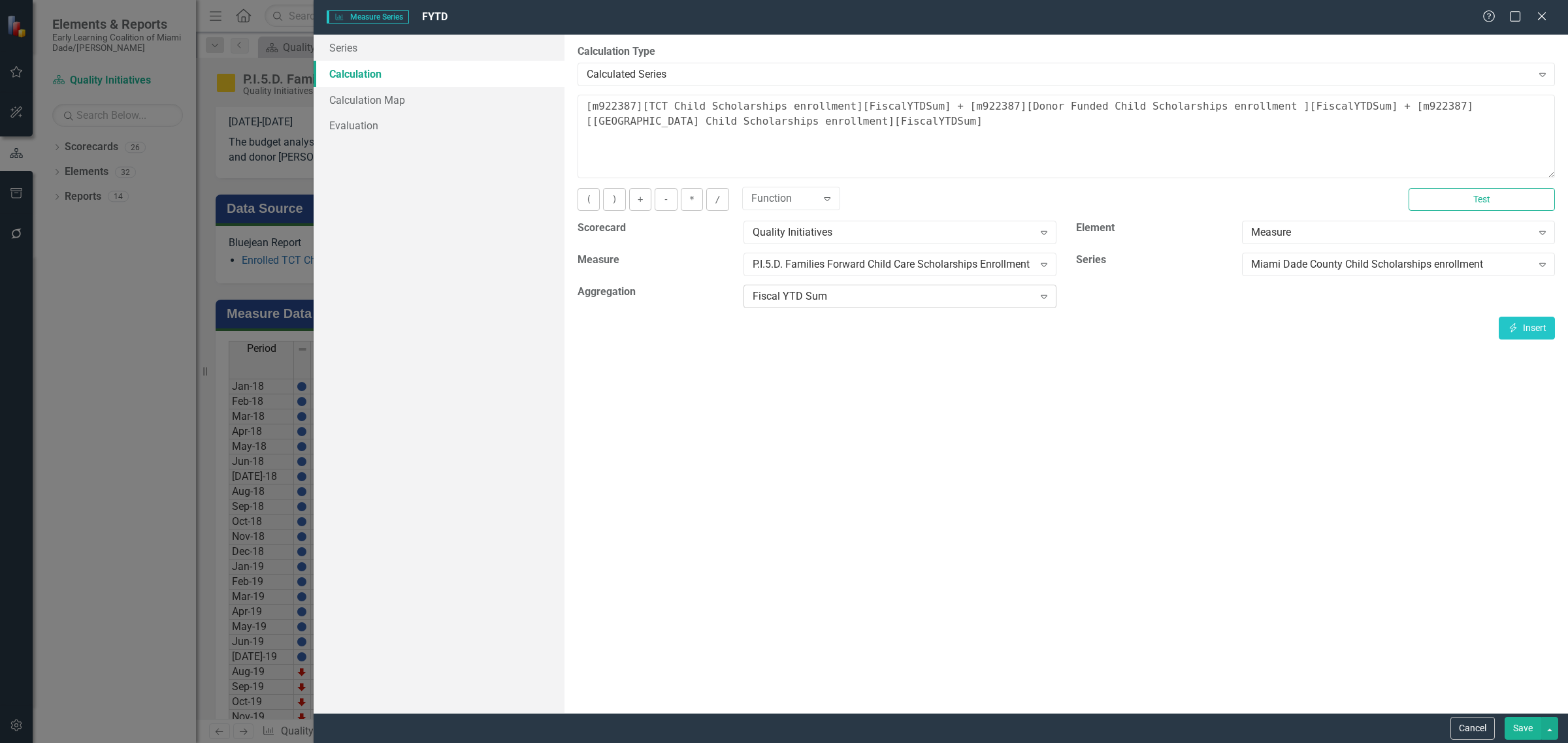
click at [1000, 295] on div "Fiscal YTD Sum" at bounding box center [892, 297] width 281 height 15
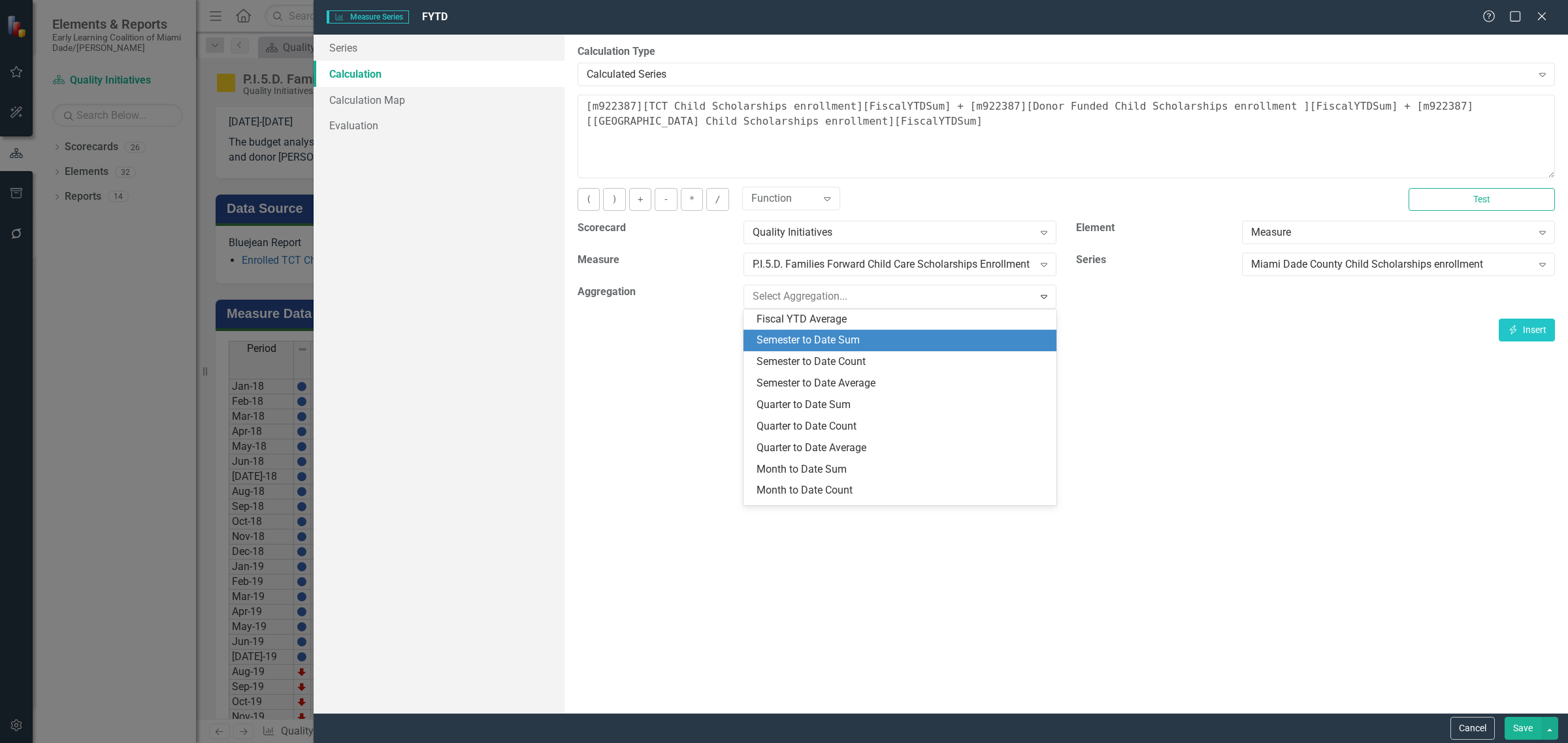
scroll to position [134, 0]
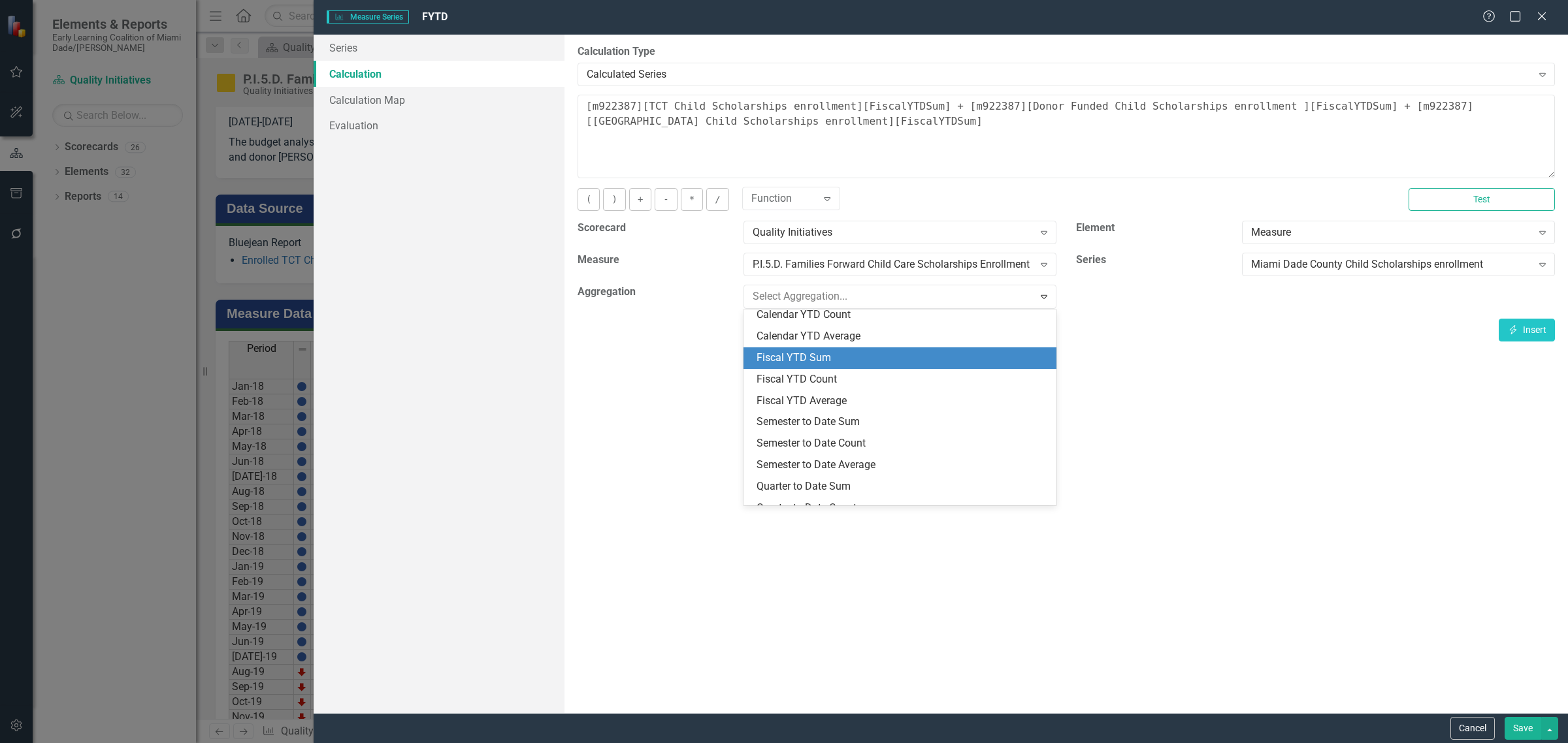
click at [890, 357] on div "Fiscal YTD Sum" at bounding box center [903, 358] width 292 height 15
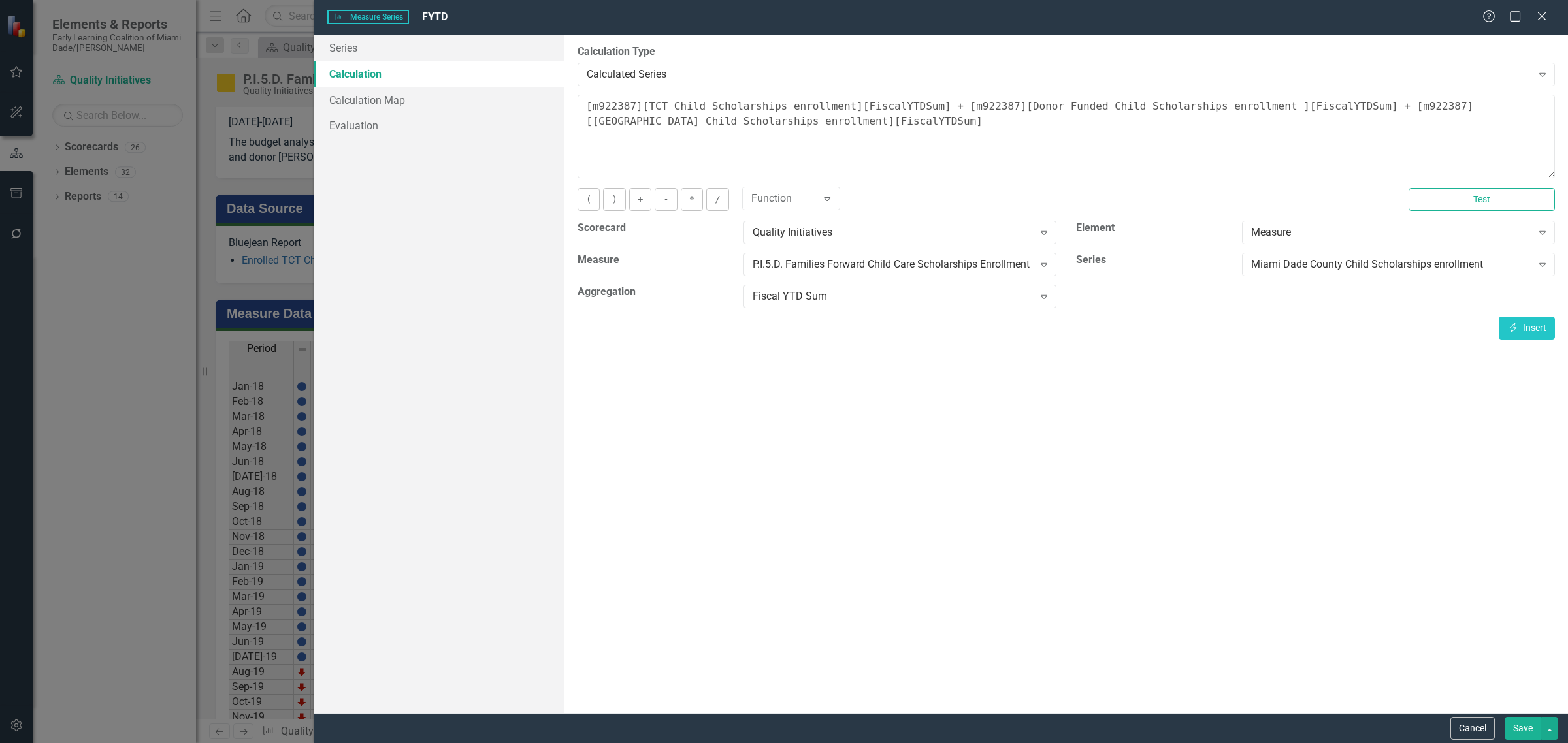
click at [1522, 723] on button "Save" at bounding box center [1523, 728] width 37 height 23
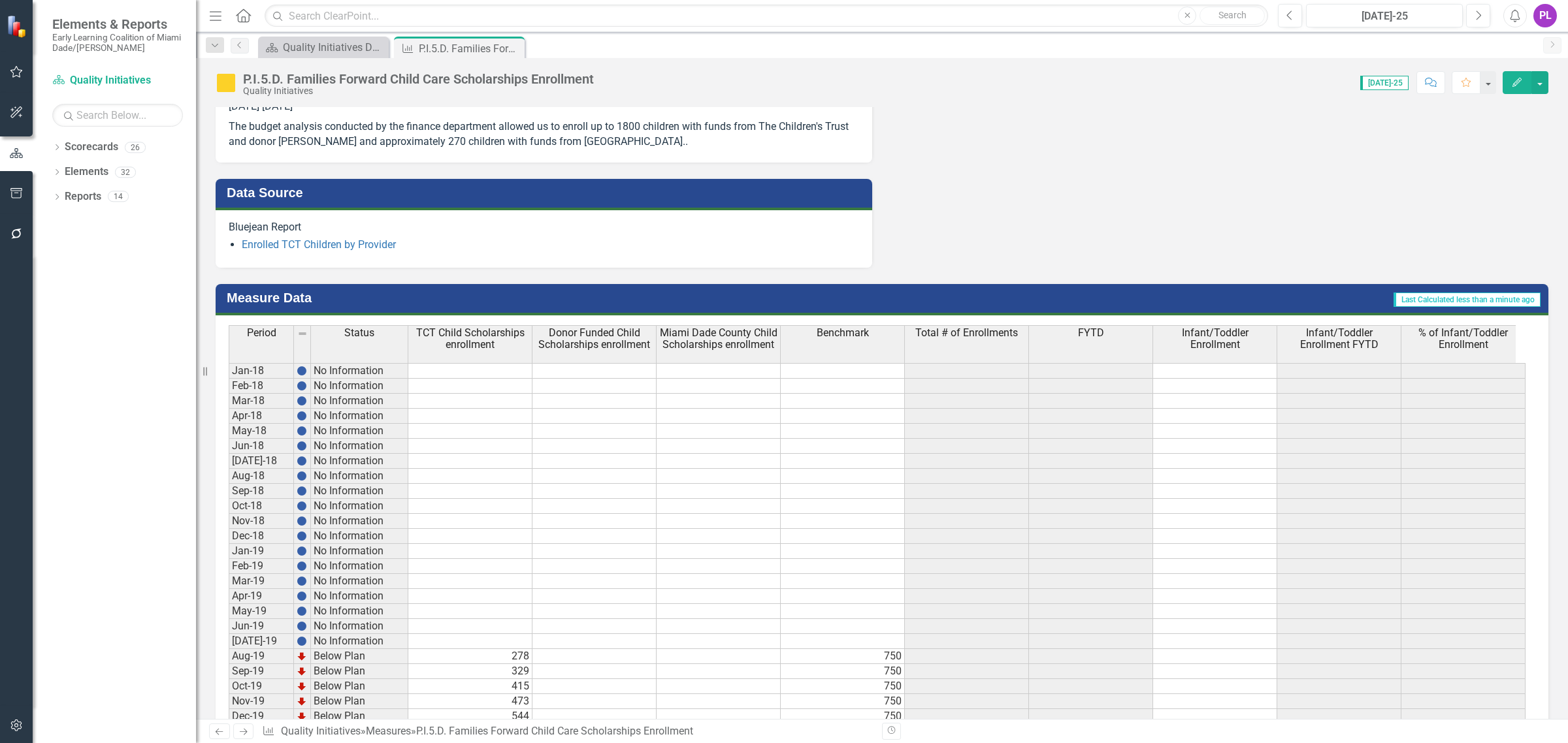
scroll to position [919, 0]
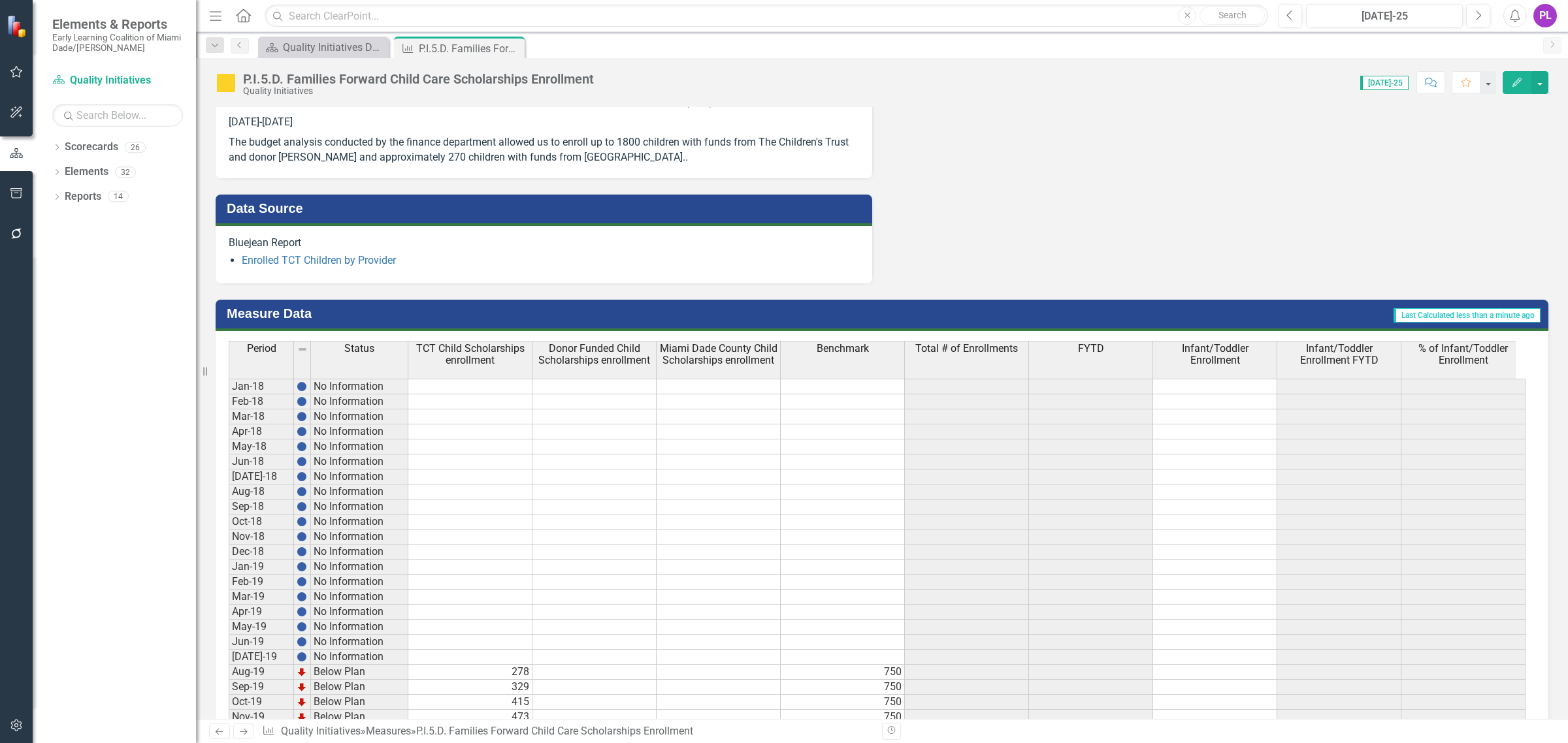
click at [1359, 356] on span "Infant/Toddler Enrollment FYTD" at bounding box center [1339, 354] width 119 height 23
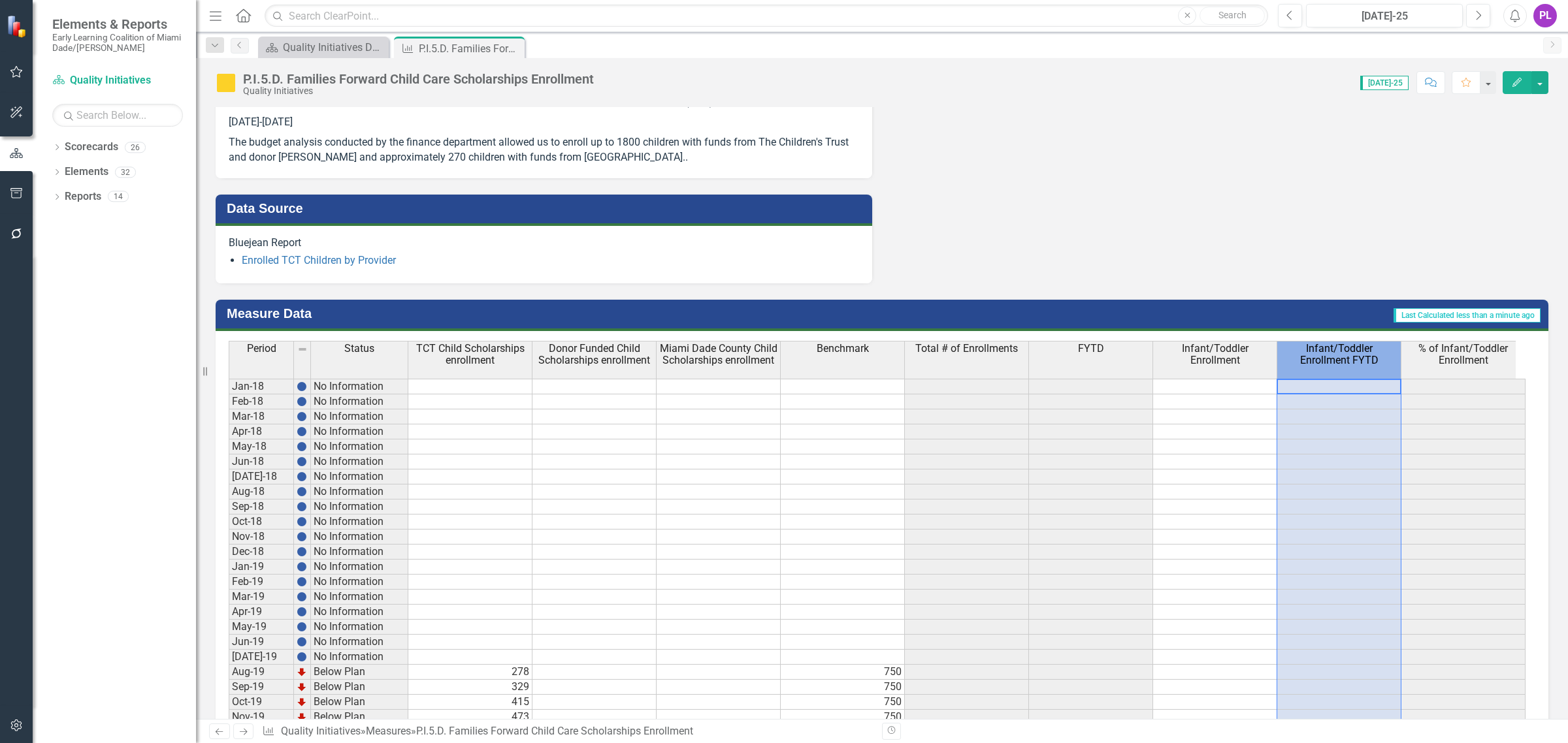
click at [1359, 356] on span "Infant/Toddler Enrollment FYTD" at bounding box center [1339, 354] width 119 height 23
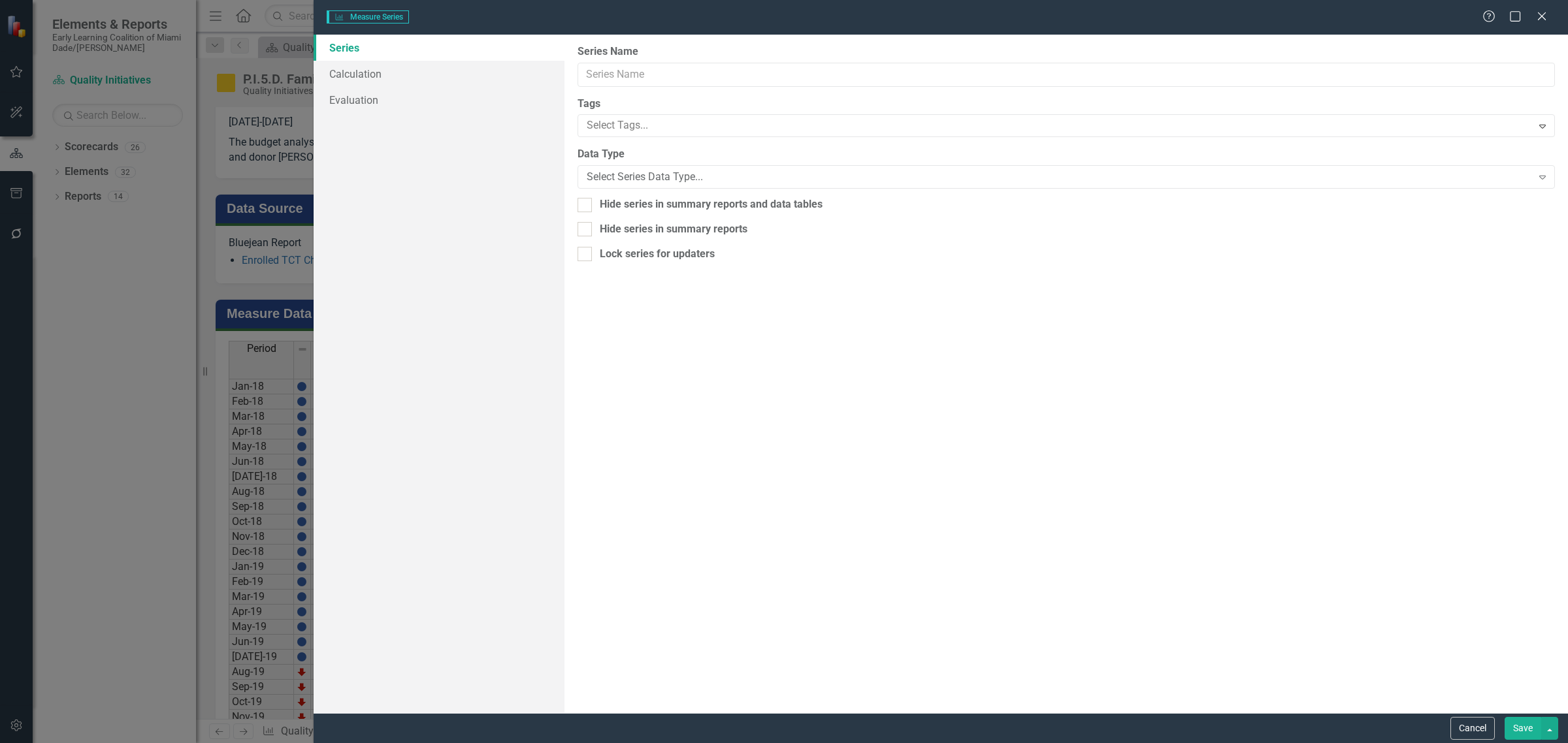
type input "Infant/Toddler Enrollment FYTD"
click at [490, 69] on link "Calculation" at bounding box center [439, 73] width 251 height 26
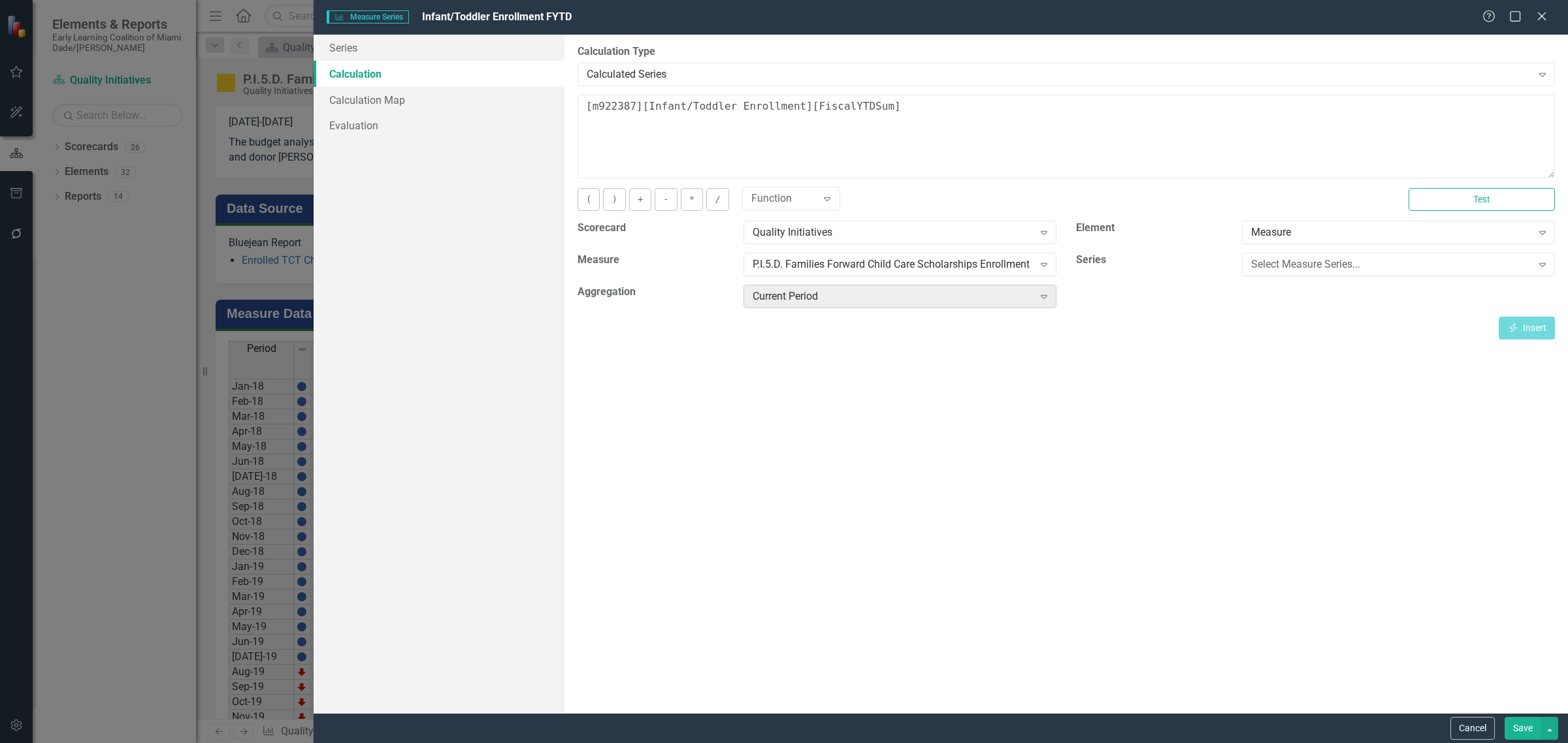
click at [1014, 299] on div "Current Period" at bounding box center [892, 297] width 281 height 15
click at [962, 102] on textarea "[m922387][Infant/Toddler Enrollment][FiscalYTDSum]" at bounding box center [1066, 136] width 978 height 84
click at [1484, 201] on button "Test" at bounding box center [1482, 200] width 147 height 23
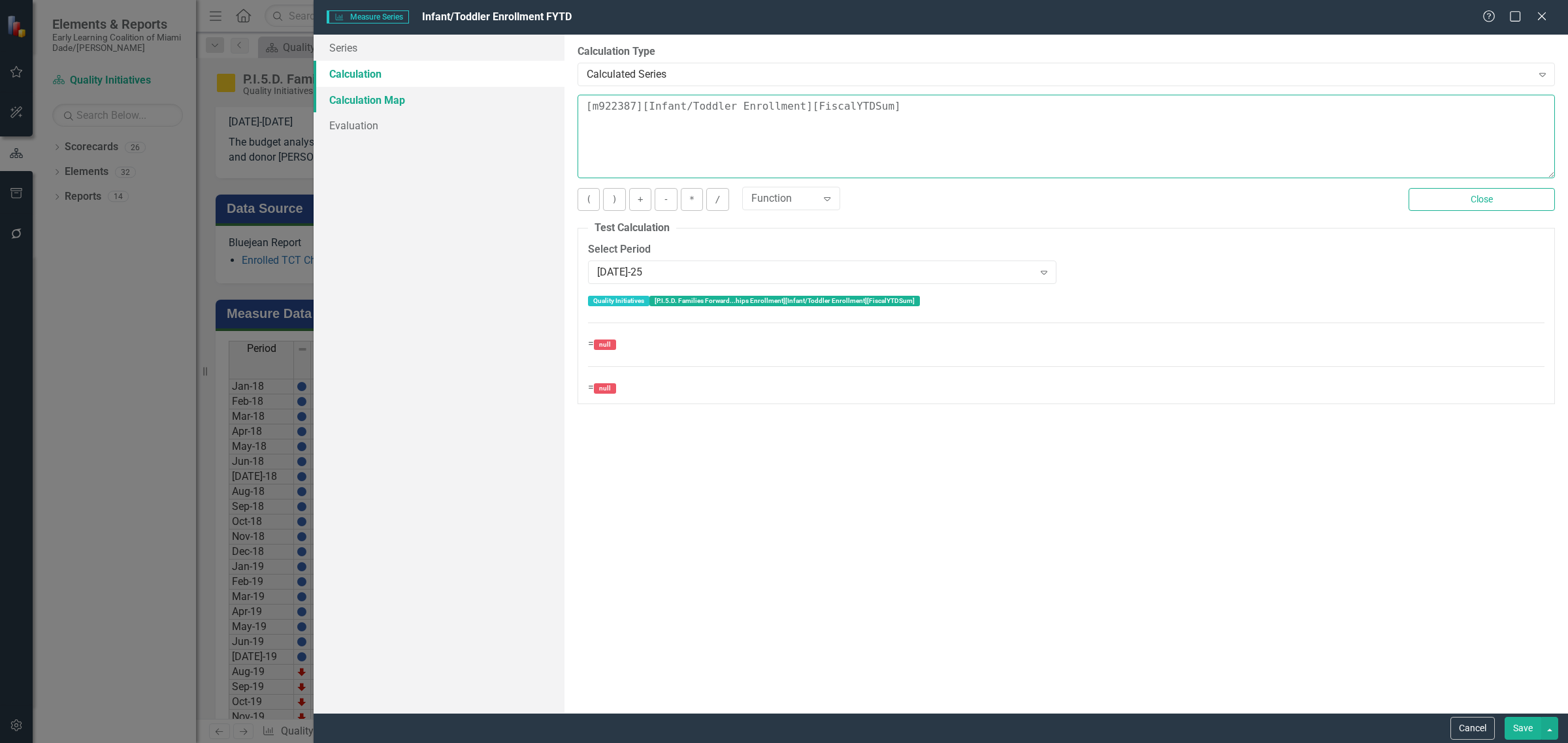
drag, startPoint x: 986, startPoint y: 113, endPoint x: 357, endPoint y: 103, distance: 629.1
click at [357, 103] on div "Series Calculation Calculation Map Evaluation From this page, you can edit the …" at bounding box center [941, 374] width 1254 height 679
drag, startPoint x: 1056, startPoint y: 496, endPoint x: 1063, endPoint y: 488, distance: 10.6
click at [1056, 496] on div "By default, series in ClearPoint are not calculated. So, if you leave the form …" at bounding box center [1066, 374] width 1003 height 679
click at [1467, 200] on button "Close" at bounding box center [1482, 200] width 147 height 23
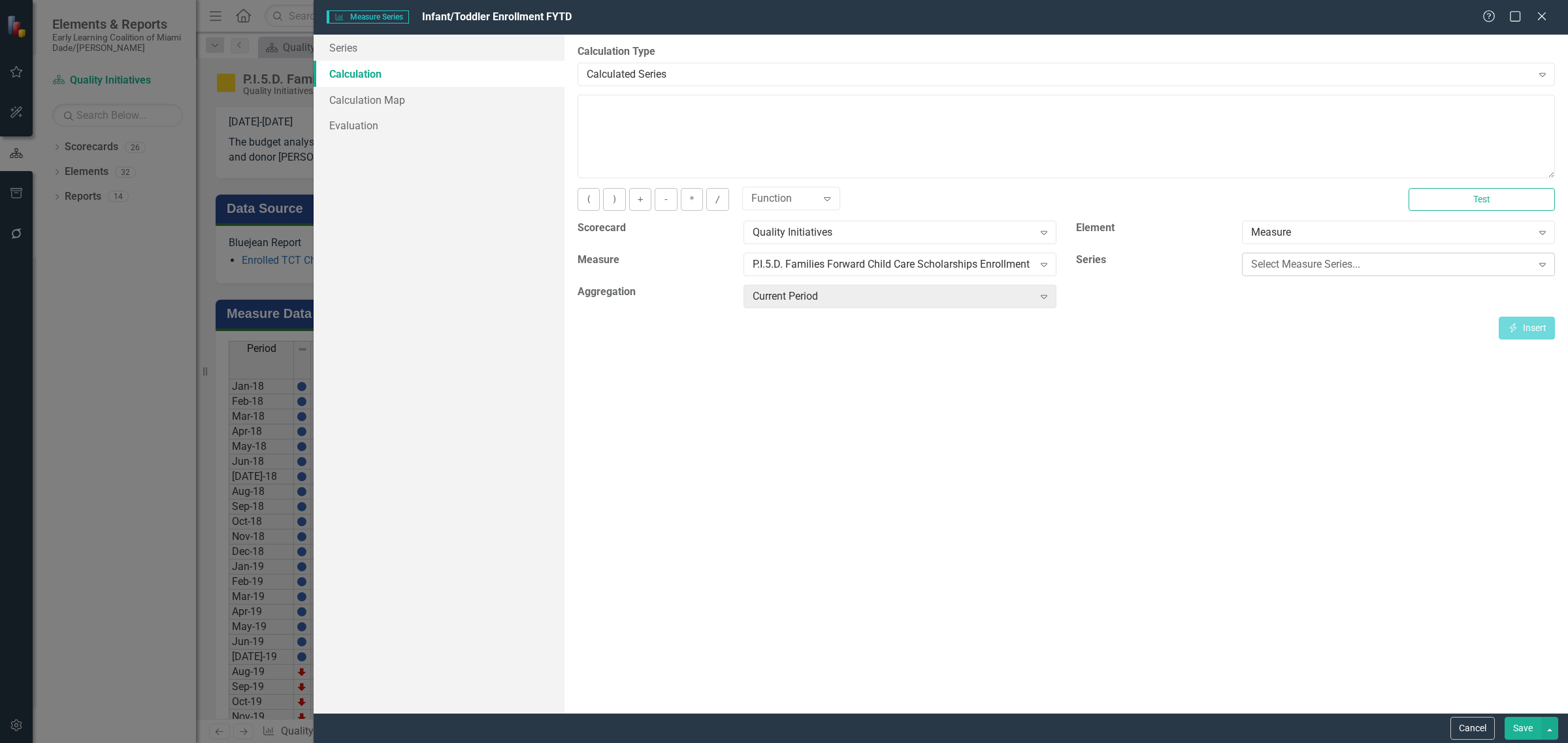
click at [1298, 261] on div "Select Measure Series..." at bounding box center [1391, 265] width 281 height 15
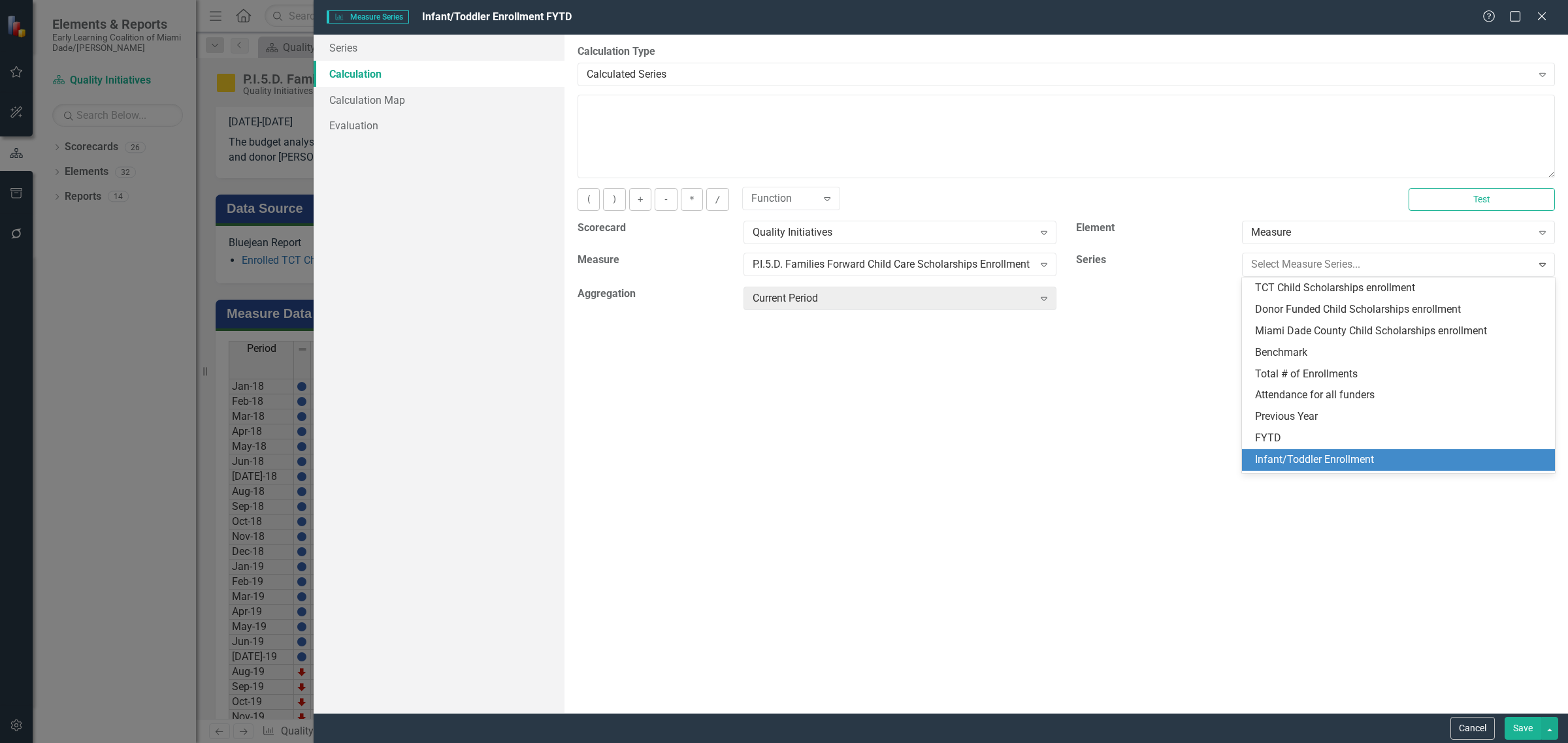
click at [1382, 458] on div "Infant/Toddler Enrollment" at bounding box center [1401, 461] width 292 height 15
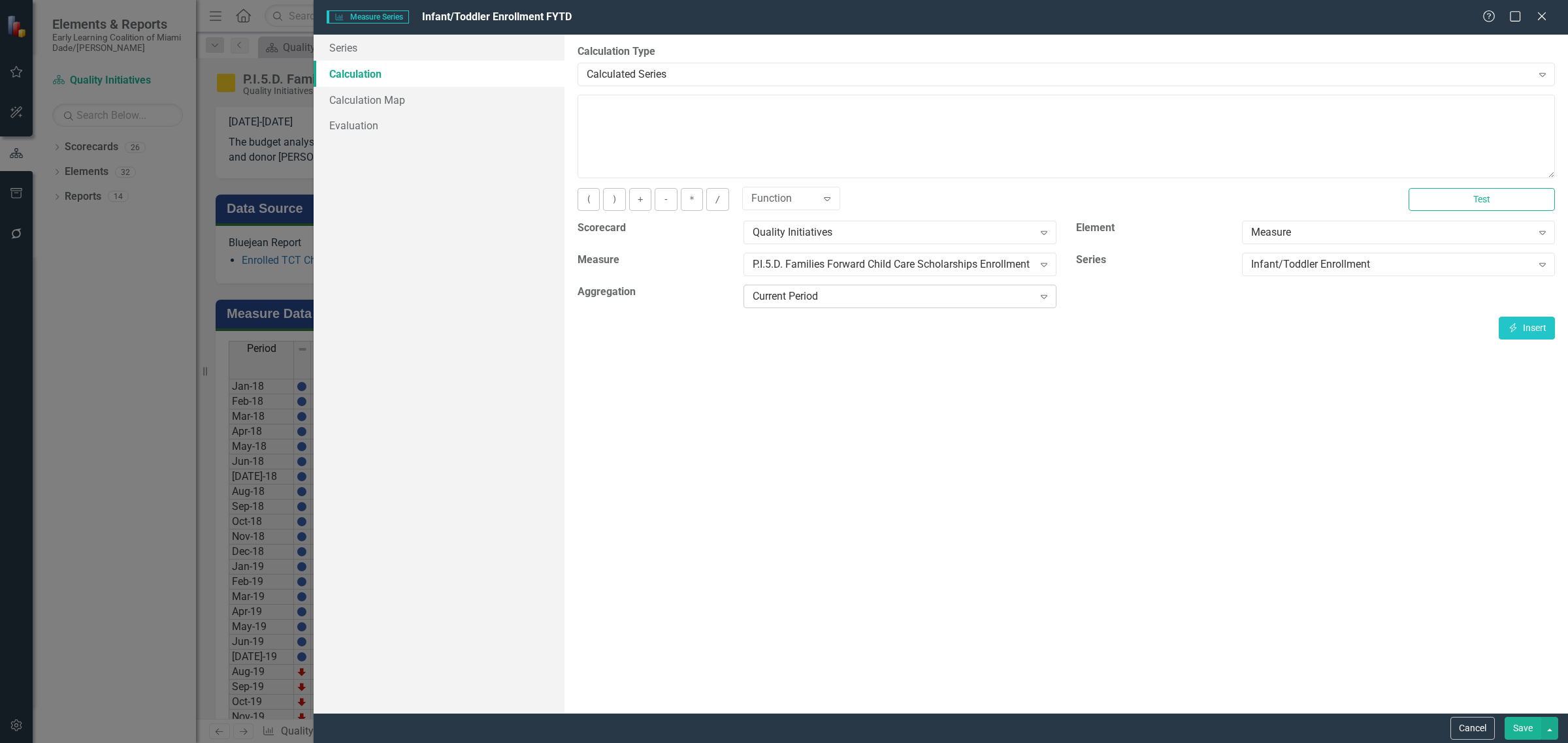
click at [1044, 293] on icon "Expand" at bounding box center [1043, 297] width 13 height 10
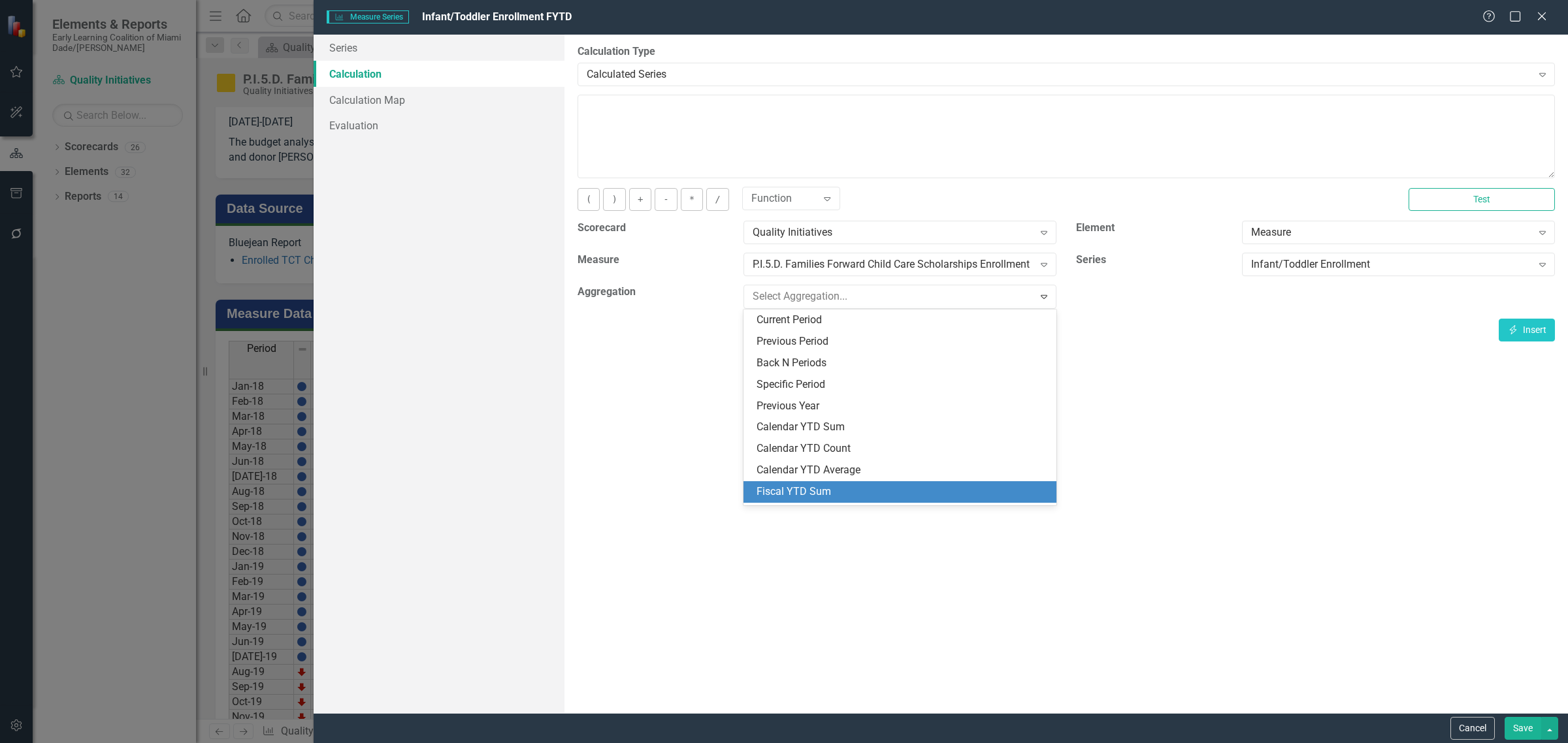
click at [936, 482] on div "Fiscal YTD Sum" at bounding box center [899, 491] width 313 height 21
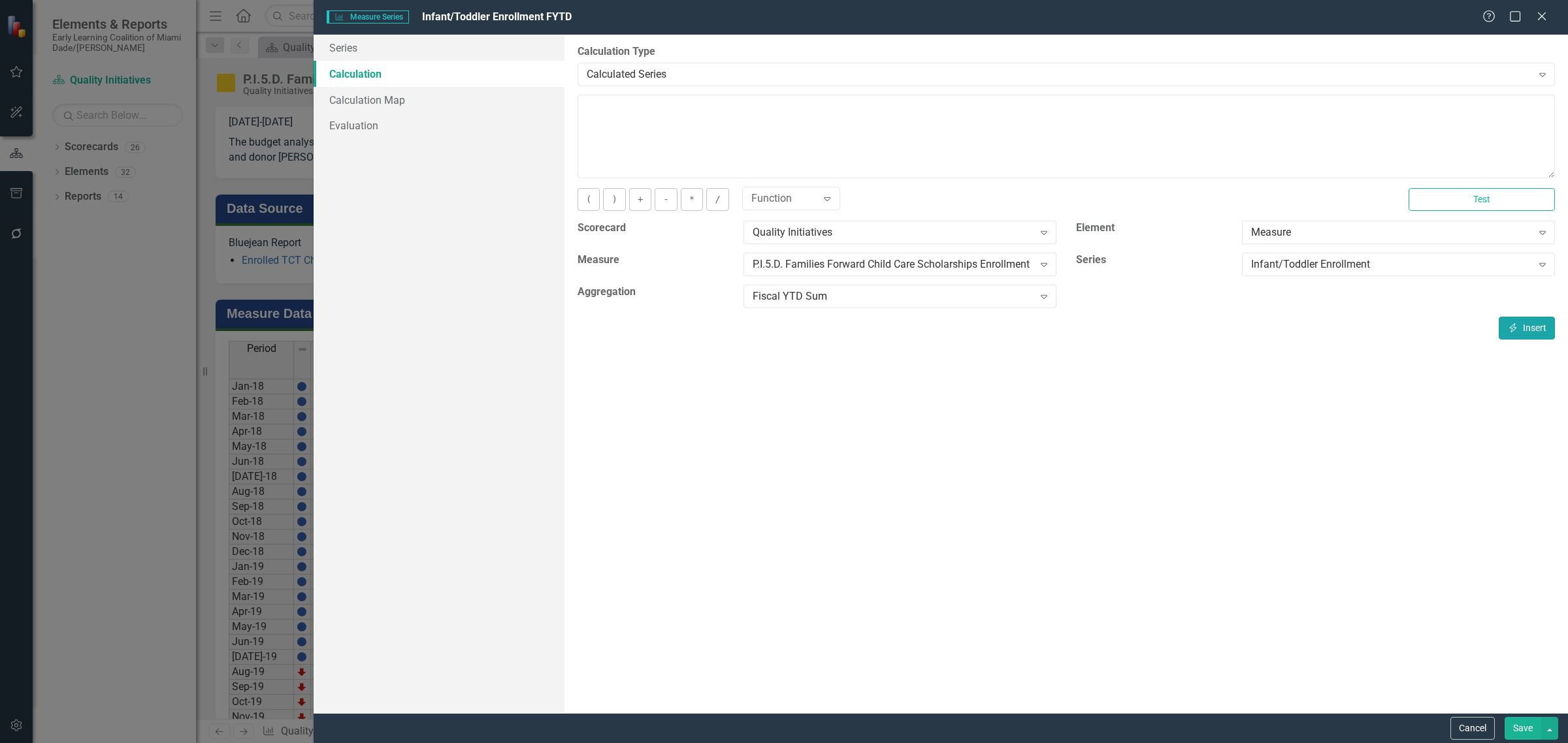
click at [1530, 327] on button "Insert Insert" at bounding box center [1527, 328] width 56 height 23
type textarea "[m922387][Infant/Toddler Enrollment][FiscalYTDSum]"
click at [1478, 203] on button "Test" at bounding box center [1482, 200] width 147 height 23
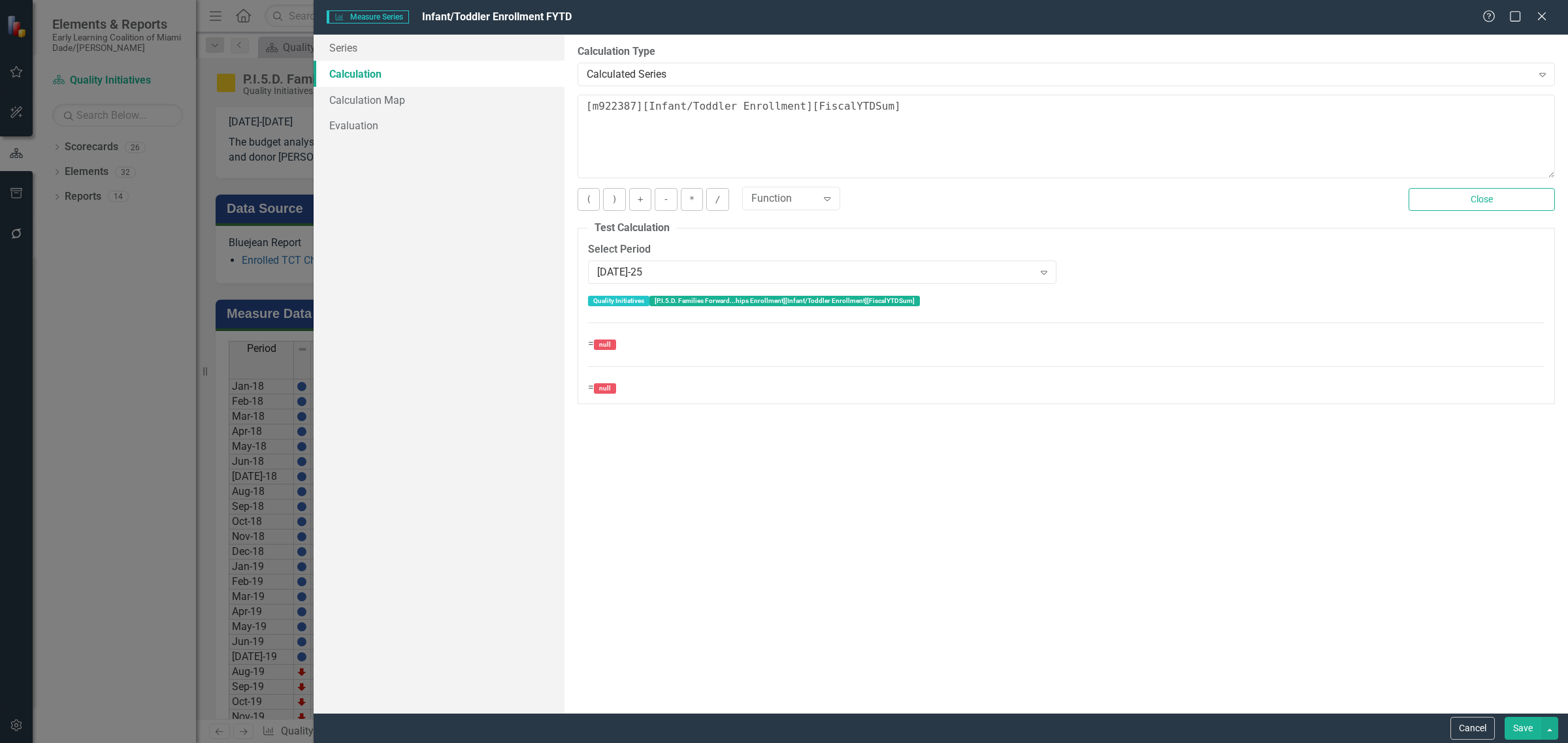
click at [1519, 725] on button "Save" at bounding box center [1523, 728] width 37 height 23
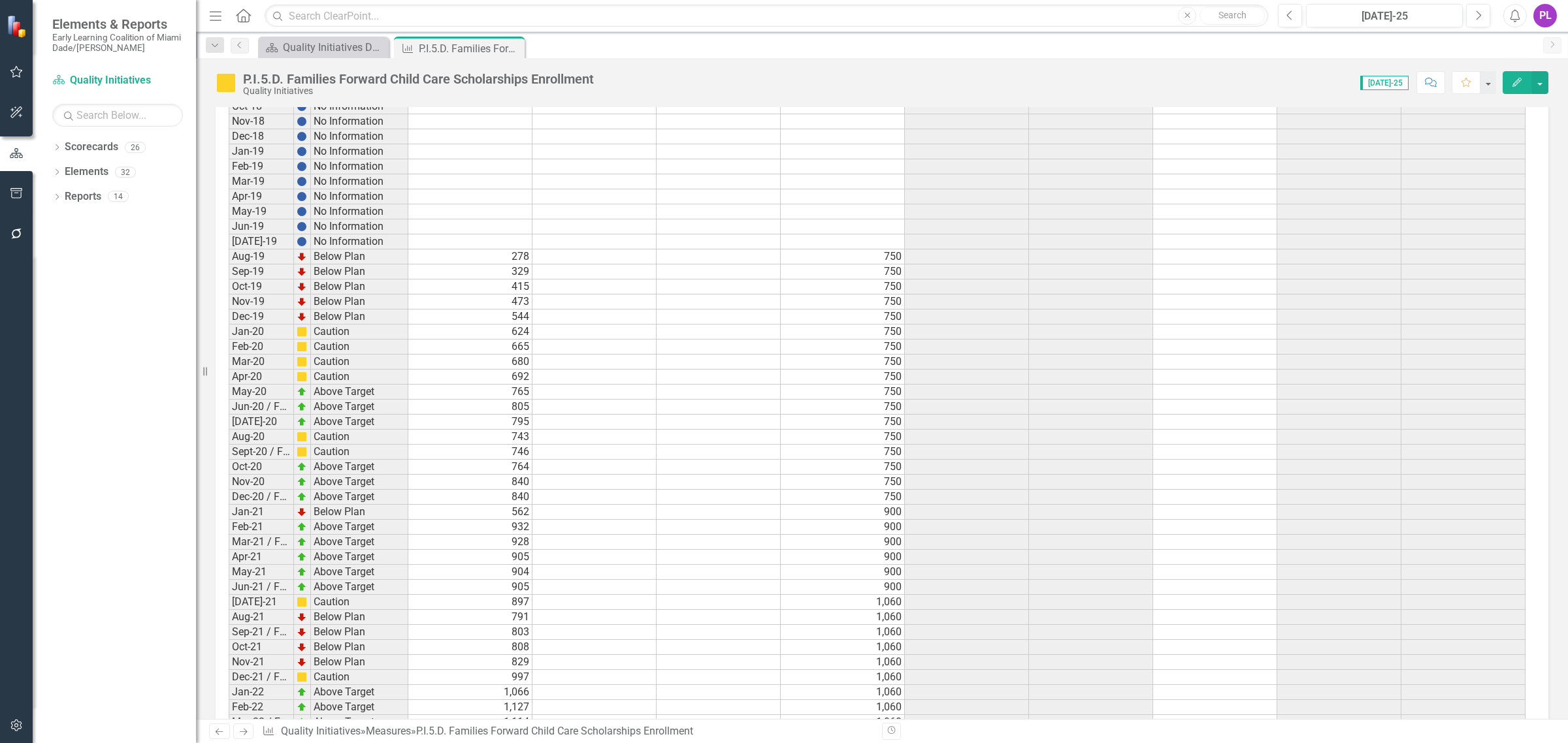
scroll to position [1001, 0]
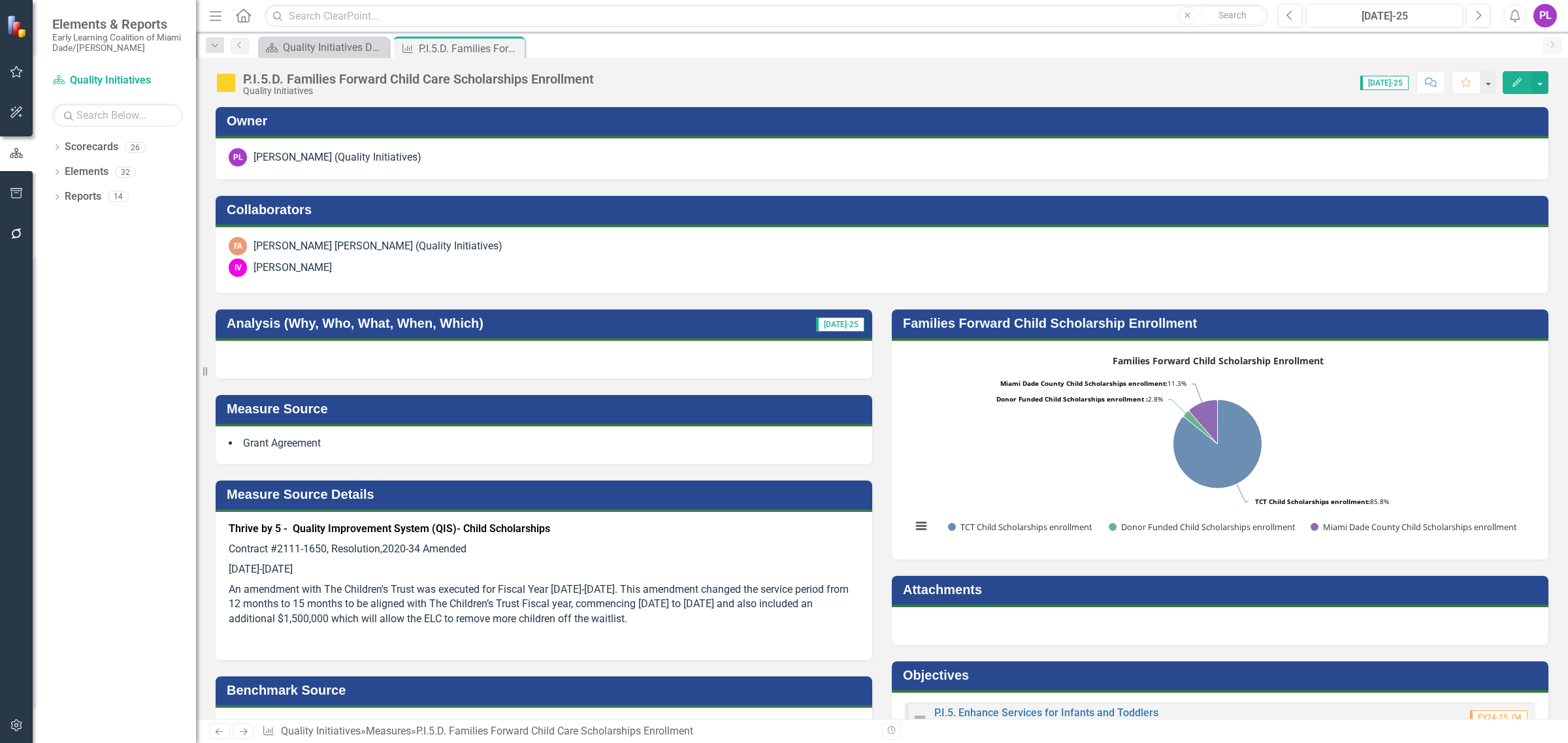
scroll to position [1001, 0]
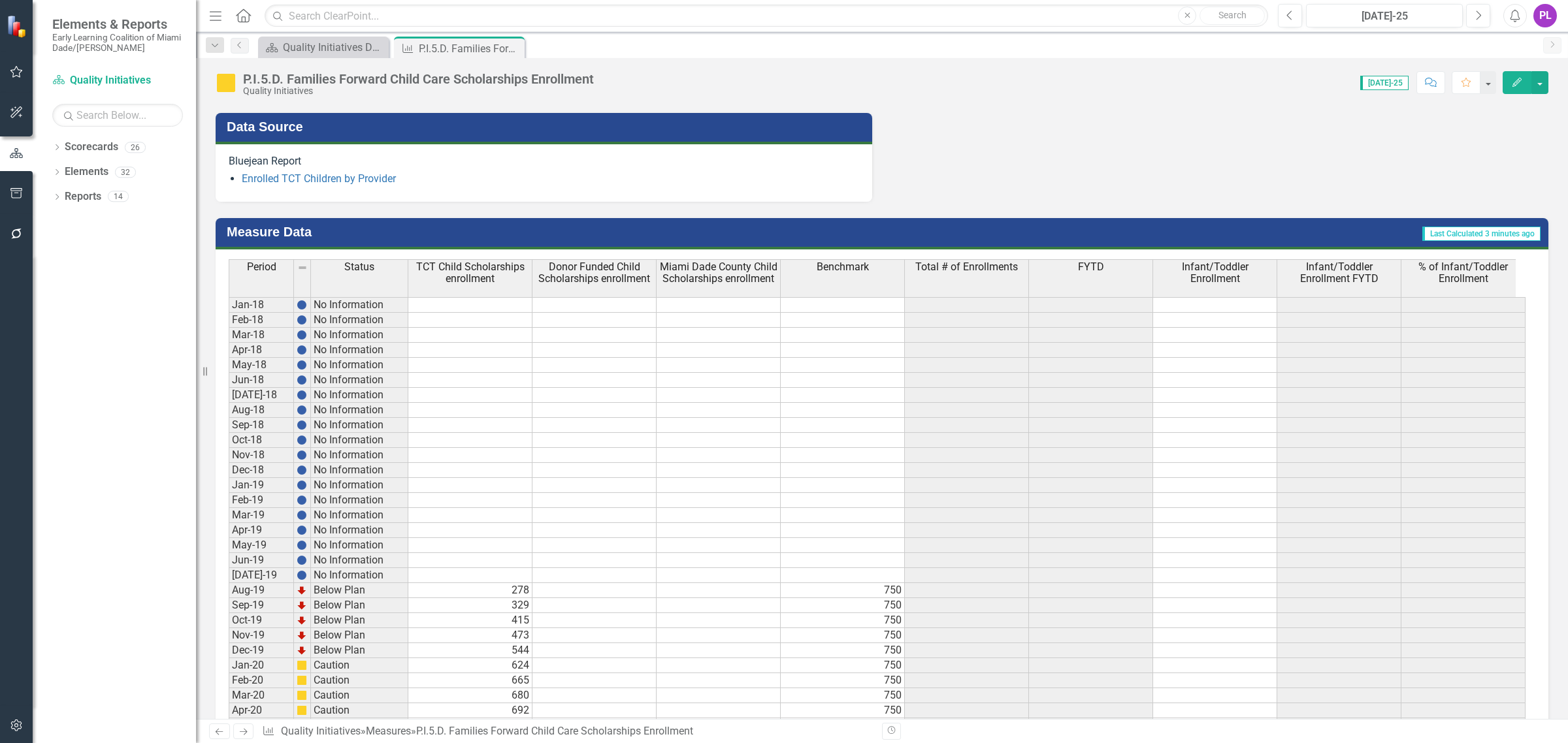
click at [1112, 276] on th "FYTD" at bounding box center [1091, 278] width 125 height 38
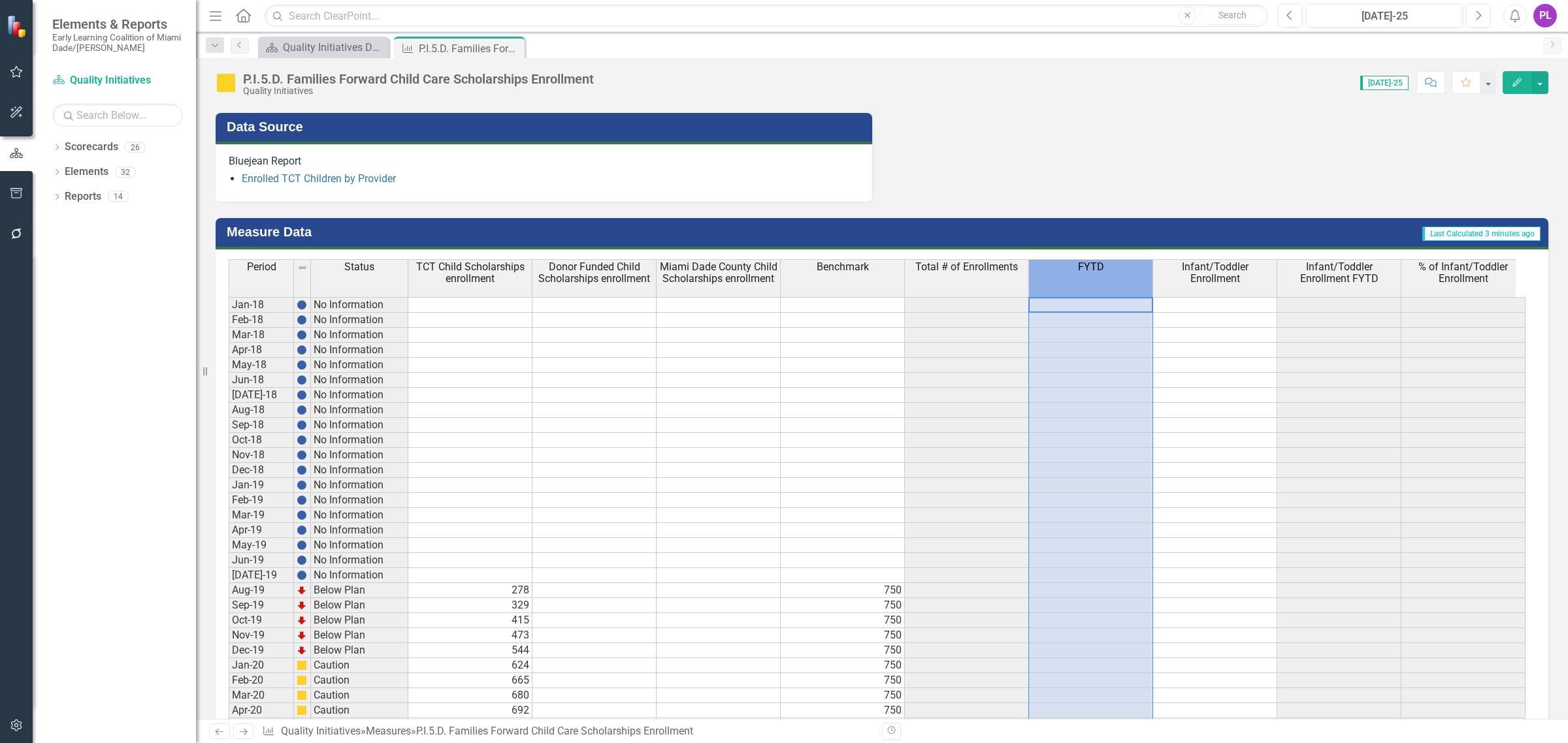
click at [1112, 276] on th "FYTD" at bounding box center [1091, 278] width 125 height 38
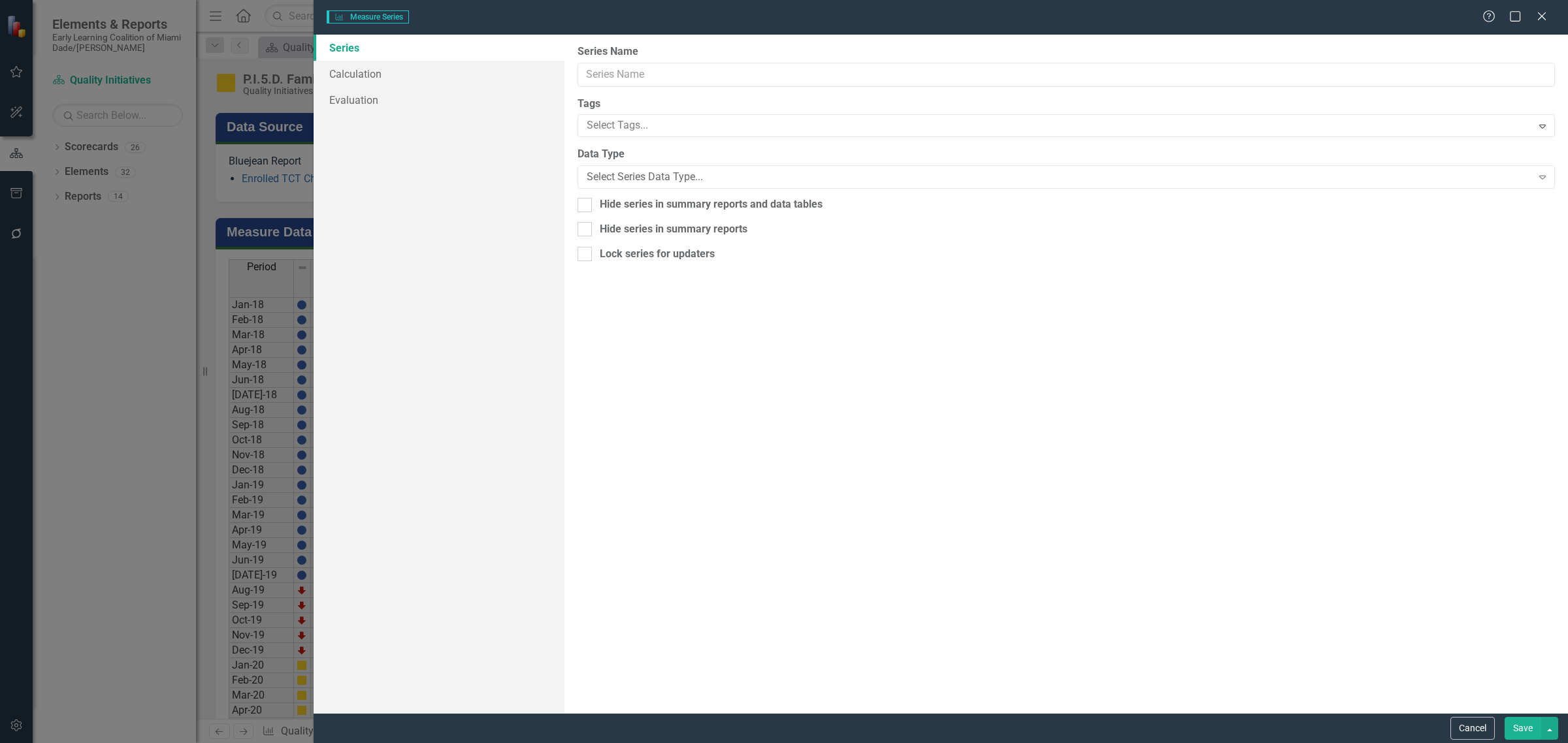
type input "FYTD"
click at [400, 70] on link "Calculation" at bounding box center [439, 73] width 251 height 26
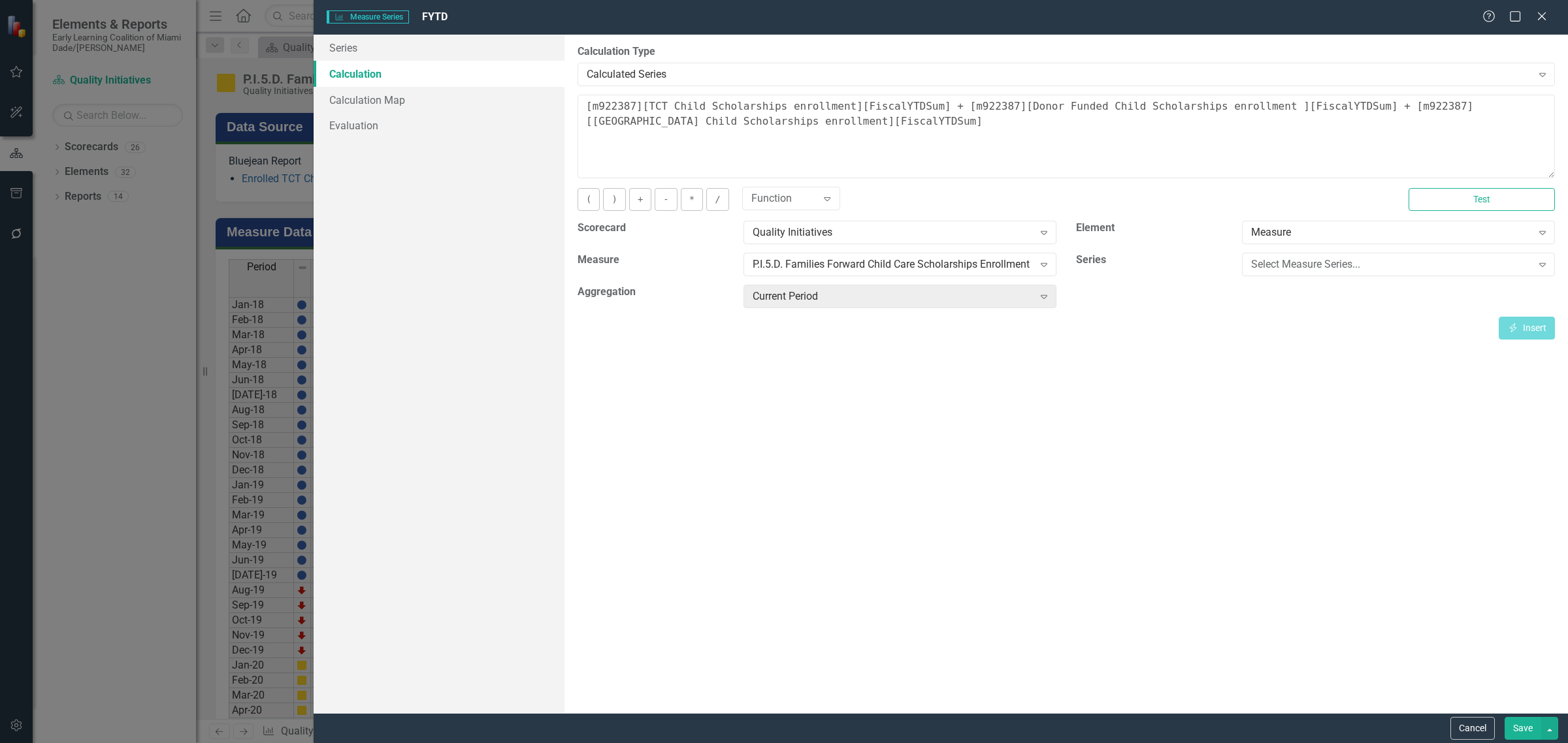
drag, startPoint x: 1540, startPoint y: 13, endPoint x: 1523, endPoint y: 12, distance: 17.0
click at [1540, 13] on icon "Close" at bounding box center [1542, 16] width 13 height 10
